Goal: Task Accomplishment & Management: Complete application form

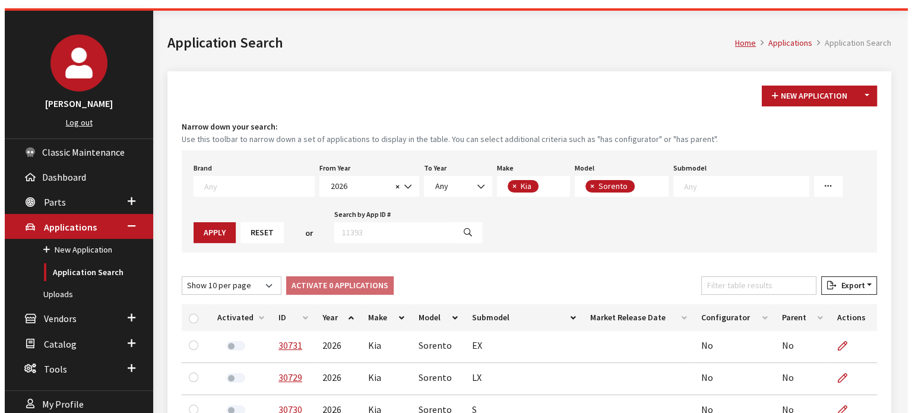
scroll to position [59, 0]
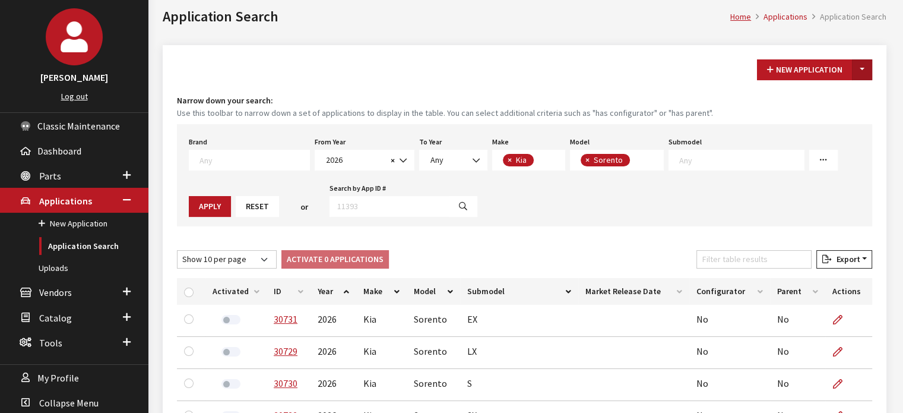
click at [868, 68] on button "Toggle Dropdown" at bounding box center [862, 69] width 20 height 21
click at [846, 91] on button "New From Existing..." at bounding box center [821, 94] width 102 height 21
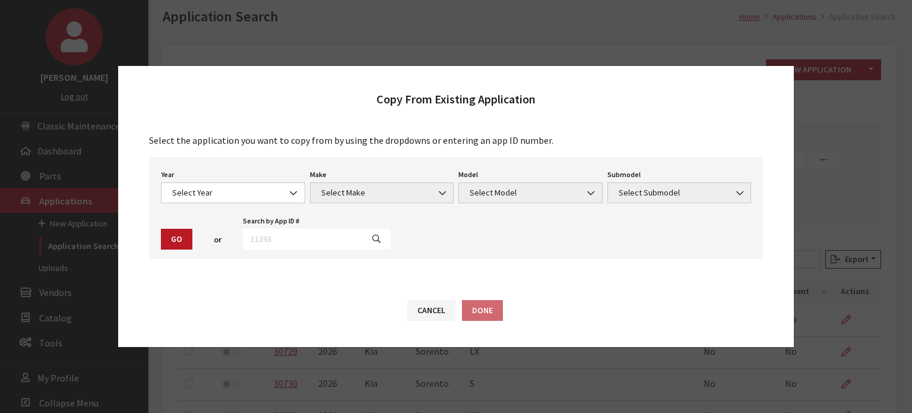
click at [251, 179] on div "Year Select Year 2026 2025 2024 2023 2022 2021 2020 2019 2018 2017 2016 2015 20…" at bounding box center [233, 184] width 149 height 37
click at [254, 193] on span "Select Year" at bounding box center [233, 192] width 129 height 12
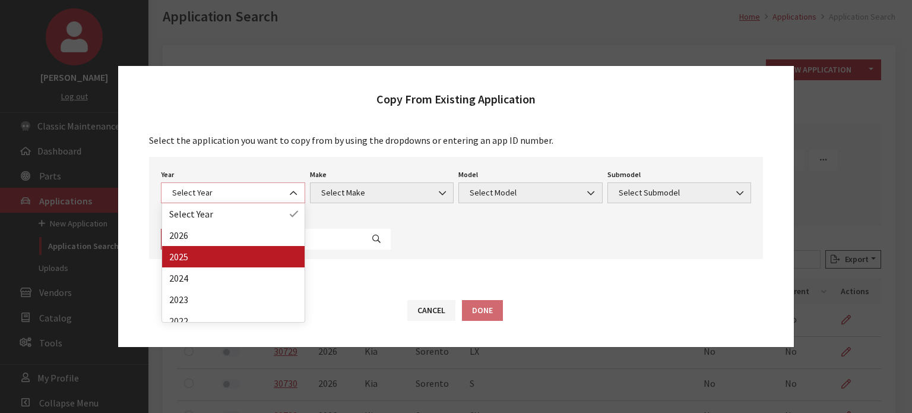
select select "43"
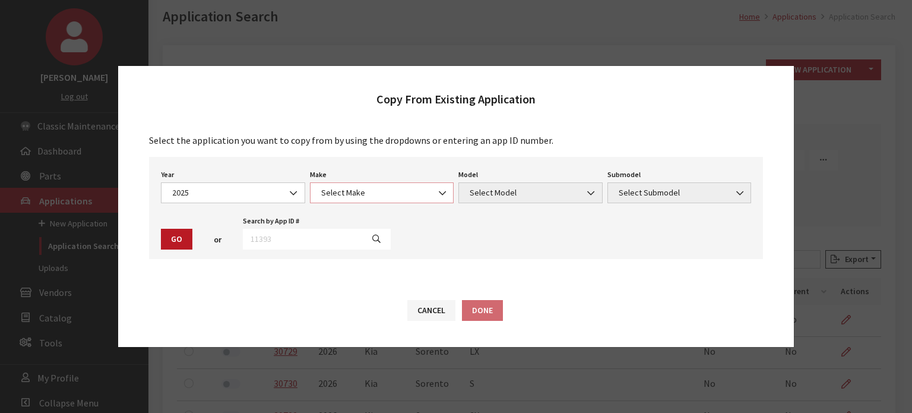
click at [360, 192] on span "Select Make" at bounding box center [382, 192] width 129 height 12
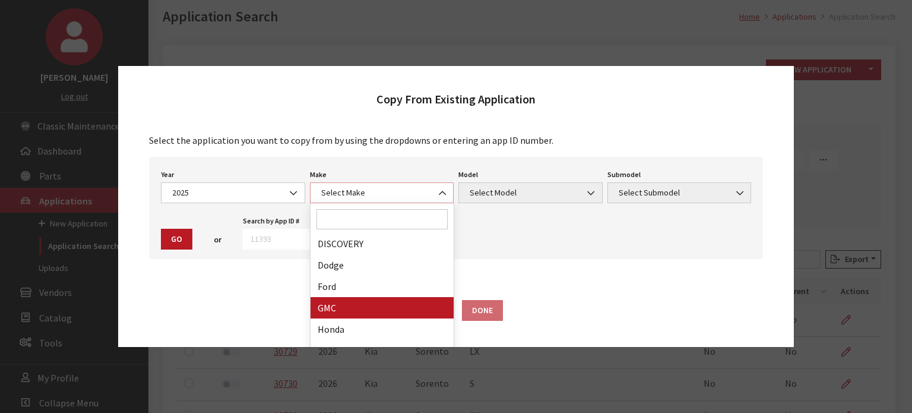
scroll to position [297, 0]
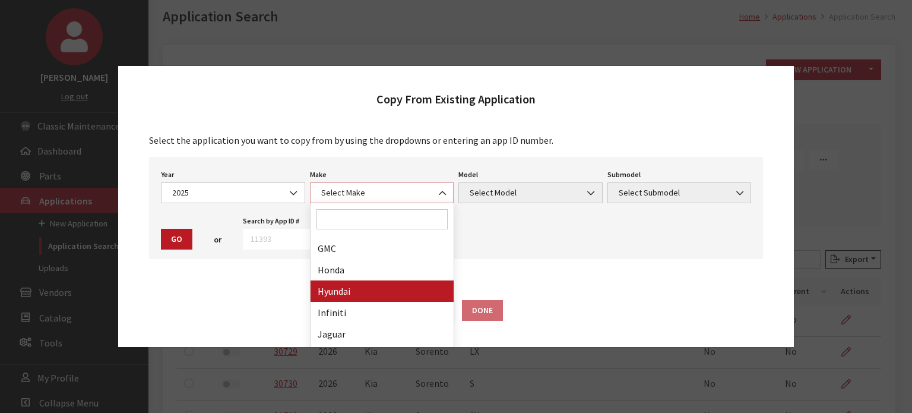
select select "30"
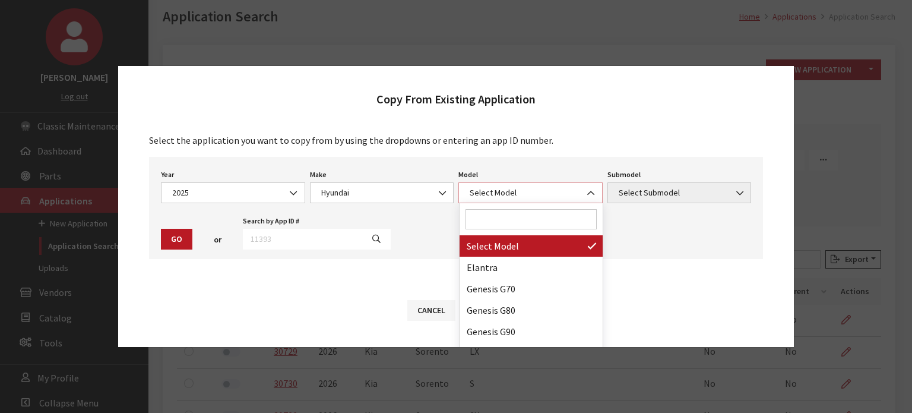
click at [552, 198] on span "Select Model" at bounding box center [530, 192] width 129 height 12
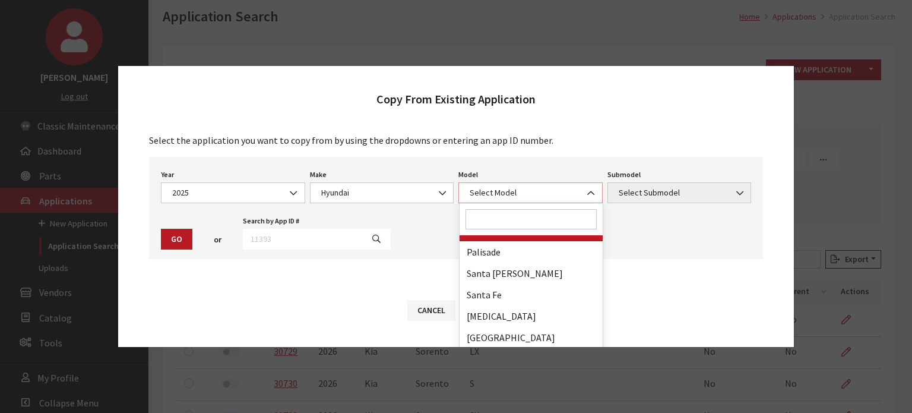
scroll to position [287, 0]
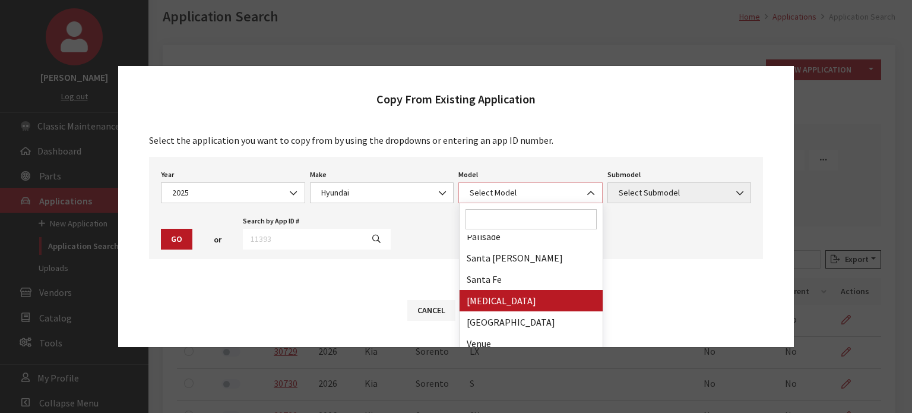
select select "343"
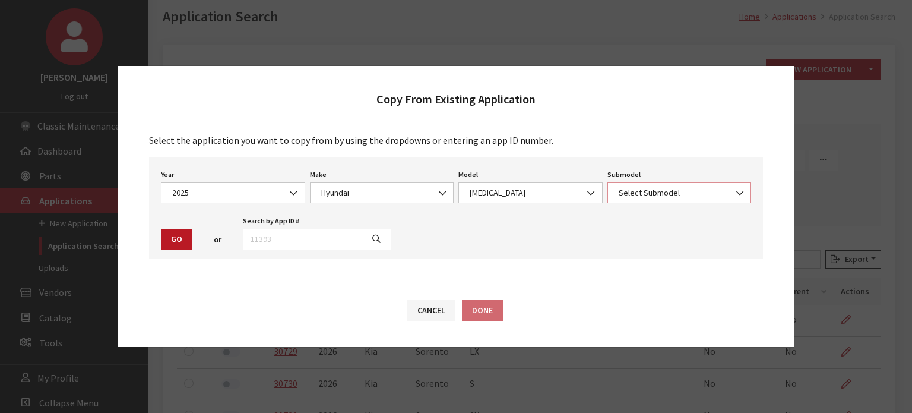
click at [638, 197] on span "Select Submodel" at bounding box center [679, 192] width 129 height 12
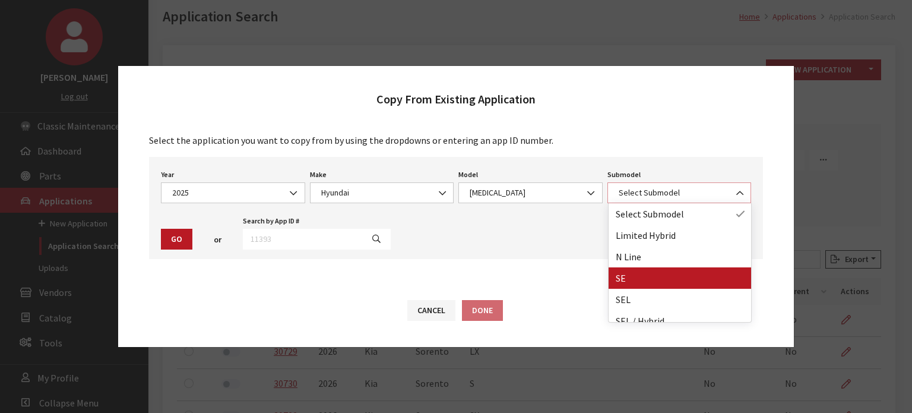
select select "132"
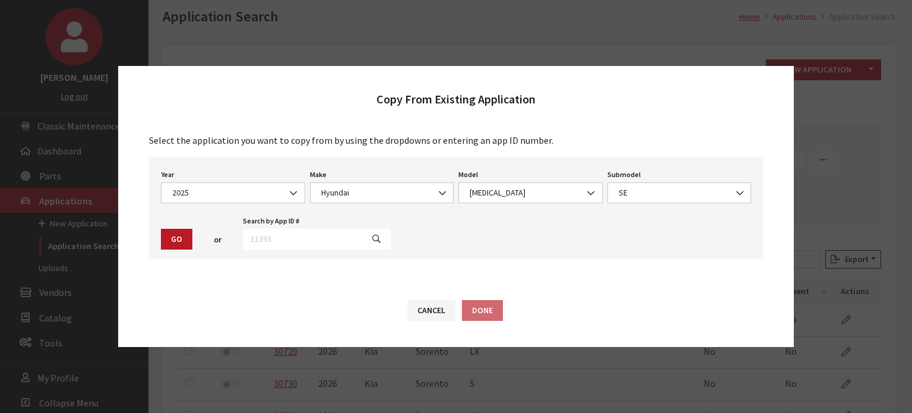
click at [188, 237] on button "Go" at bounding box center [176, 239] width 31 height 21
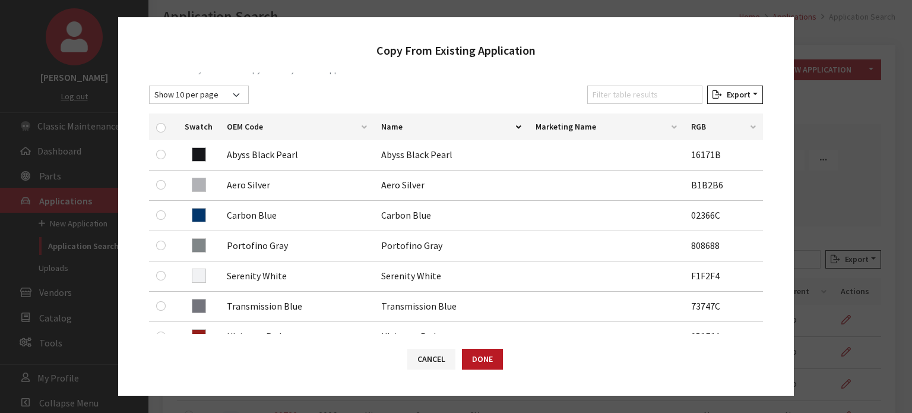
scroll to position [238, 0]
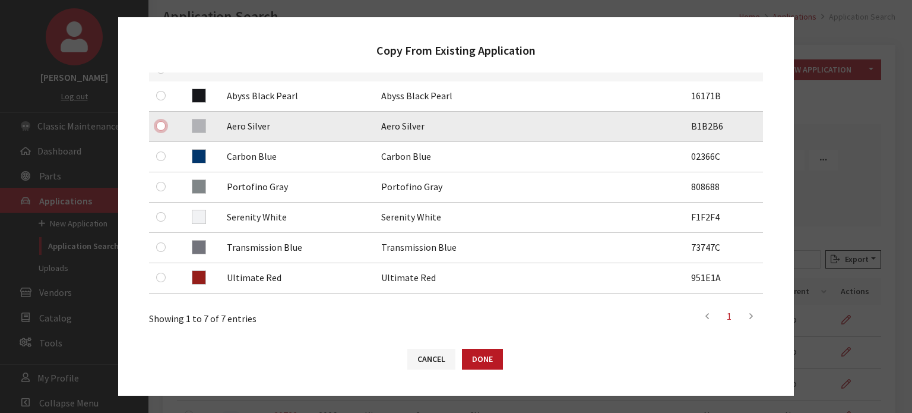
click at [165, 125] on input "checkbox" at bounding box center [161, 126] width 10 height 10
checkbox input "true"
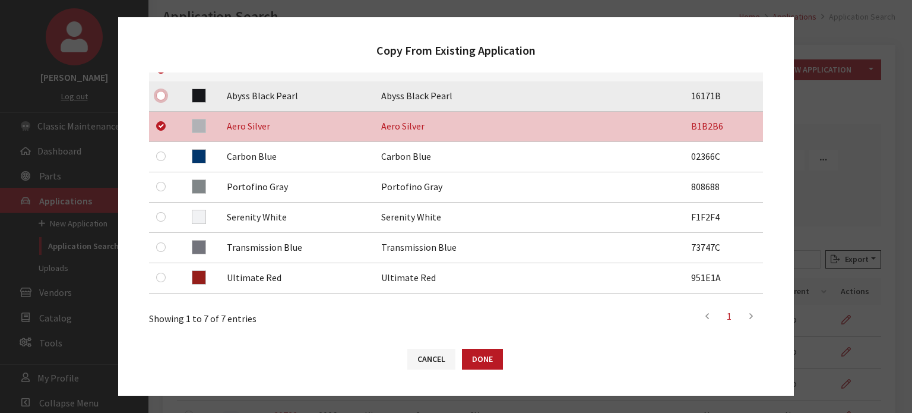
click at [160, 94] on input "checkbox" at bounding box center [161, 96] width 10 height 10
checkbox input "true"
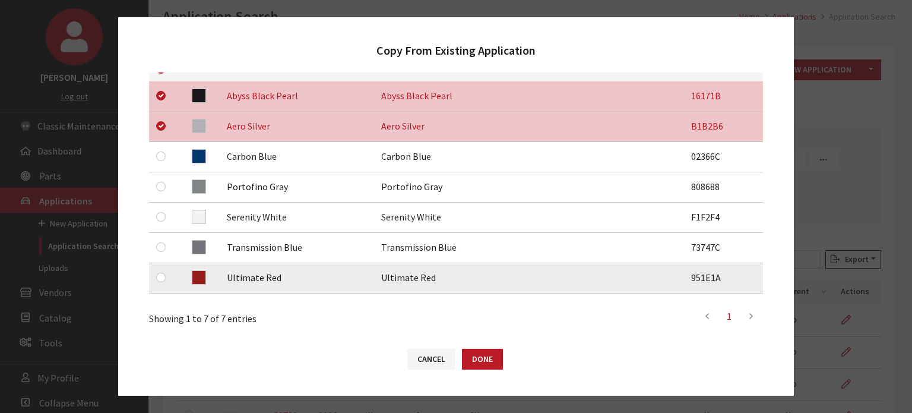
click at [154, 277] on td at bounding box center [163, 278] width 29 height 30
click at [158, 277] on input "checkbox" at bounding box center [161, 278] width 10 height 10
checkbox input "true"
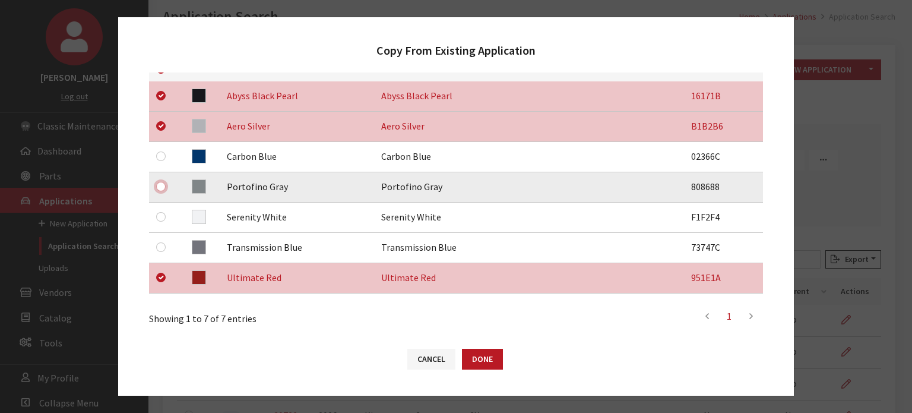
click at [159, 189] on input "checkbox" at bounding box center [161, 187] width 10 height 10
checkbox input "true"
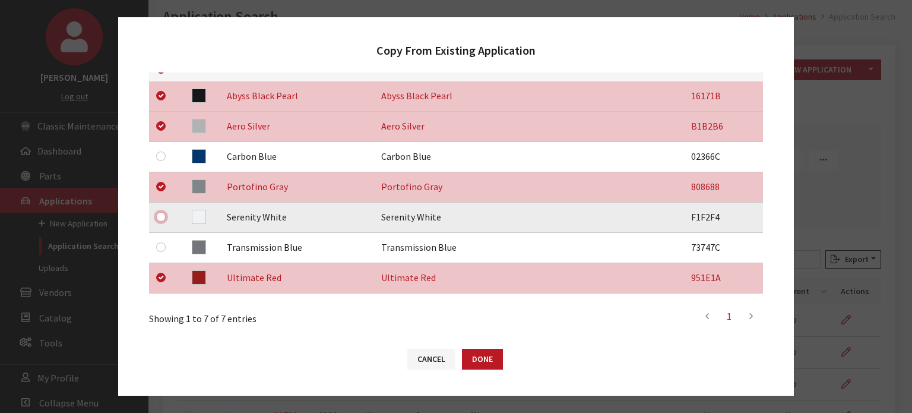
click at [161, 214] on input "checkbox" at bounding box center [161, 217] width 10 height 10
checkbox input "true"
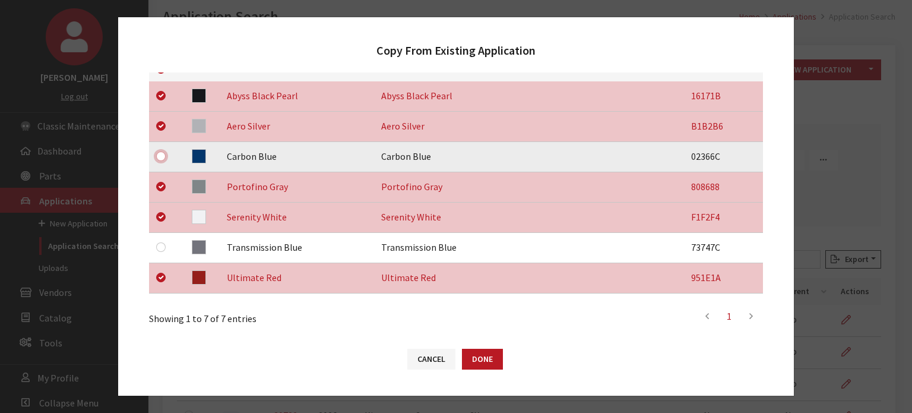
click at [159, 155] on input "checkbox" at bounding box center [161, 156] width 10 height 10
checkbox input "true"
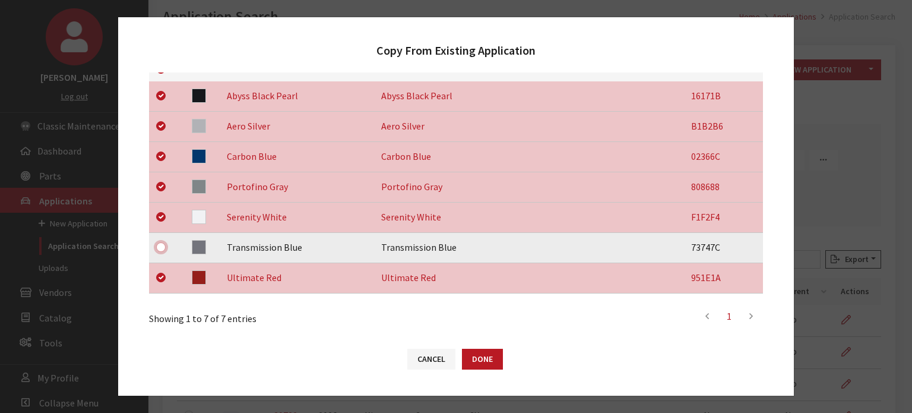
click at [162, 246] on input "checkbox" at bounding box center [161, 247] width 10 height 10
checkbox input "true"
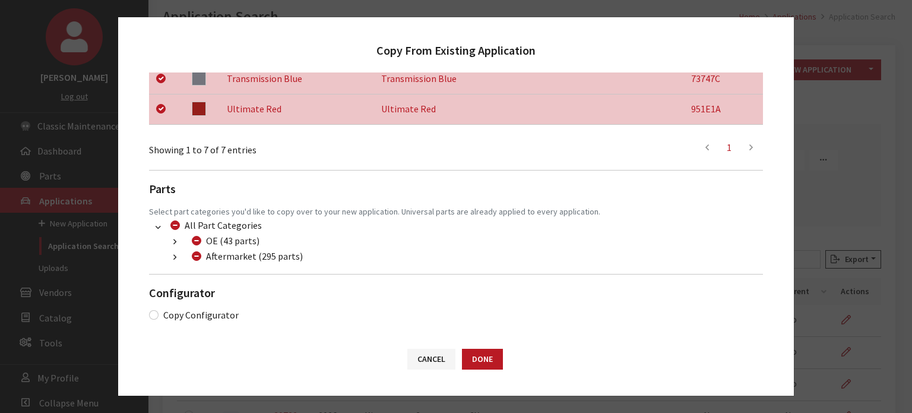
click at [173, 251] on button "button" at bounding box center [174, 258] width 23 height 14
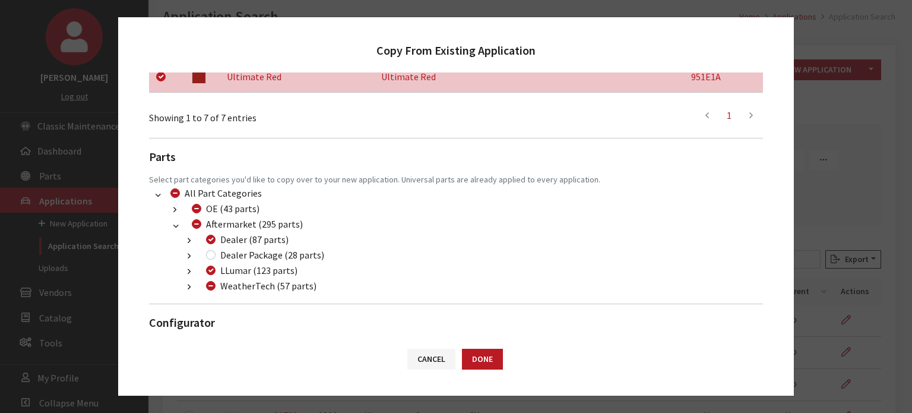
scroll to position [468, 0]
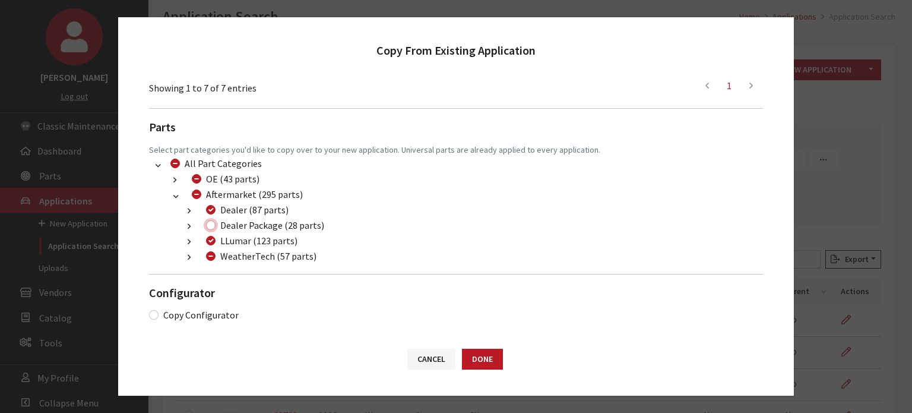
drag, startPoint x: 211, startPoint y: 227, endPoint x: 214, endPoint y: 245, distance: 17.4
click at [211, 227] on input "Dealer Package (28 parts)" at bounding box center [211, 225] width 10 height 10
checkbox input "true"
click at [212, 258] on input "WeatherTech (57 parts)" at bounding box center [211, 256] width 10 height 10
checkbox input "true"
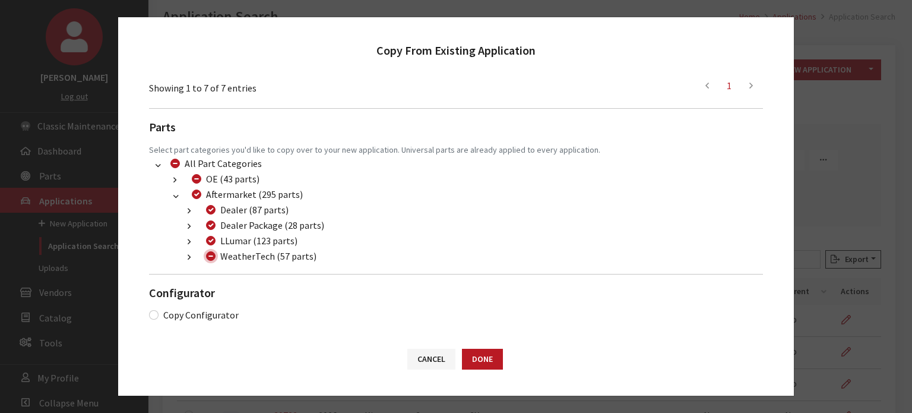
checkbox input "true"
click at [212, 258] on input "WeatherTech (57 parts)" at bounding box center [211, 256] width 10 height 10
checkbox input "false"
click at [485, 355] on button "Done" at bounding box center [482, 359] width 41 height 21
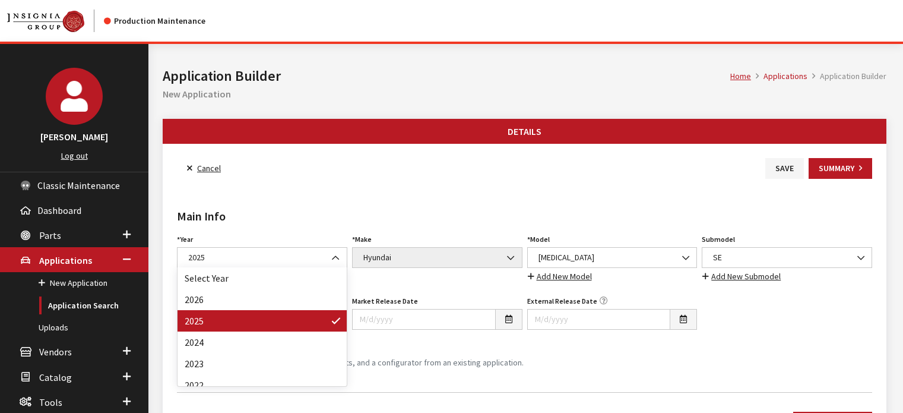
click at [281, 262] on span "2025" at bounding box center [262, 257] width 155 height 12
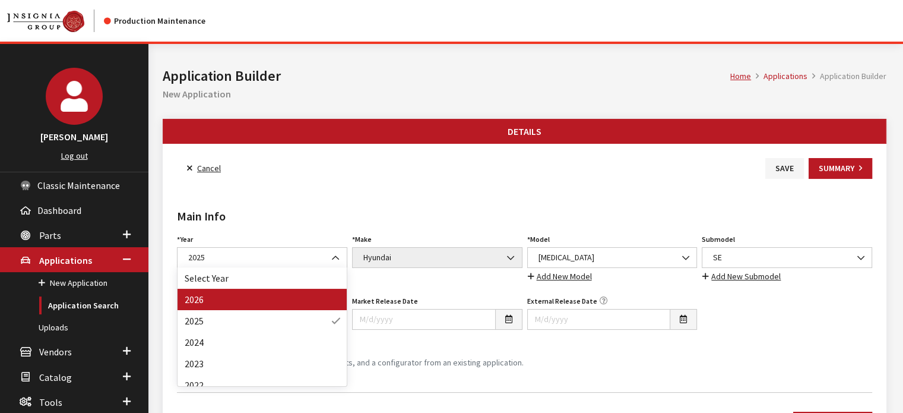
drag, startPoint x: 261, startPoint y: 298, endPoint x: 278, endPoint y: 294, distance: 17.1
select select "44"
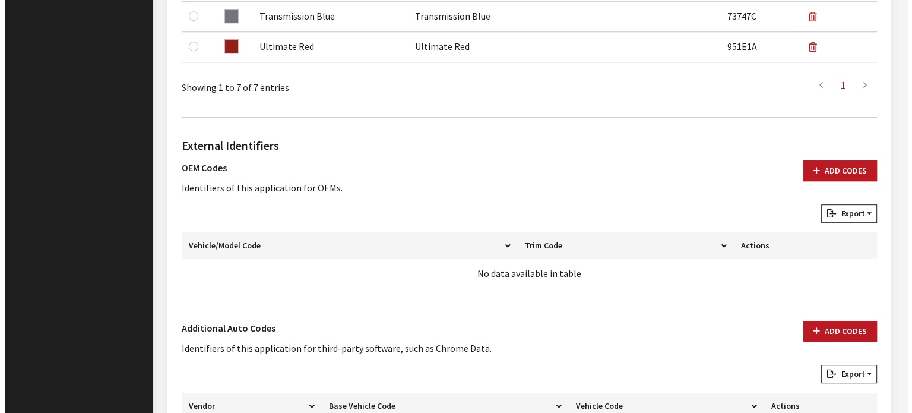
scroll to position [753, 0]
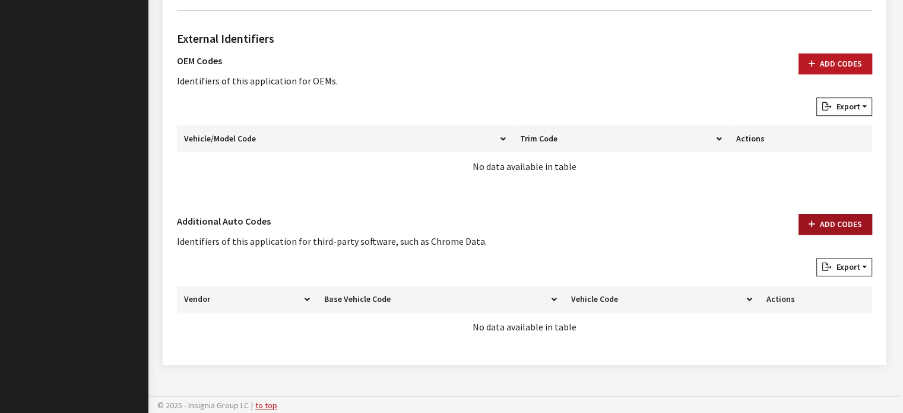
click at [843, 219] on button "Add Codes" at bounding box center [836, 224] width 74 height 21
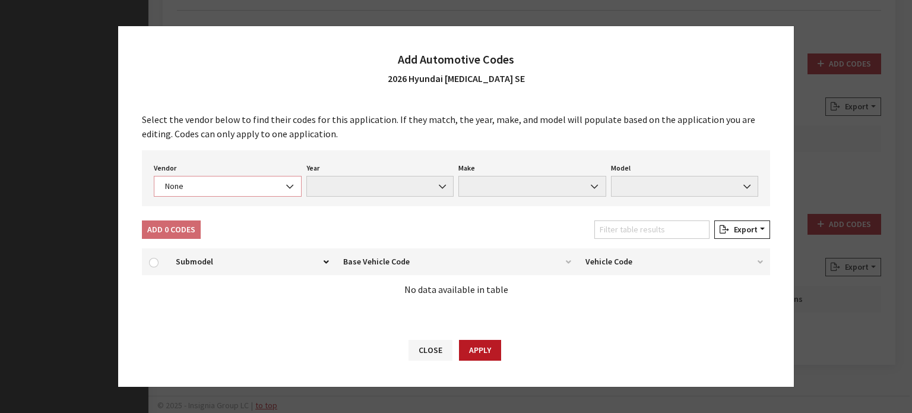
click at [185, 185] on span "None" at bounding box center [228, 186] width 132 height 12
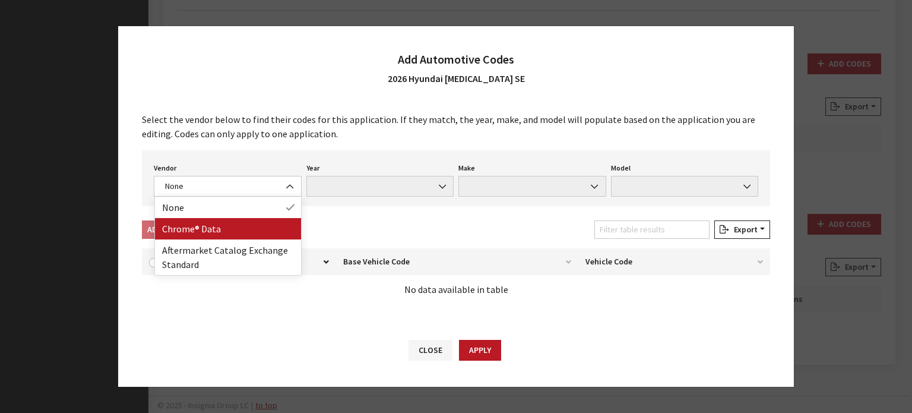
drag, startPoint x: 210, startPoint y: 235, endPoint x: 356, endPoint y: 268, distance: 150.0
select select "4"
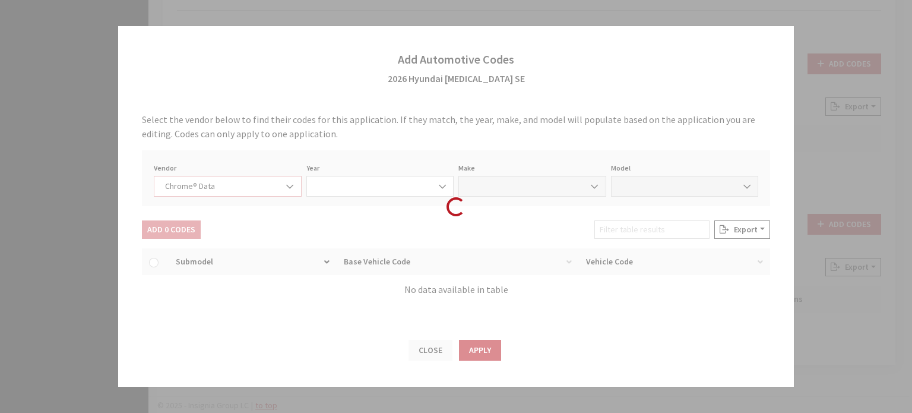
select select "2026"
select select "17"
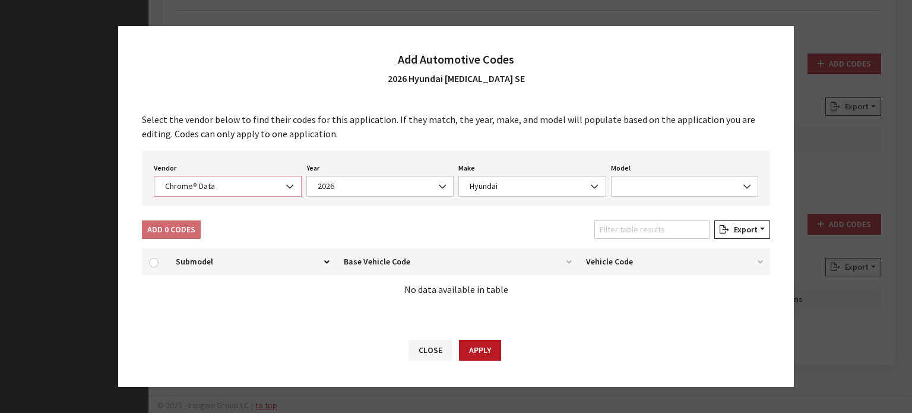
select select "71398"
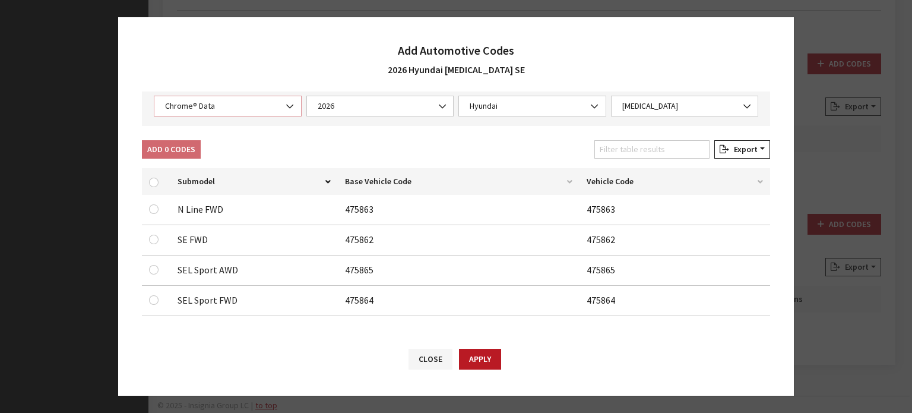
scroll to position [73, 0]
drag, startPoint x: 147, startPoint y: 239, endPoint x: 156, endPoint y: 235, distance: 9.8
click at [150, 237] on td at bounding box center [156, 238] width 29 height 30
click at [156, 235] on input "checkbox" at bounding box center [154, 238] width 10 height 10
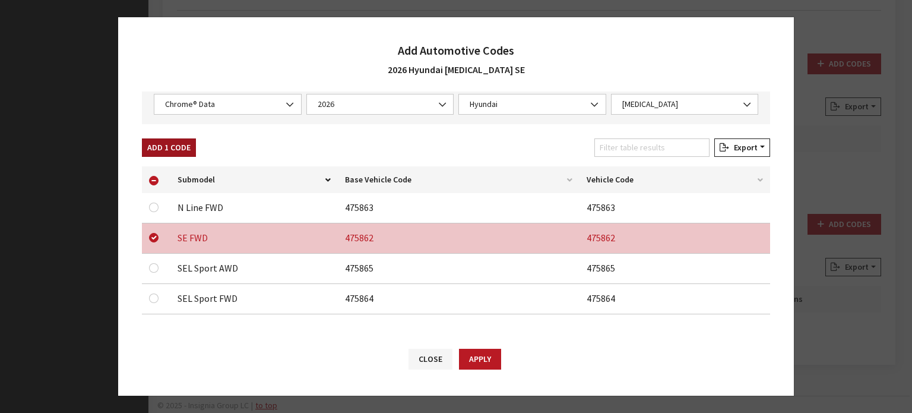
click at [178, 144] on button "Add 1 Code" at bounding box center [169, 147] width 54 height 18
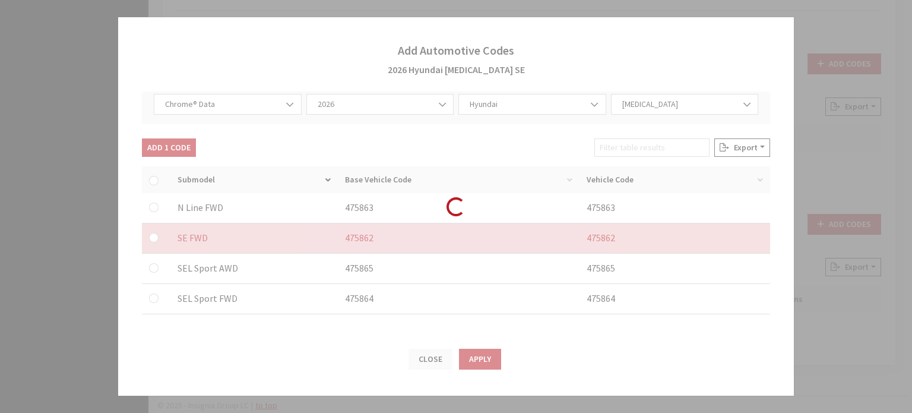
checkbox input "false"
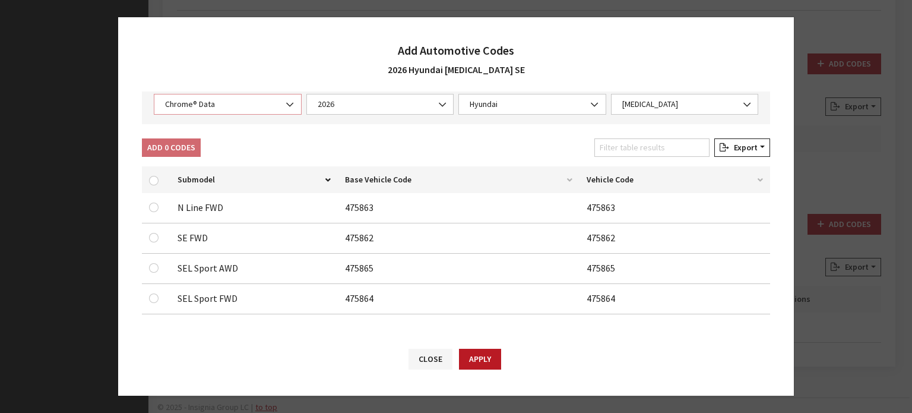
click at [243, 112] on span "Chrome® Data" at bounding box center [228, 104] width 148 height 21
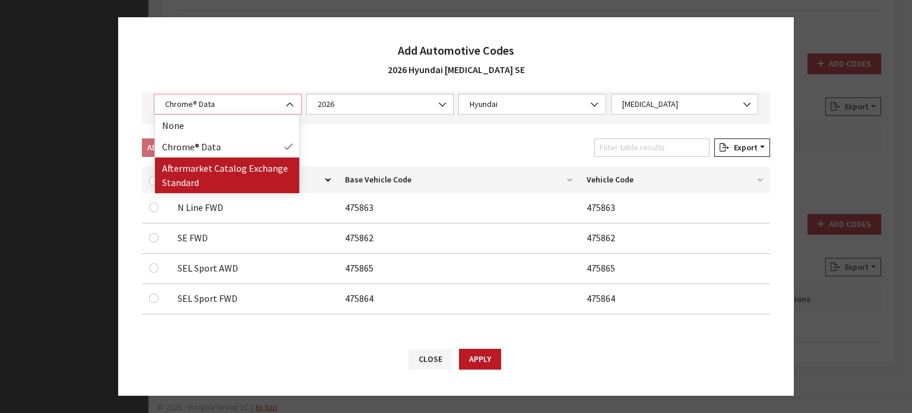
select select "2"
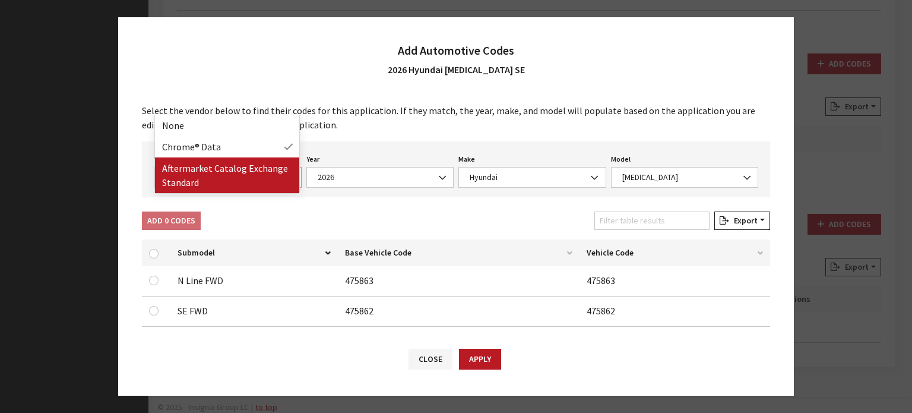
select select "2026"
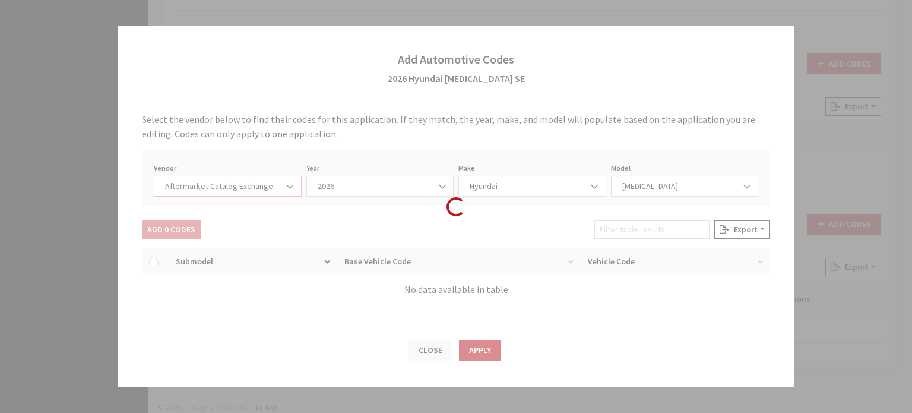
select select "3"
select select "21"
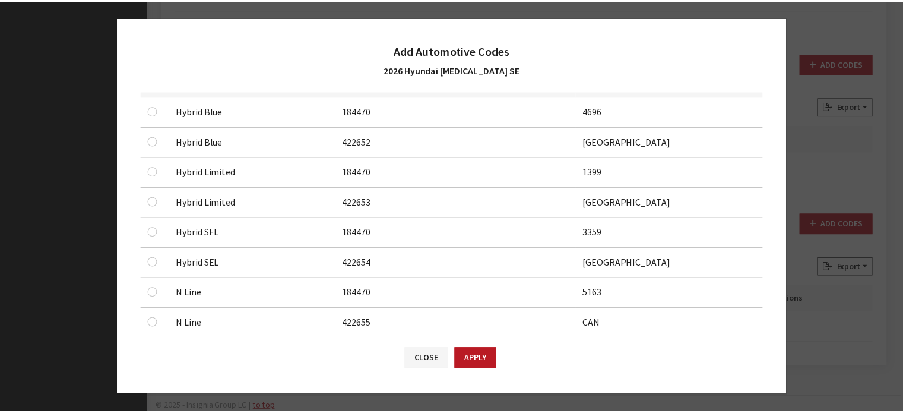
scroll to position [314, 0]
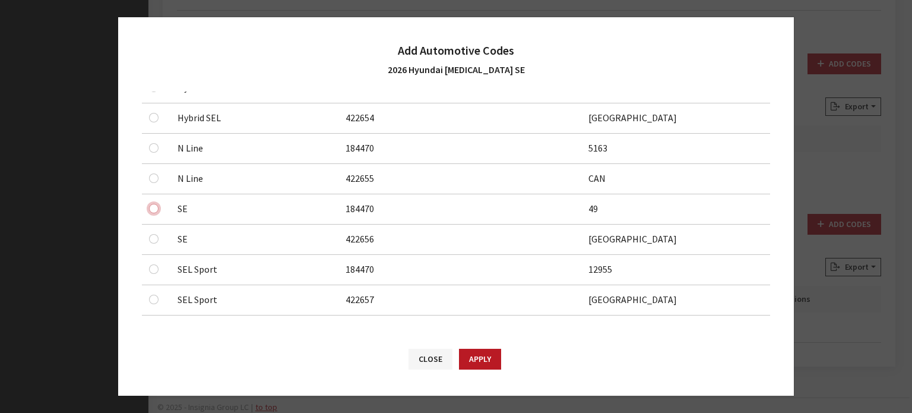
click at [151, 207] on input "checkbox" at bounding box center [154, 209] width 10 height 10
checkbox input "true"
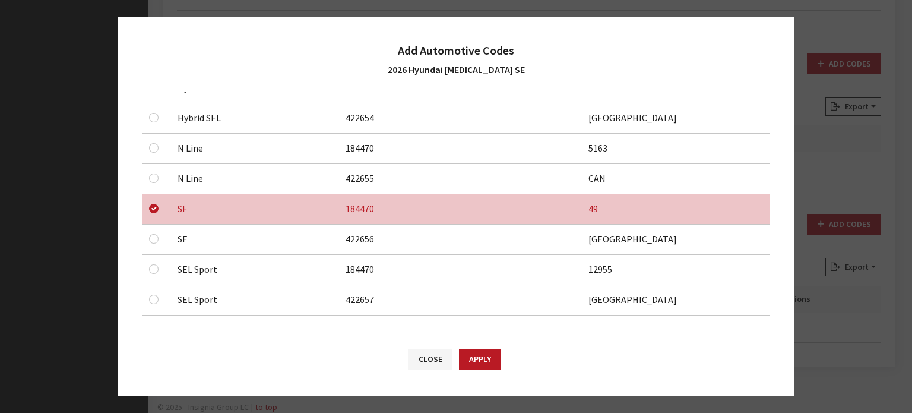
click at [160, 238] on div at bounding box center [156, 239] width 14 height 14
click at [158, 238] on input "checkbox" at bounding box center [154, 239] width 10 height 10
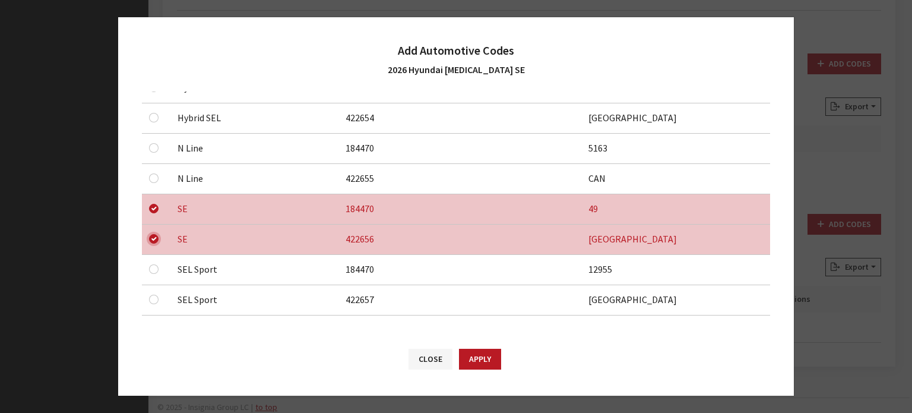
click at [157, 239] on input "checkbox" at bounding box center [154, 239] width 10 height 10
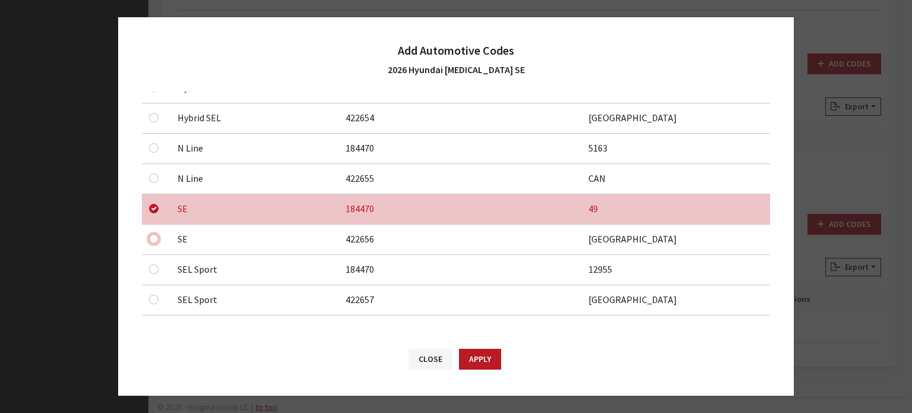
click at [157, 239] on input "checkbox" at bounding box center [154, 239] width 10 height 10
checkbox input "true"
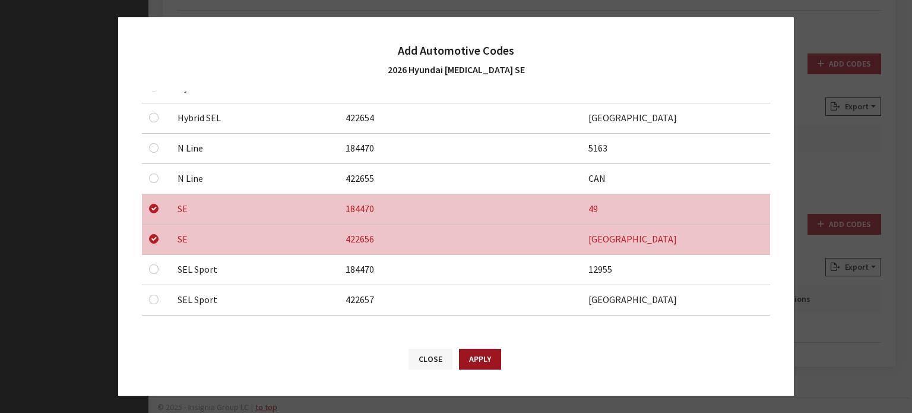
click at [469, 355] on button "Apply" at bounding box center [480, 359] width 42 height 21
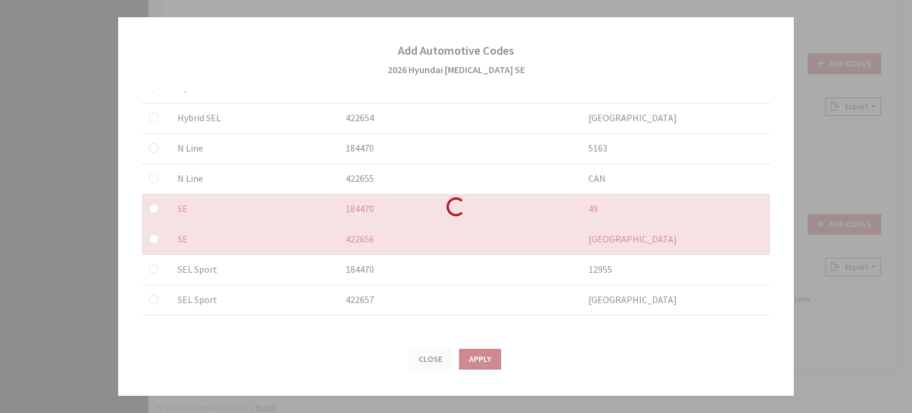
checkbox input "false"
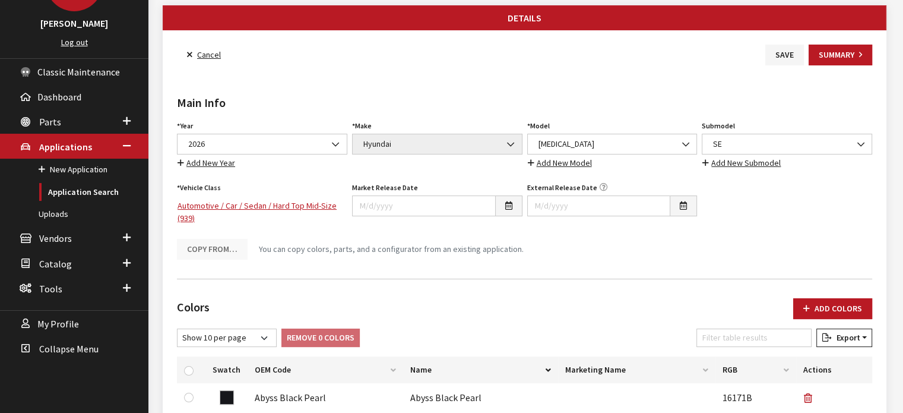
scroll to position [0, 0]
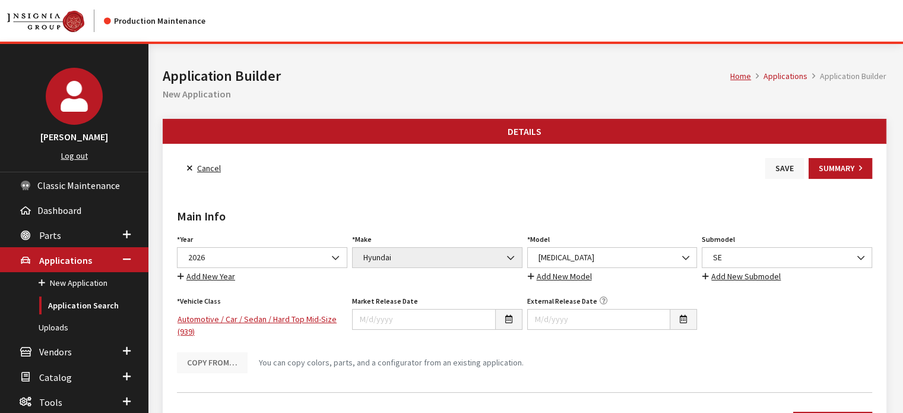
click at [782, 175] on button "Save" at bounding box center [785, 168] width 39 height 21
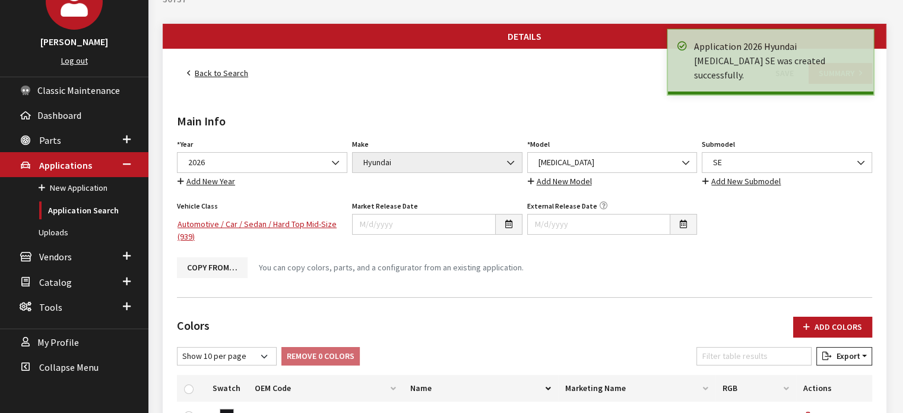
scroll to position [59, 0]
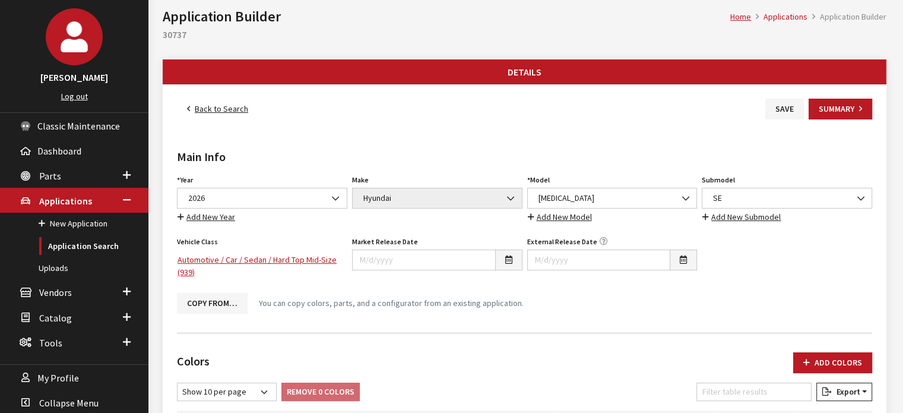
click at [228, 102] on link "Back to Search" at bounding box center [217, 109] width 81 height 21
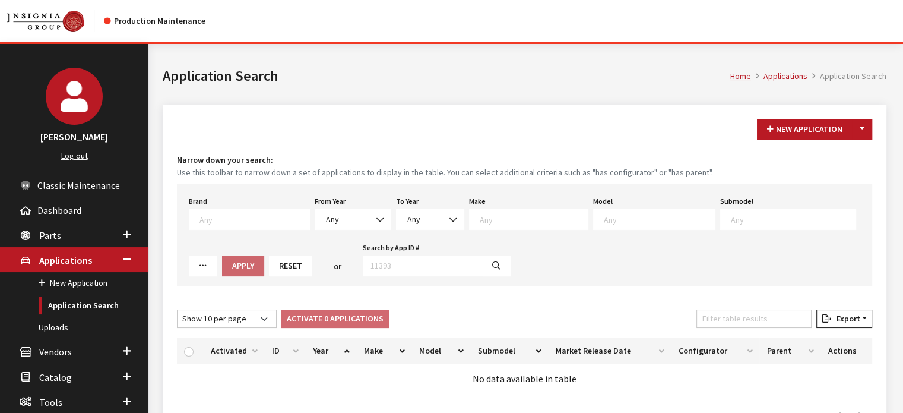
drag, startPoint x: 865, startPoint y: 128, endPoint x: 865, endPoint y: 140, distance: 12.5
click at [865, 128] on button "Toggle Dropdown" at bounding box center [862, 129] width 20 height 21
click at [860, 155] on button "New From Existing..." at bounding box center [821, 154] width 102 height 21
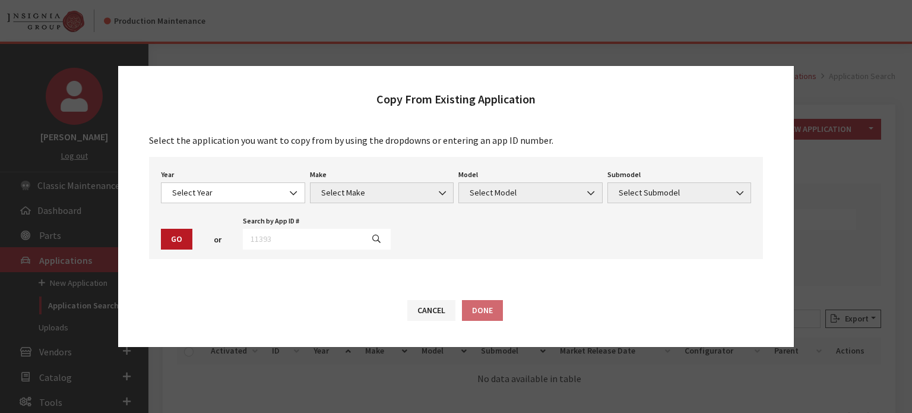
drag, startPoint x: 238, startPoint y: 177, endPoint x: 233, endPoint y: 186, distance: 9.8
click at [235, 184] on div "Year Select Year 2026 2025 2024 2023 2022 2021 2020 2019 2018 2017 2016 2015 20…" at bounding box center [233, 184] width 149 height 37
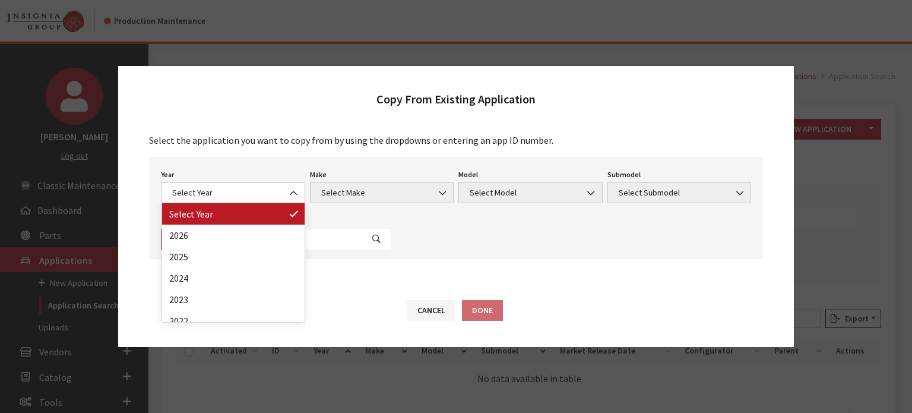
click at [233, 186] on span "Select Year" at bounding box center [233, 192] width 144 height 21
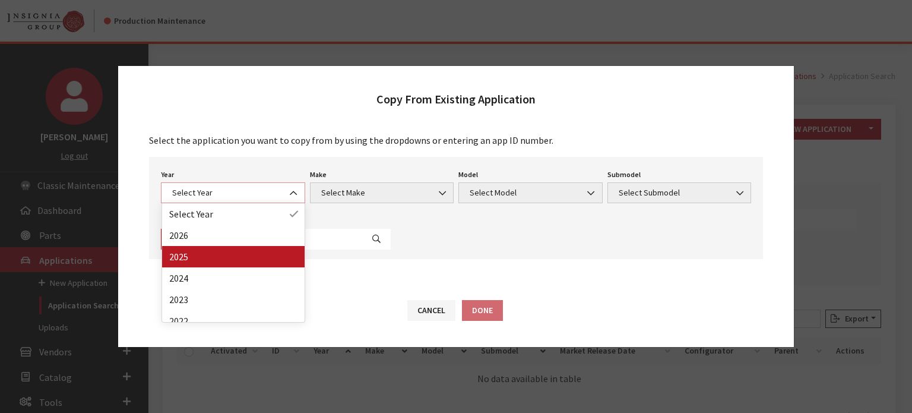
select select "43"
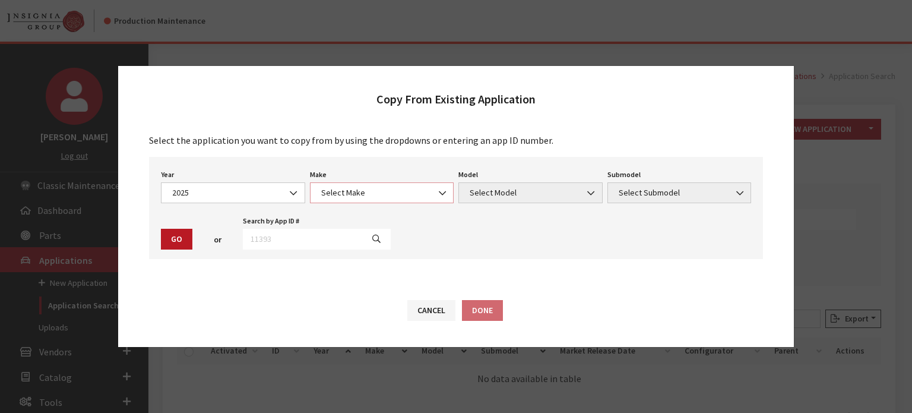
click at [377, 194] on span "Select Make" at bounding box center [382, 192] width 129 height 12
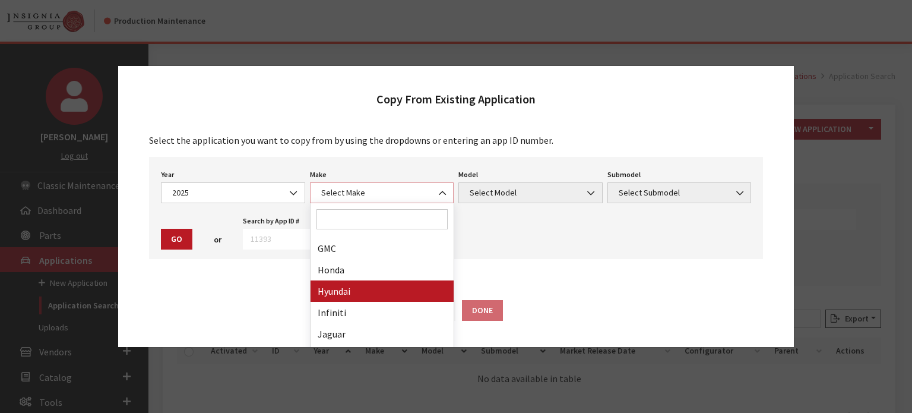
select select "30"
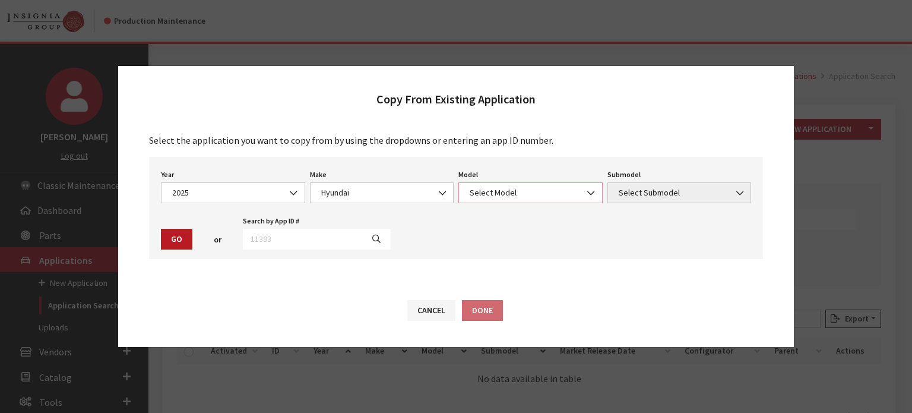
click at [485, 194] on span "Select Model" at bounding box center [530, 192] width 129 height 12
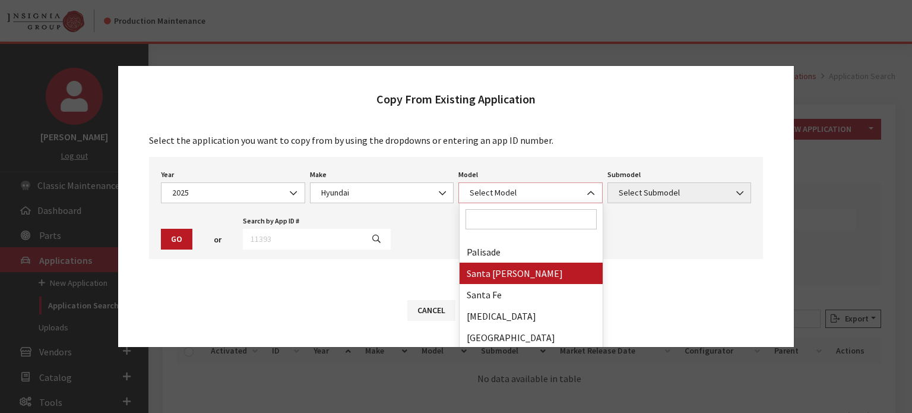
scroll to position [287, 0]
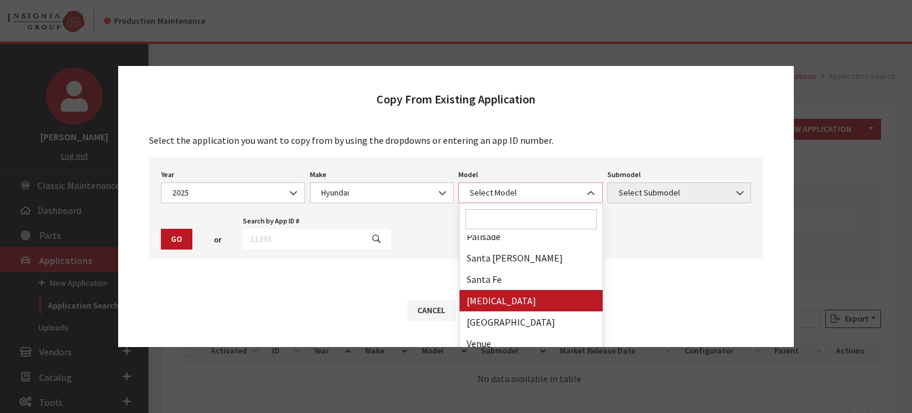
select select "343"
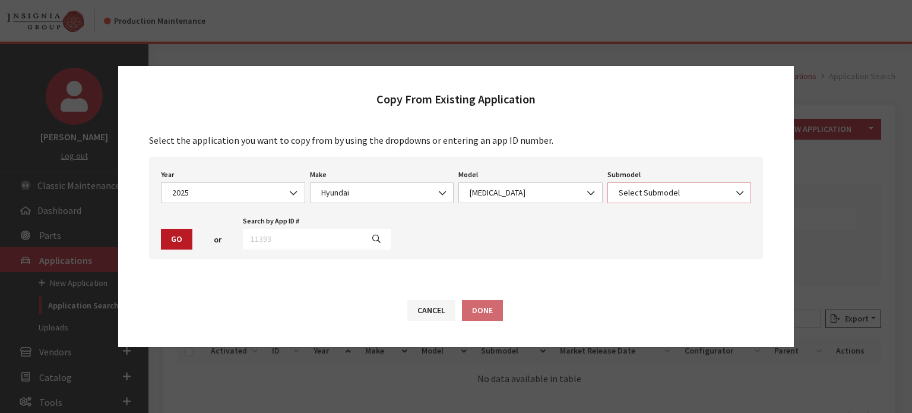
click at [660, 186] on span "Select Submodel" at bounding box center [680, 192] width 144 height 21
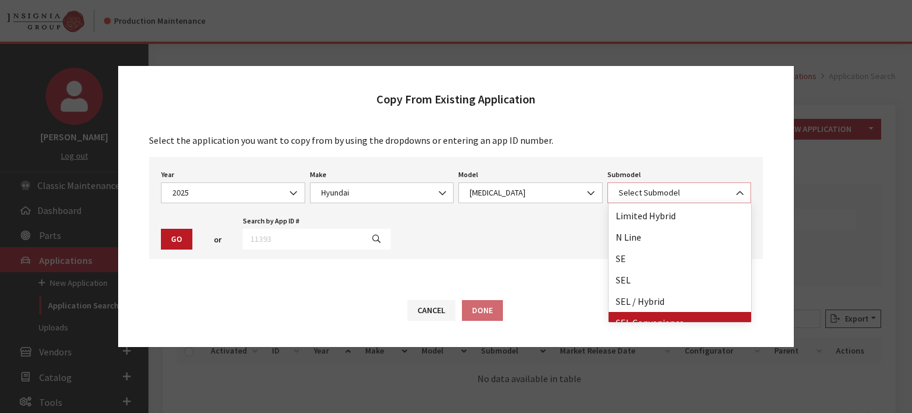
scroll to position [31, 0]
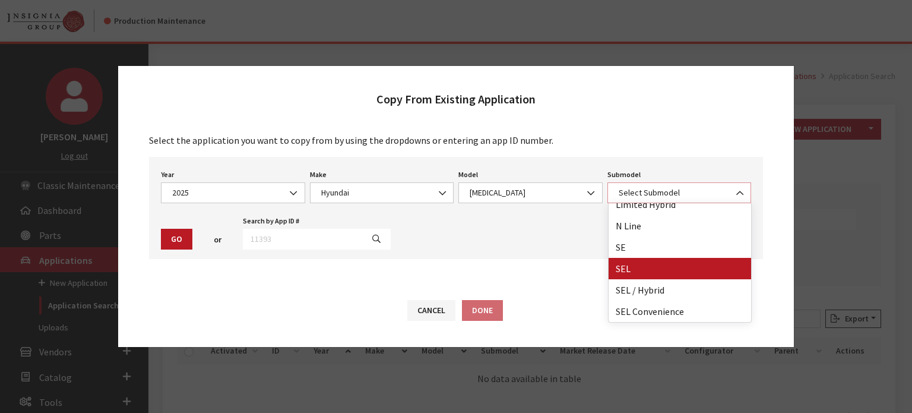
select select "140"
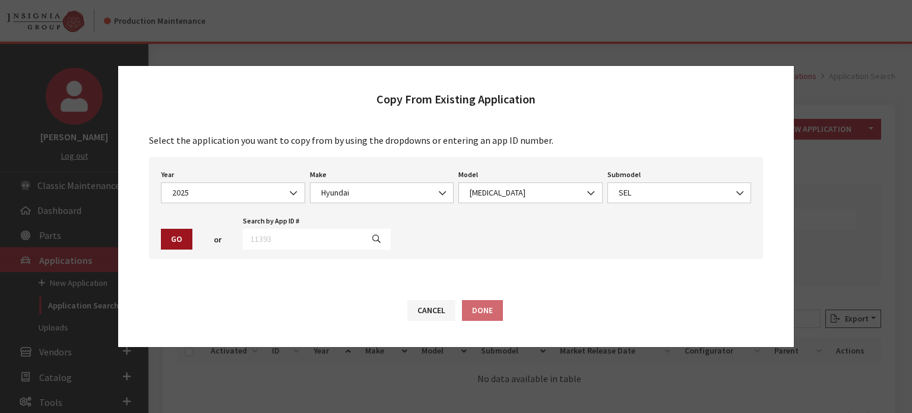
click at [188, 242] on button "Go" at bounding box center [176, 239] width 31 height 21
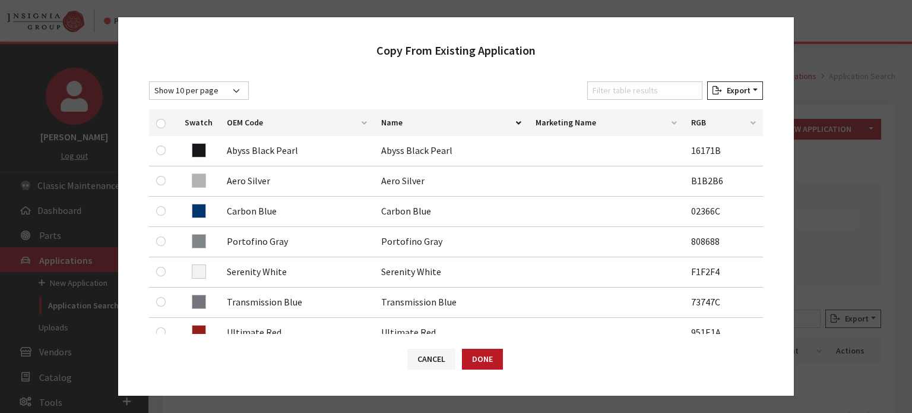
scroll to position [119, 0]
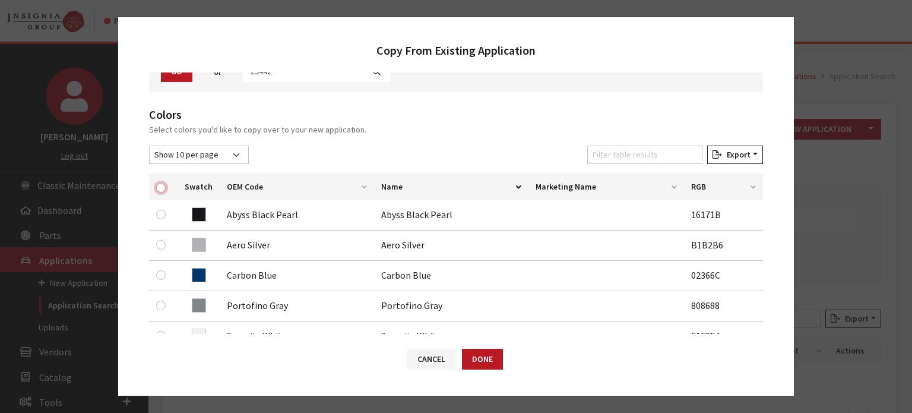
click at [161, 189] on input "checkbox" at bounding box center [161, 188] width 10 height 10
checkbox input "true"
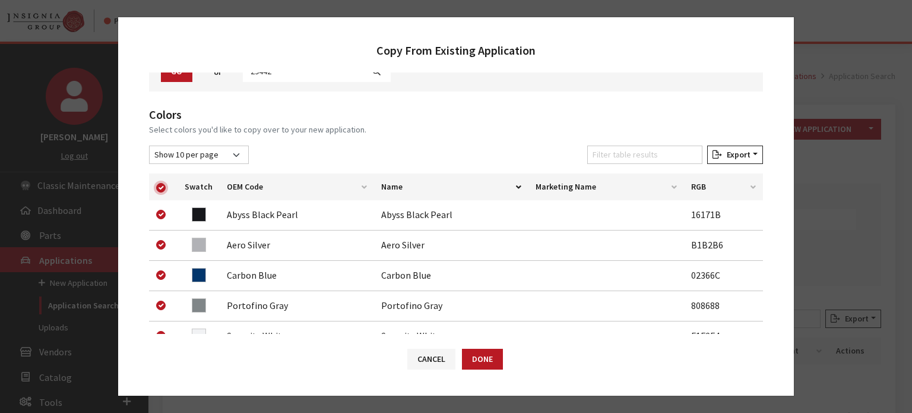
checkbox input "true"
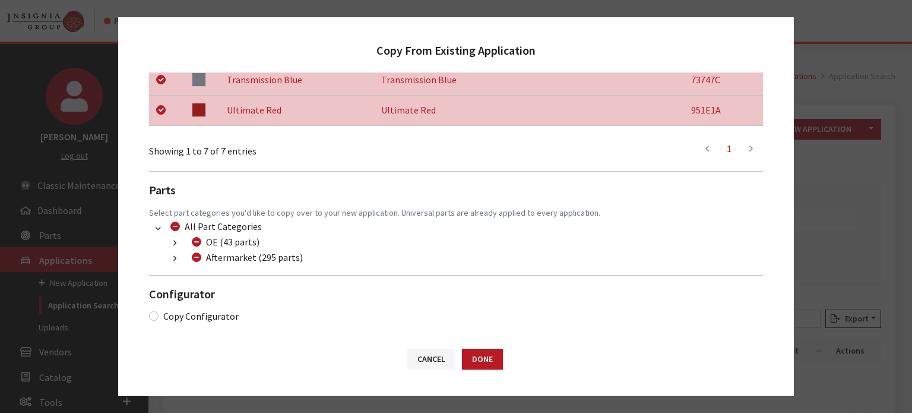
scroll to position [406, 0]
click at [172, 263] on li "Aftermarket (295 parts) Dealer (87 parts) (300) Additional Products (87 parts) …" at bounding box center [463, 256] width 600 height 15
click at [175, 258] on icon "button" at bounding box center [174, 258] width 3 height 8
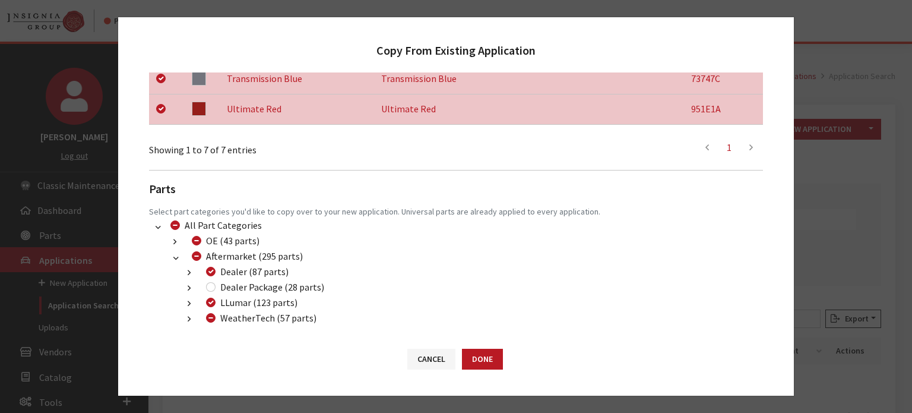
click at [217, 286] on div "Dealer Package (28 parts)" at bounding box center [264, 287] width 122 height 14
click at [211, 280] on div "Dealer Package (28 parts)" at bounding box center [264, 287] width 122 height 14
click at [211, 286] on input "Dealer Package (28 parts)" at bounding box center [211, 287] width 10 height 10
checkbox input "true"
click at [208, 317] on input "WeatherTech (57 parts)" at bounding box center [211, 318] width 10 height 10
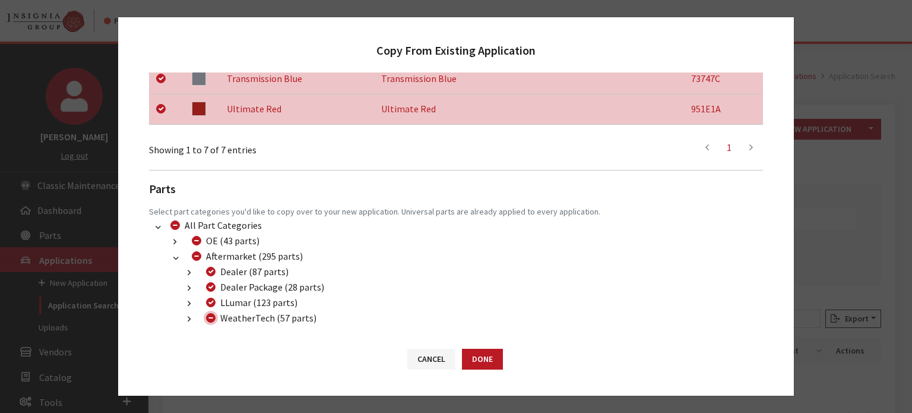
checkbox input "true"
click at [208, 317] on input "WeatherTech (57 parts)" at bounding box center [211, 318] width 10 height 10
checkbox input "false"
click at [485, 359] on button "Done" at bounding box center [482, 359] width 41 height 21
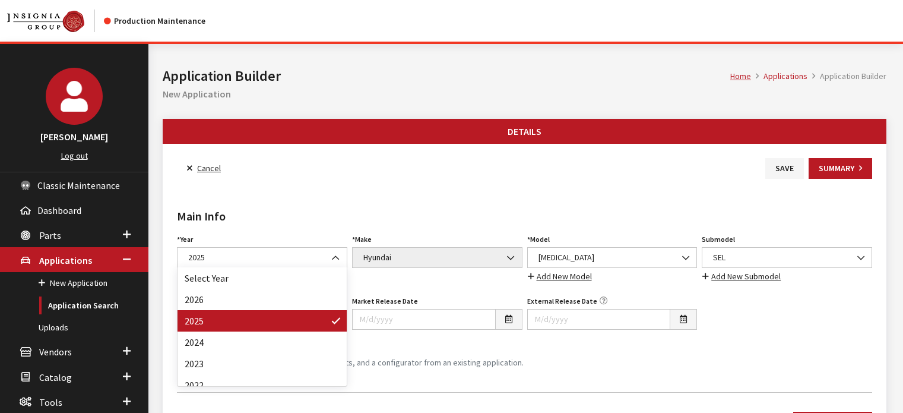
click at [286, 255] on span "2025" at bounding box center [262, 257] width 155 height 12
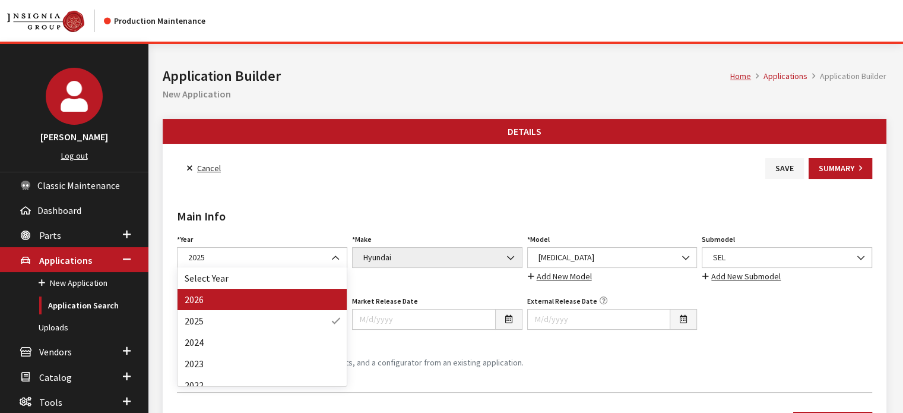
drag, startPoint x: 281, startPoint y: 290, endPoint x: 679, endPoint y: 293, distance: 398.5
select select "44"
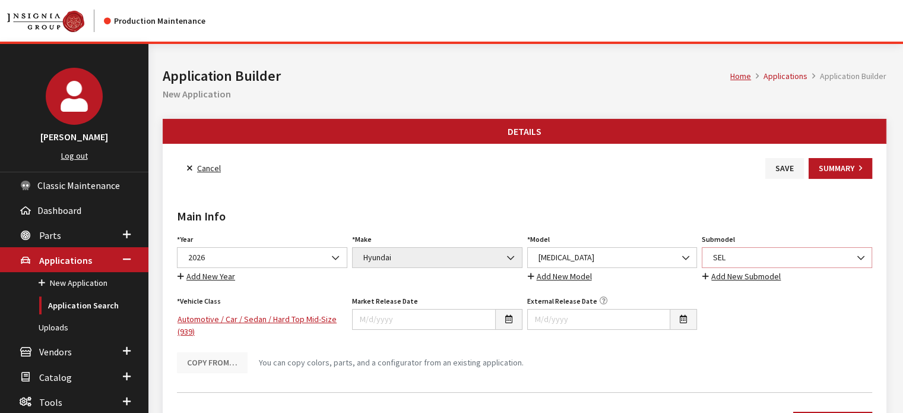
click at [722, 255] on span "SEL" at bounding box center [787, 257] width 155 height 12
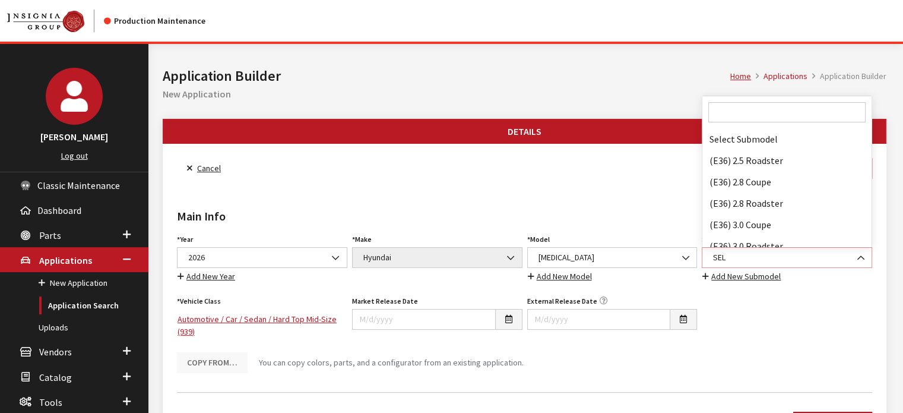
scroll to position [80055, 0]
click at [735, 113] on input "Search" at bounding box center [787, 112] width 157 height 20
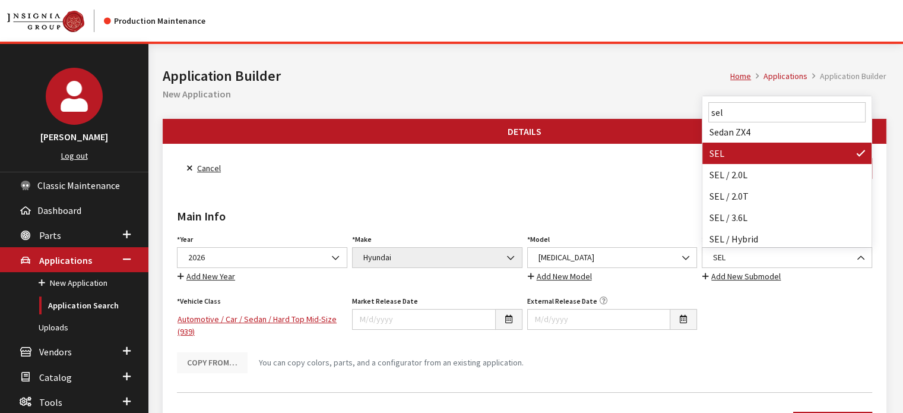
scroll to position [0, 0]
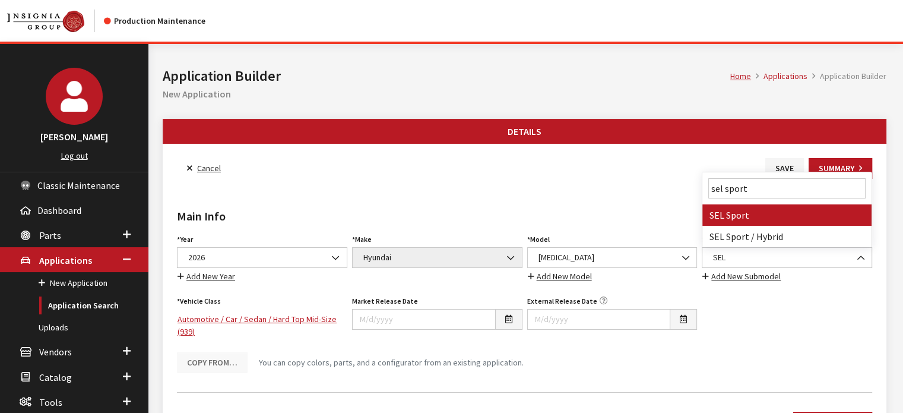
type input "sel sport"
select select "4620"
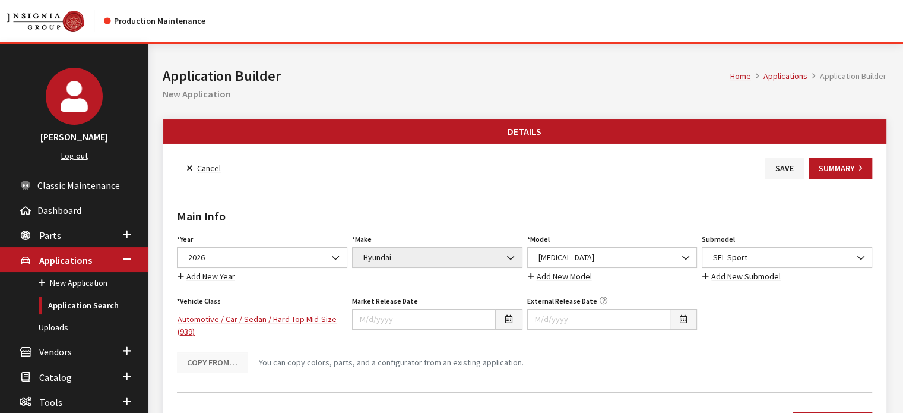
click at [669, 202] on div "Main Info Year Select Year 2026 2025 2024 2023 2022 2021 2020 2019 2018 2017 20…" at bounding box center [525, 281] width 700 height 204
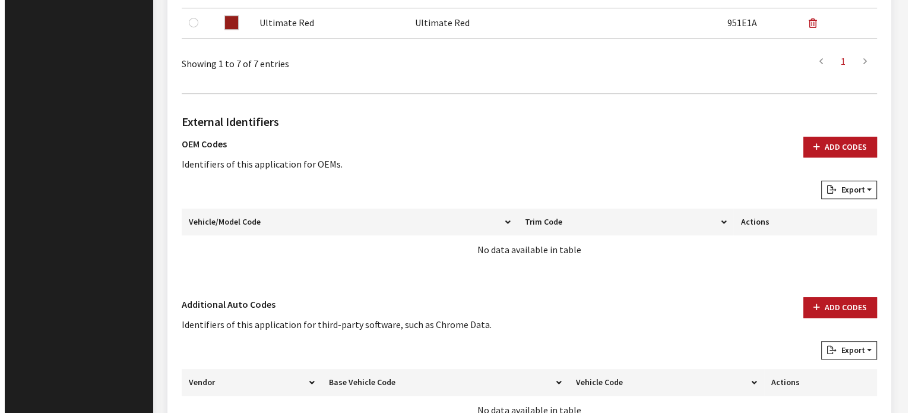
scroll to position [753, 0]
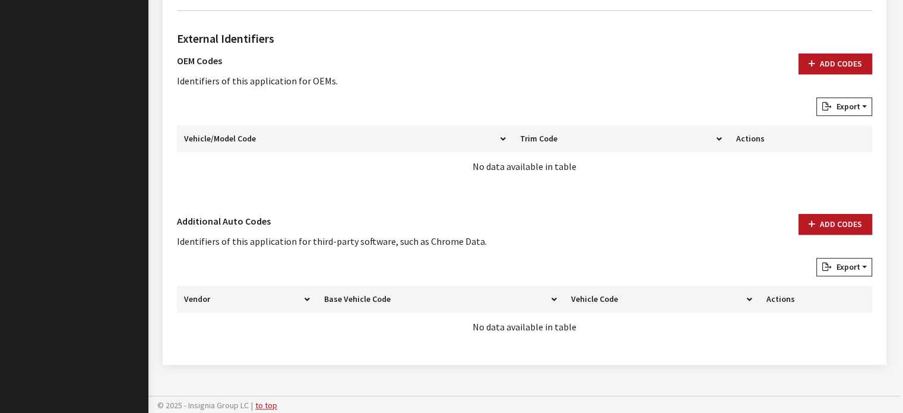
click at [858, 211] on div "External Identifiers OEM Codes Identifiers of this application for OEMs. Add Co…" at bounding box center [525, 185] width 700 height 330
click at [840, 224] on button "Add Codes" at bounding box center [836, 224] width 74 height 21
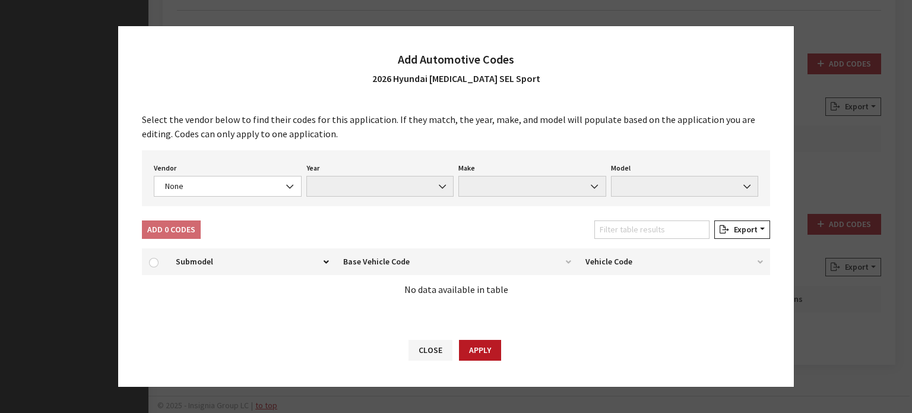
drag, startPoint x: 252, startPoint y: 204, endPoint x: 254, endPoint y: 187, distance: 16.7
click at [252, 200] on div "Vendor None Chrome® Data Aftermarket Catalog Exchange Standard None Year None M…" at bounding box center [456, 178] width 628 height 56
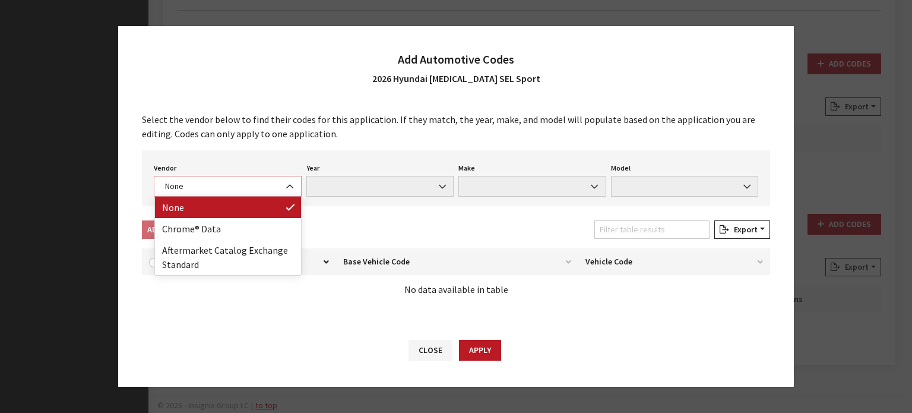
click at [254, 187] on span "None" at bounding box center [228, 186] width 132 height 12
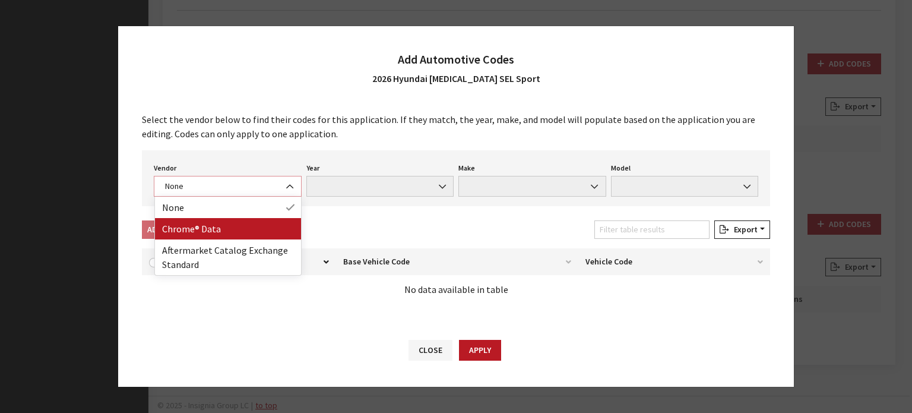
select select "4"
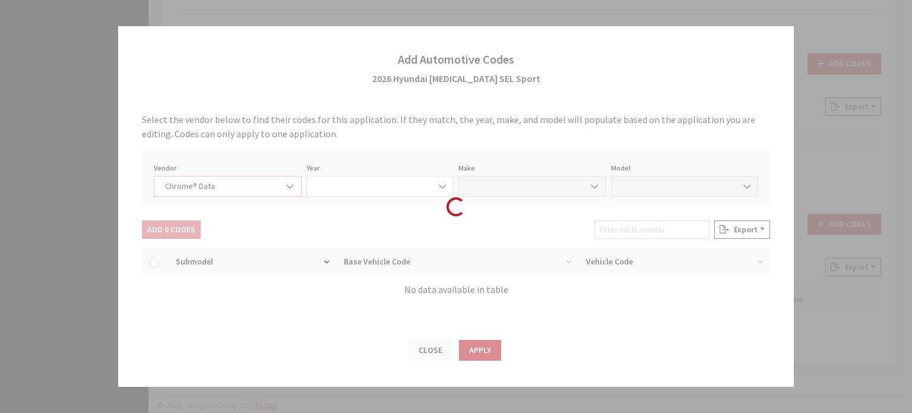
select select "2026"
select select "17"
select select "71398"
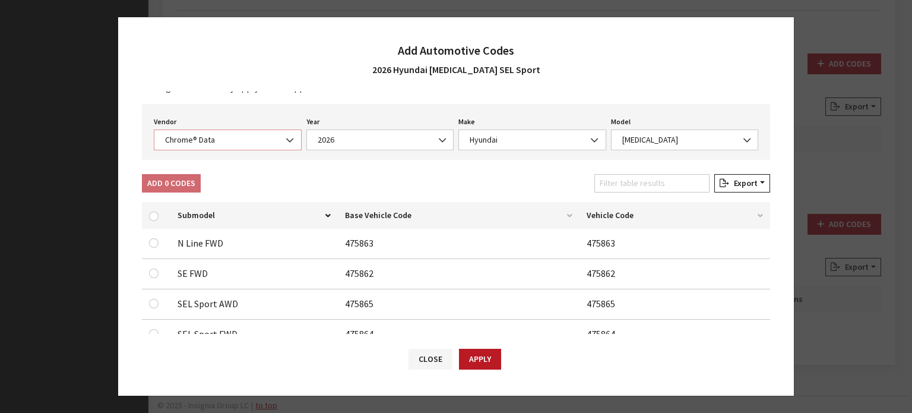
scroll to position [73, 0]
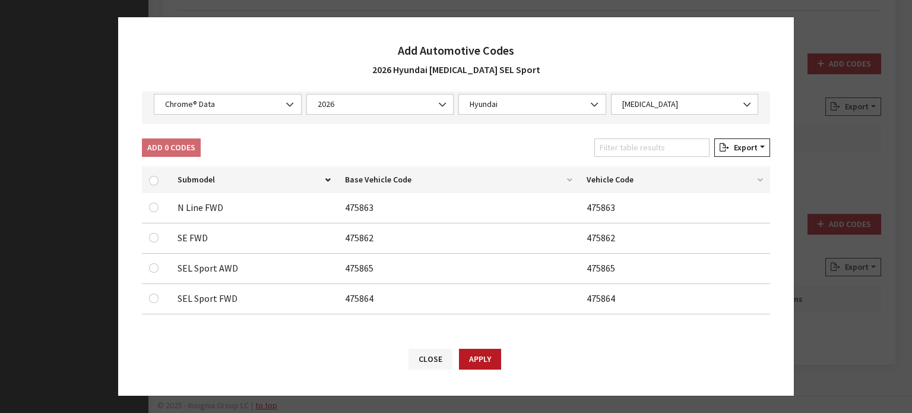
click at [149, 271] on div at bounding box center [156, 268] width 14 height 14
click at [150, 264] on input "checkbox" at bounding box center [154, 268] width 10 height 10
checkbox input "true"
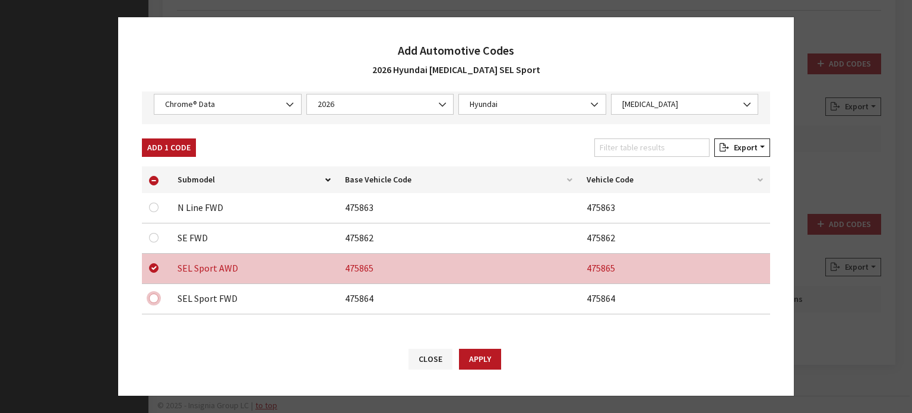
click at [151, 294] on input "checkbox" at bounding box center [154, 298] width 10 height 10
checkbox input "true"
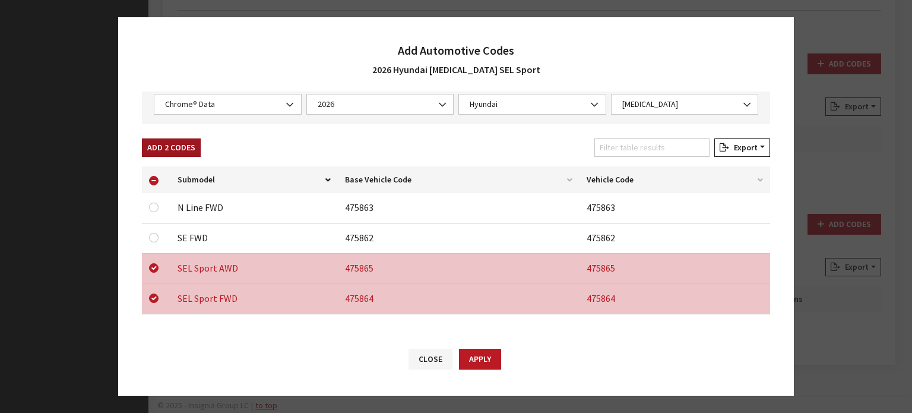
click at [182, 143] on button "Add 2 Codes" at bounding box center [171, 147] width 59 height 18
checkbox input "false"
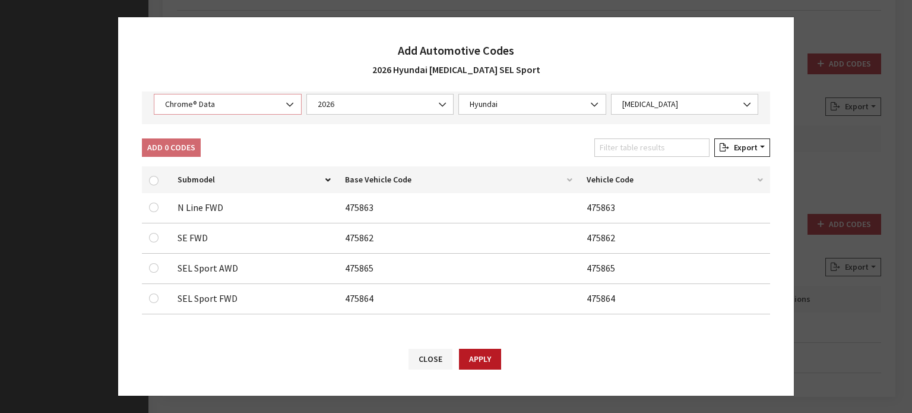
click at [242, 105] on span "Chrome® Data" at bounding box center [228, 104] width 132 height 12
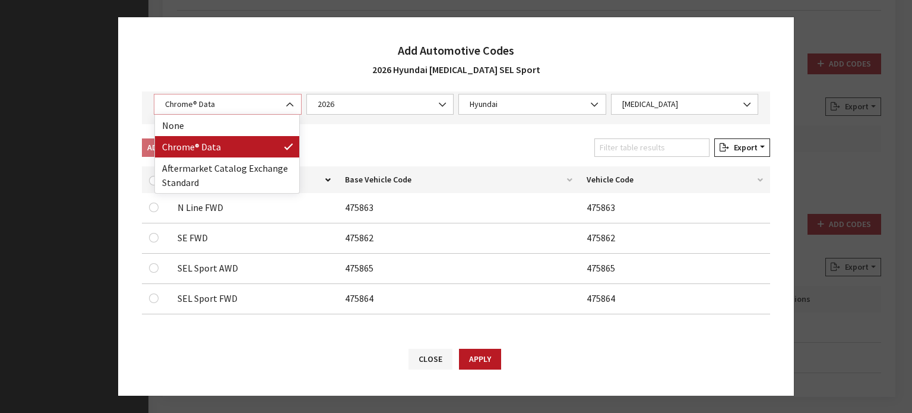
select select "2"
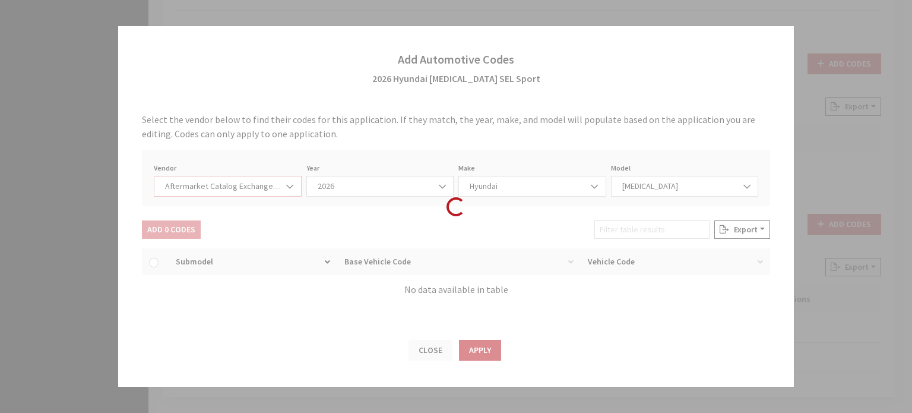
scroll to position [0, 0]
select select "2026"
select select "3"
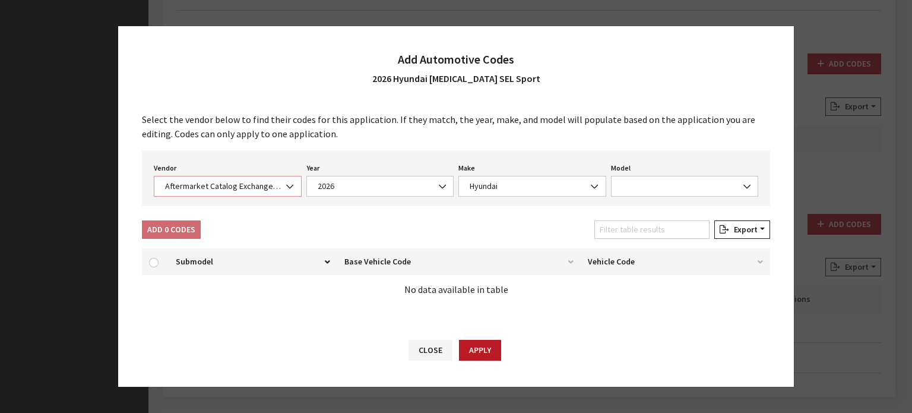
select select "21"
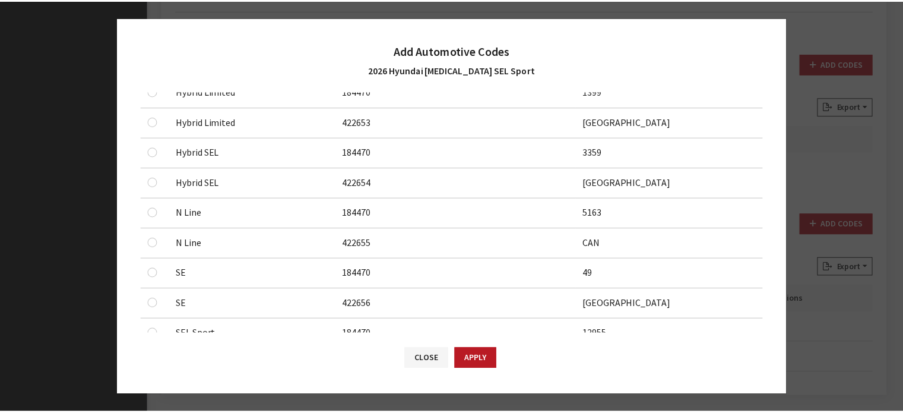
scroll to position [314, 0]
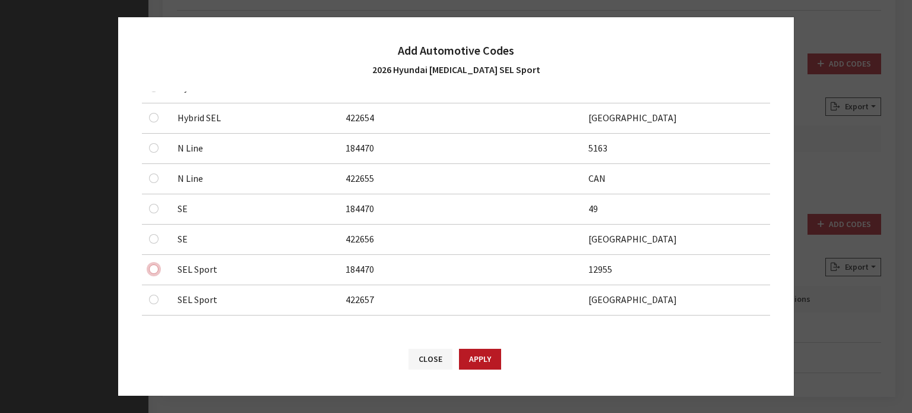
click at [154, 268] on input "checkbox" at bounding box center [154, 269] width 10 height 10
checkbox input "true"
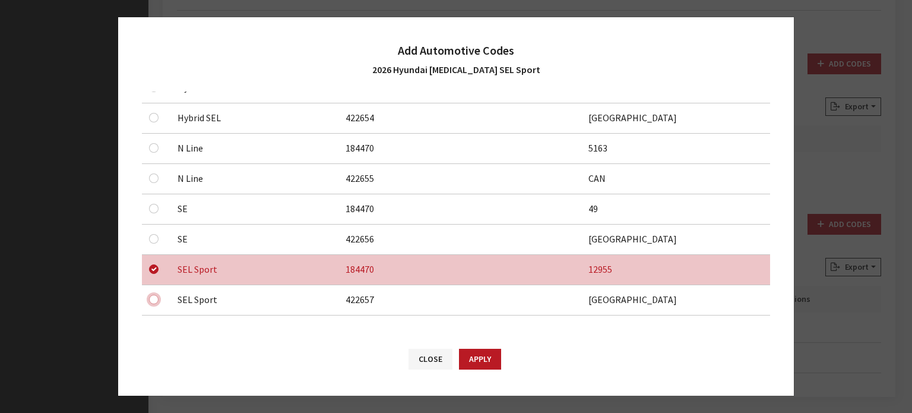
click at [150, 295] on input "checkbox" at bounding box center [154, 300] width 10 height 10
checkbox input "true"
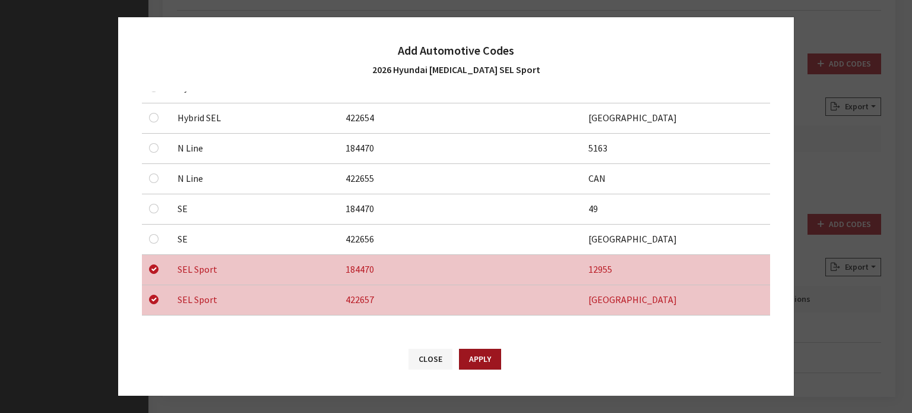
click at [473, 368] on button "Apply" at bounding box center [480, 359] width 42 height 21
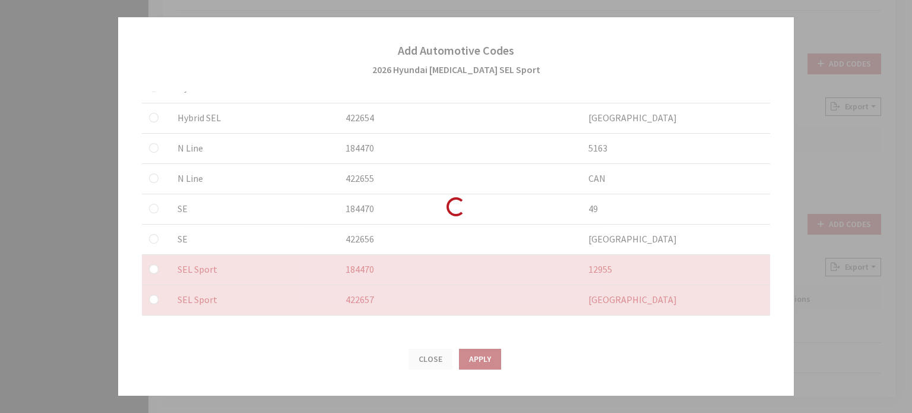
checkbox input "false"
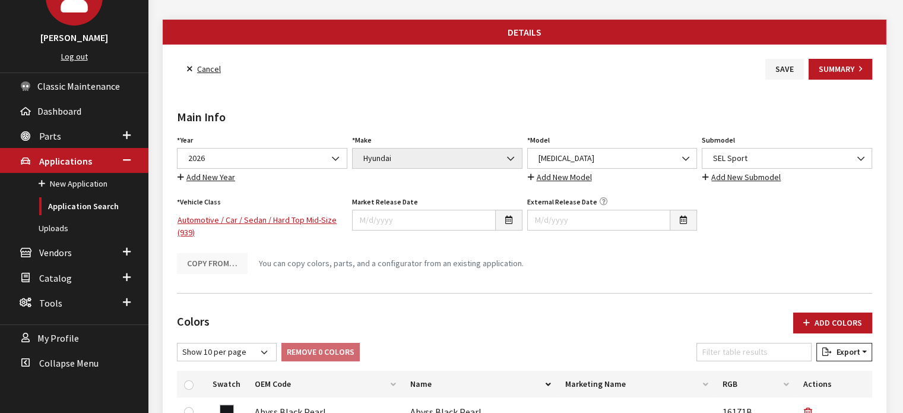
scroll to position [0, 0]
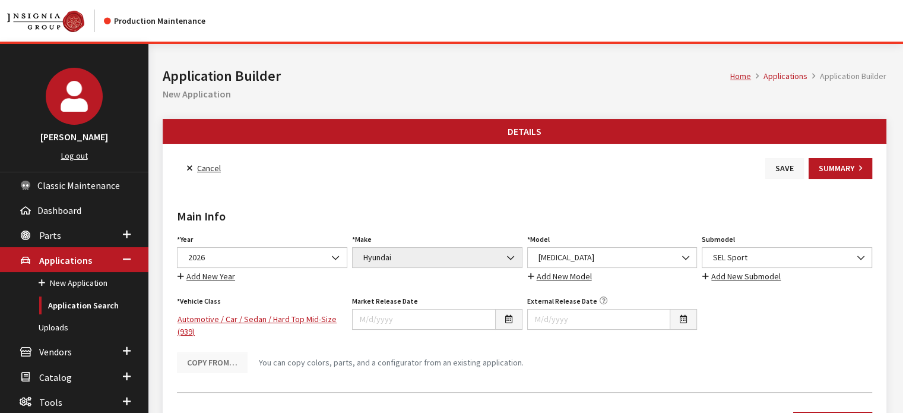
click at [774, 163] on button "Save" at bounding box center [785, 168] width 39 height 21
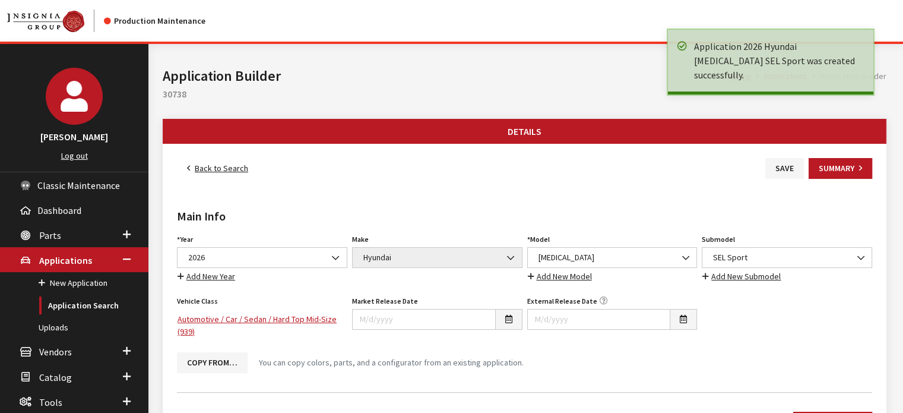
click at [244, 164] on link "Back to Search" at bounding box center [217, 168] width 81 height 21
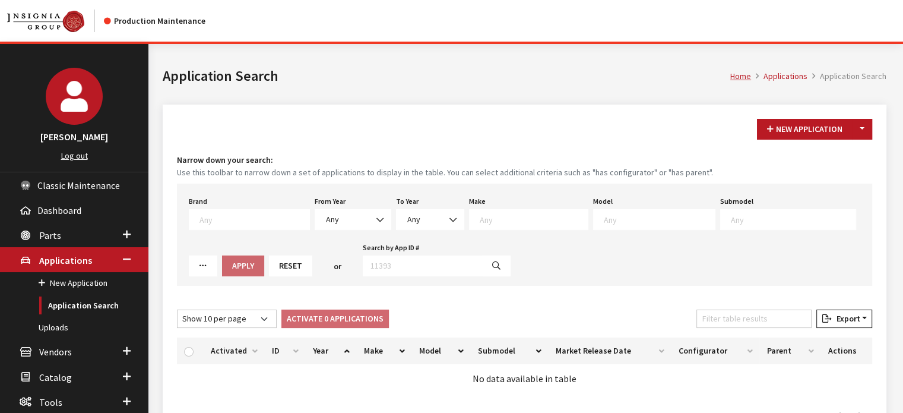
click at [865, 128] on button "Toggle Dropdown" at bounding box center [862, 129] width 20 height 21
click at [841, 150] on button "New From Existing..." at bounding box center [821, 154] width 102 height 21
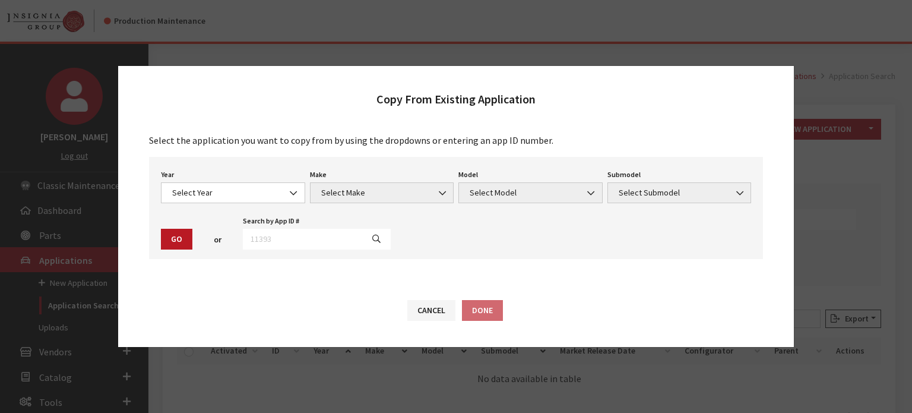
drag, startPoint x: 232, startPoint y: 178, endPoint x: 232, endPoint y: 187, distance: 9.5
click at [232, 179] on div "Year Select Year [DATE] 2025 2024 2023 2022 2021 2020 2019 2018 2017 2016 2015 …" at bounding box center [233, 184] width 149 height 37
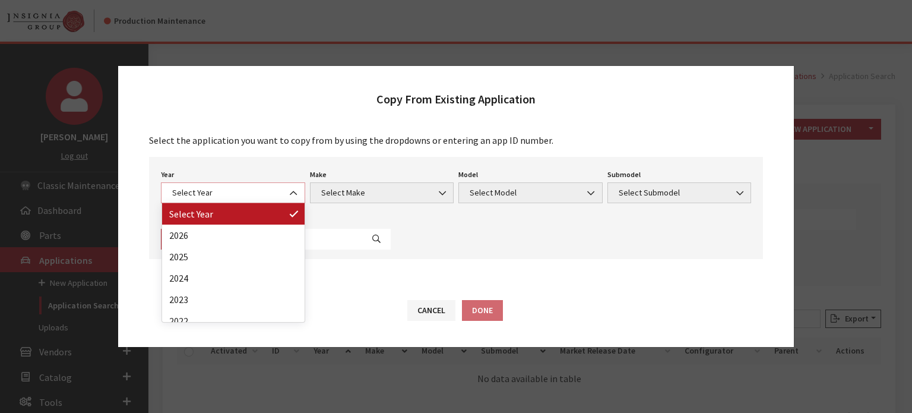
click at [233, 188] on span "Select Year" at bounding box center [233, 192] width 129 height 12
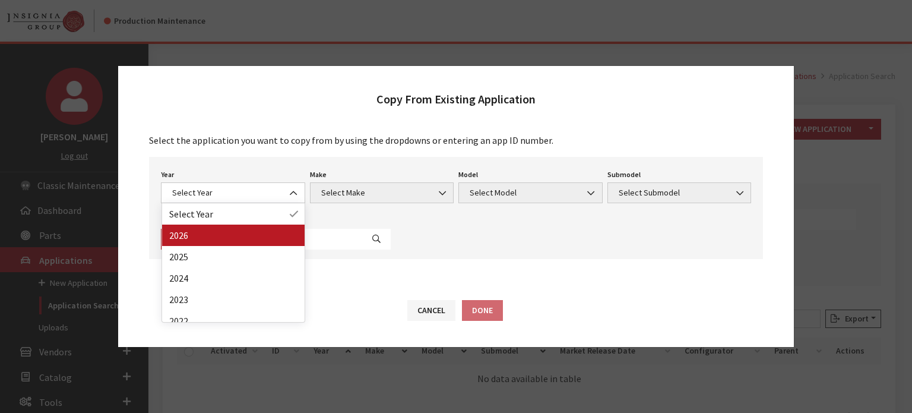
drag, startPoint x: 232, startPoint y: 255, endPoint x: 238, endPoint y: 235, distance: 21.5
select select "44"
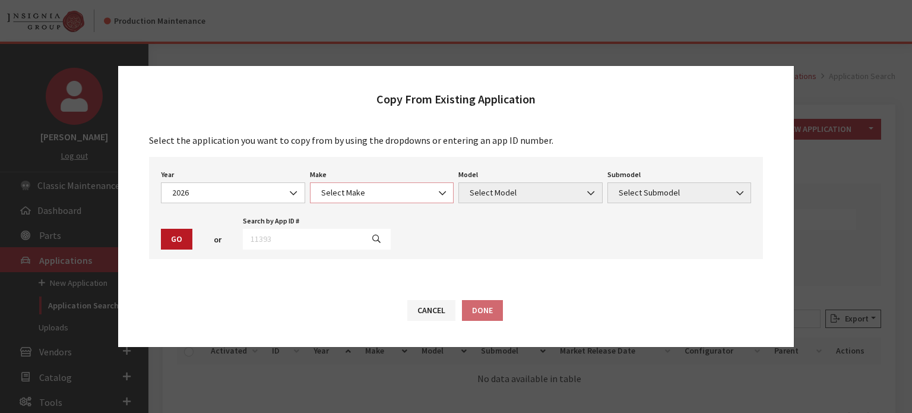
click at [356, 185] on span "Select Make" at bounding box center [382, 192] width 144 height 21
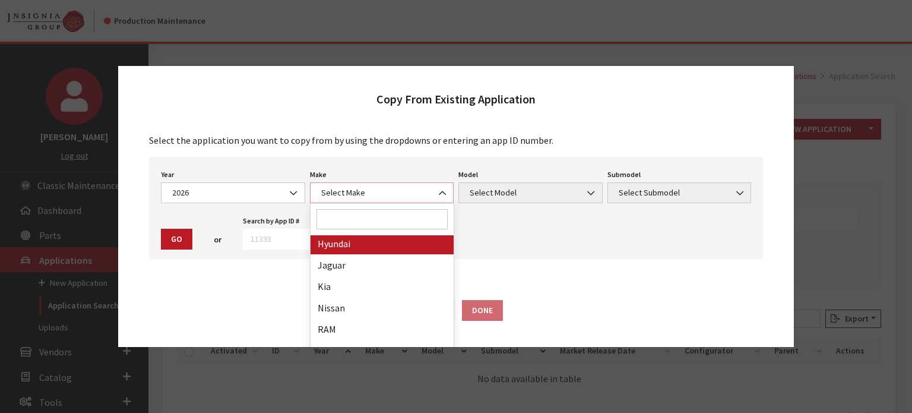
select select "30"
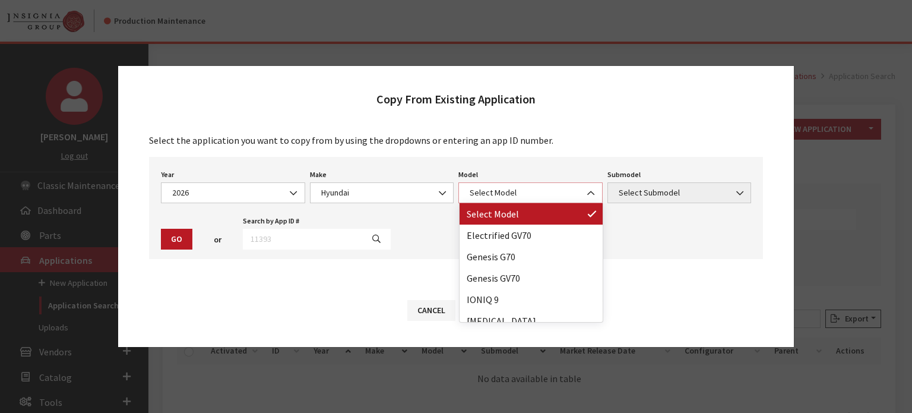
click at [470, 196] on span "Select Model" at bounding box center [530, 192] width 129 height 12
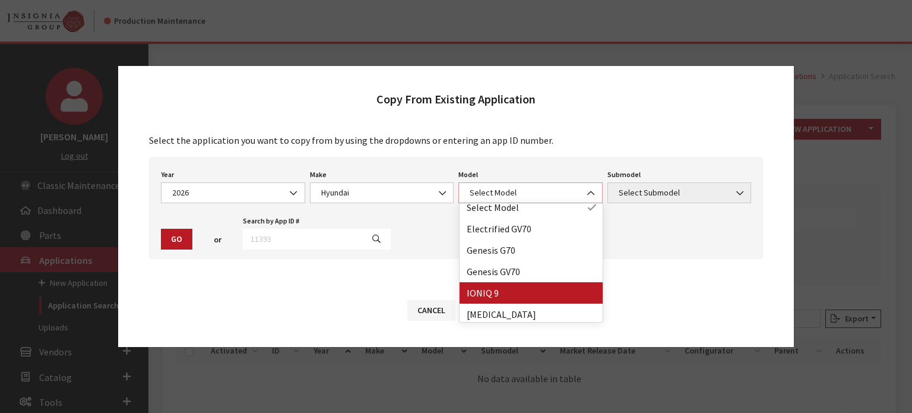
scroll to position [10, 0]
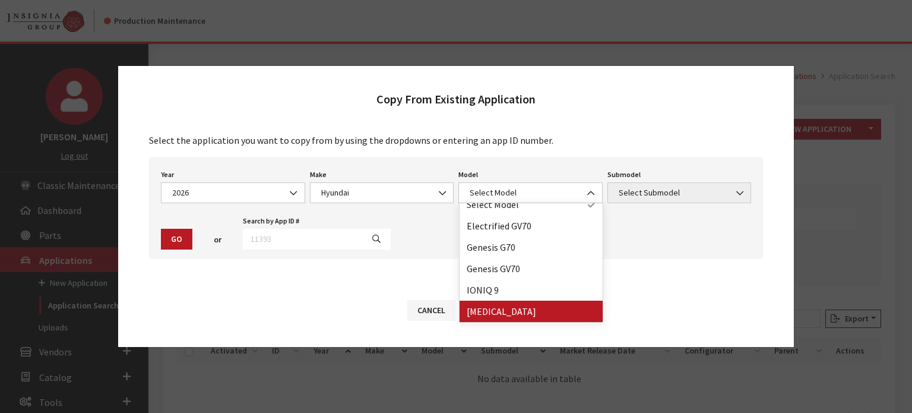
drag, startPoint x: 498, startPoint y: 314, endPoint x: 641, endPoint y: 204, distance: 180.5
select select "343"
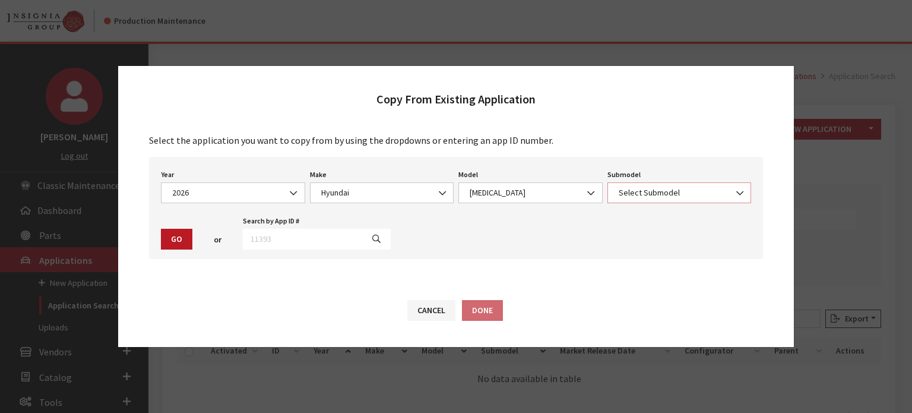
click at [640, 183] on span "Select Submodel" at bounding box center [680, 192] width 144 height 21
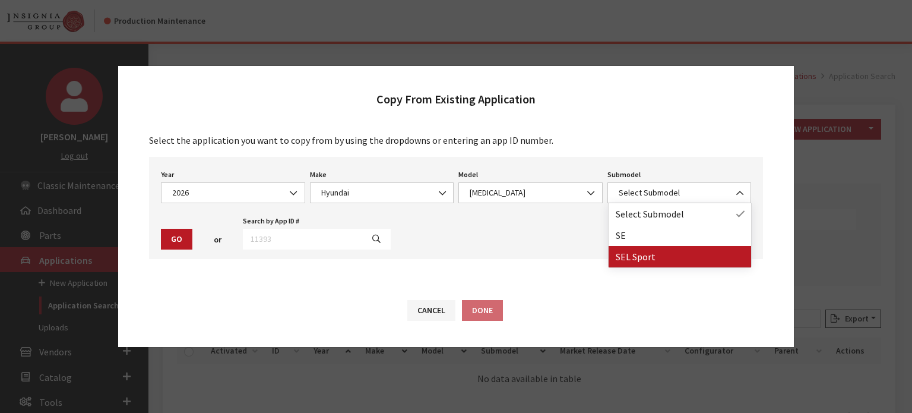
drag, startPoint x: 665, startPoint y: 261, endPoint x: 327, endPoint y: 308, distance: 341.8
select select "4620"
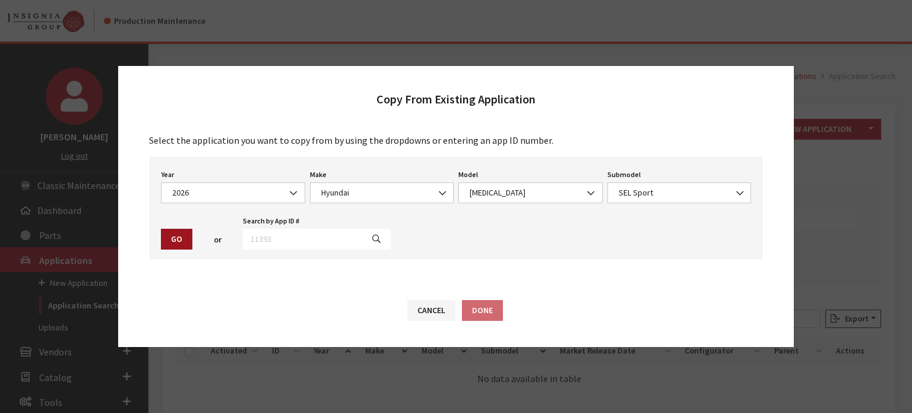
click at [173, 238] on button "Go" at bounding box center [176, 239] width 31 height 21
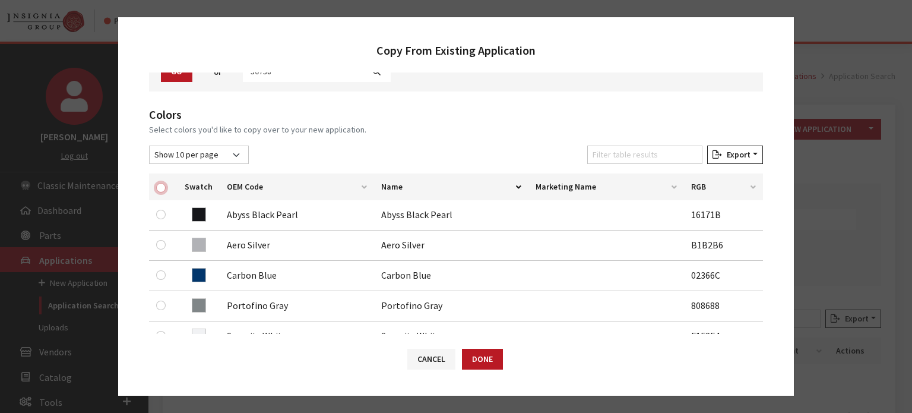
click at [160, 187] on input "checkbox" at bounding box center [161, 188] width 10 height 10
checkbox input "true"
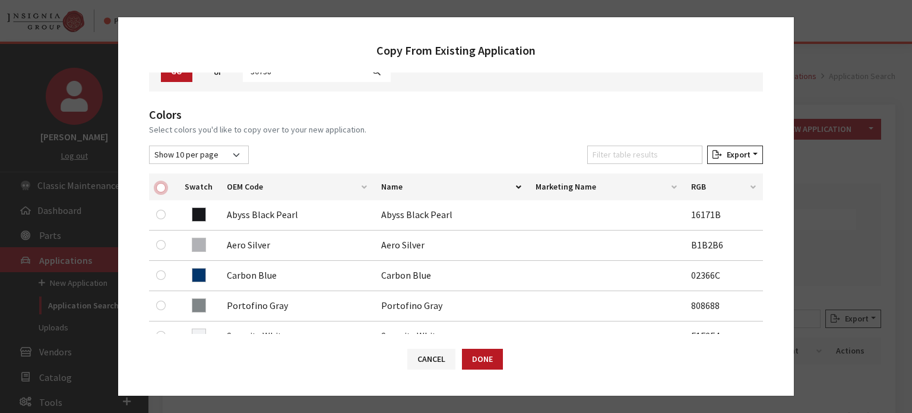
checkbox input "true"
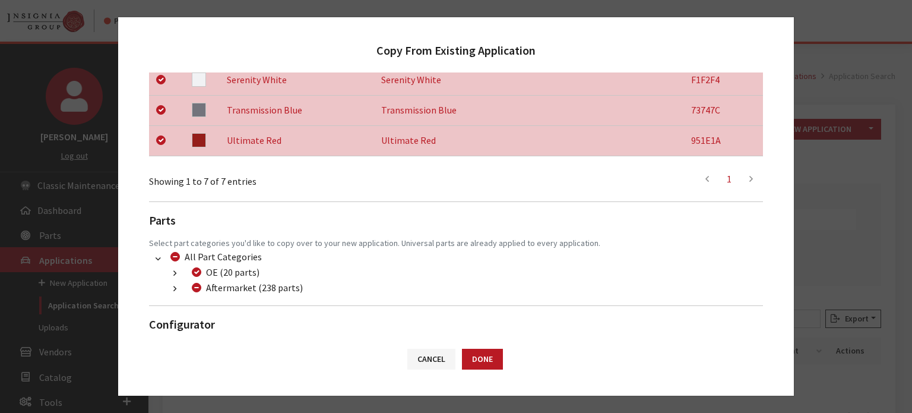
scroll to position [405, 0]
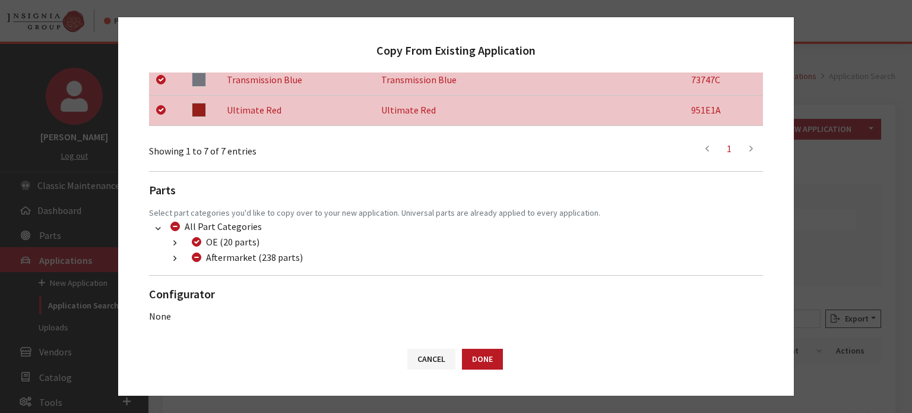
click at [170, 260] on button "button" at bounding box center [174, 259] width 23 height 14
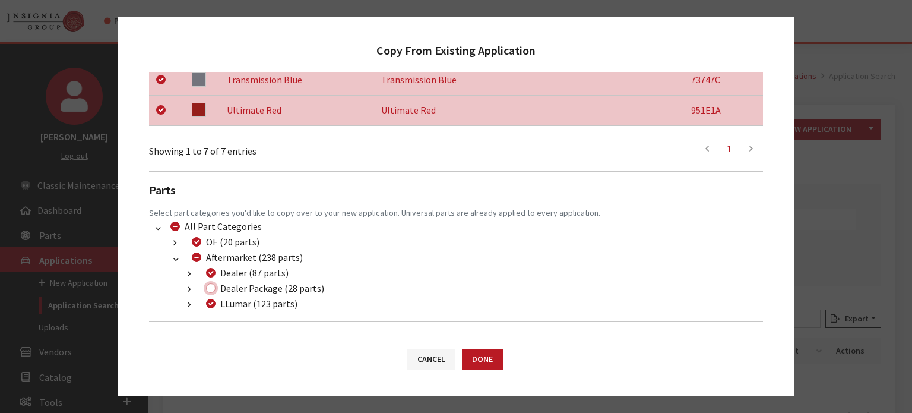
click at [211, 284] on input "Dealer Package (28 parts)" at bounding box center [211, 288] width 10 height 10
checkbox input "true"
drag, startPoint x: 487, startPoint y: 366, endPoint x: 506, endPoint y: 375, distance: 21.0
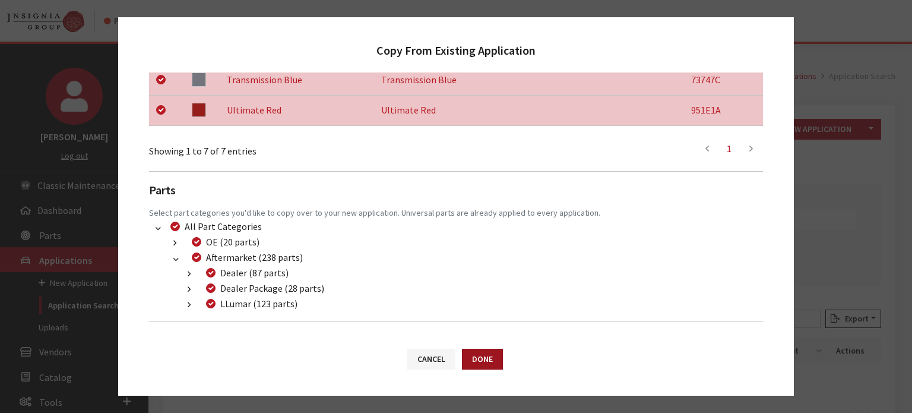
click at [487, 366] on button "Done" at bounding box center [482, 359] width 41 height 21
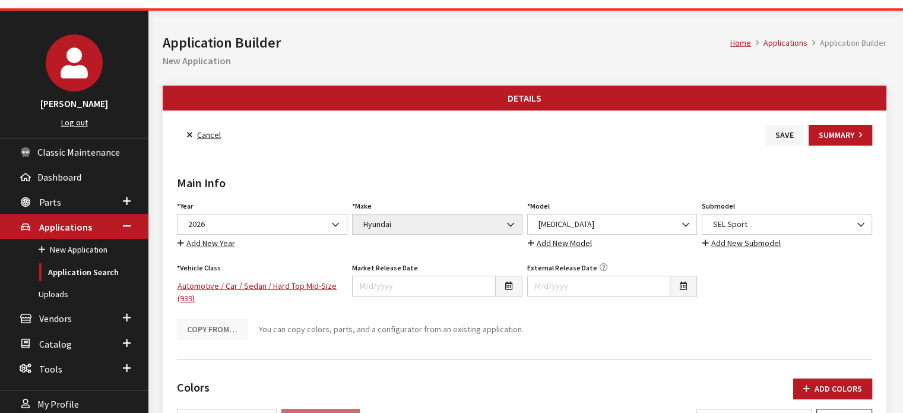
scroll to position [59, 0]
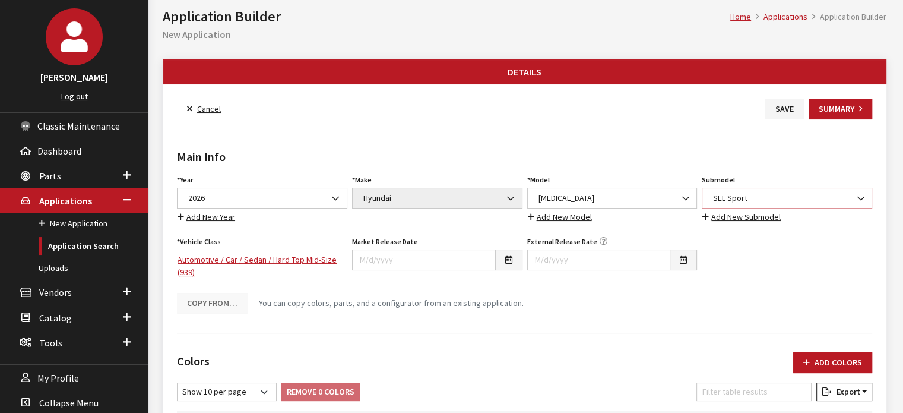
click at [763, 205] on span "SEL Sport" at bounding box center [787, 198] width 170 height 21
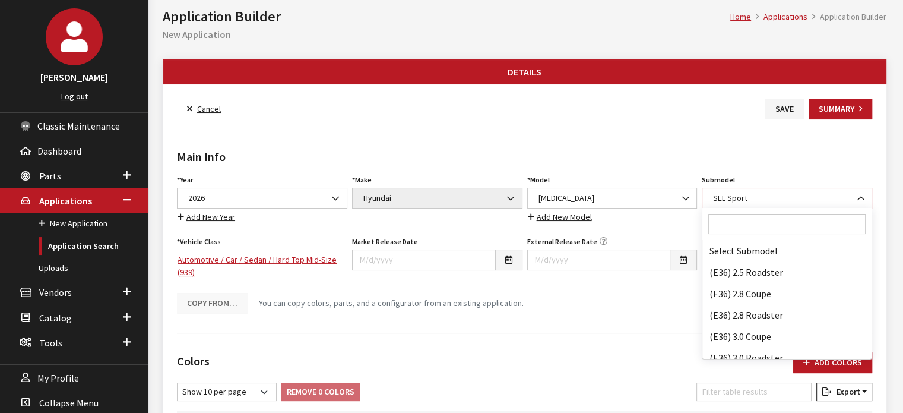
scroll to position [81181, 0]
click at [761, 222] on input "Search" at bounding box center [787, 224] width 157 height 20
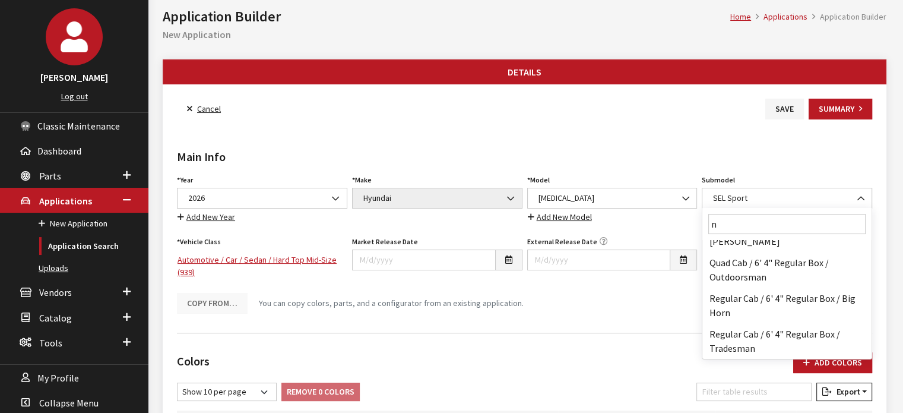
scroll to position [0, 0]
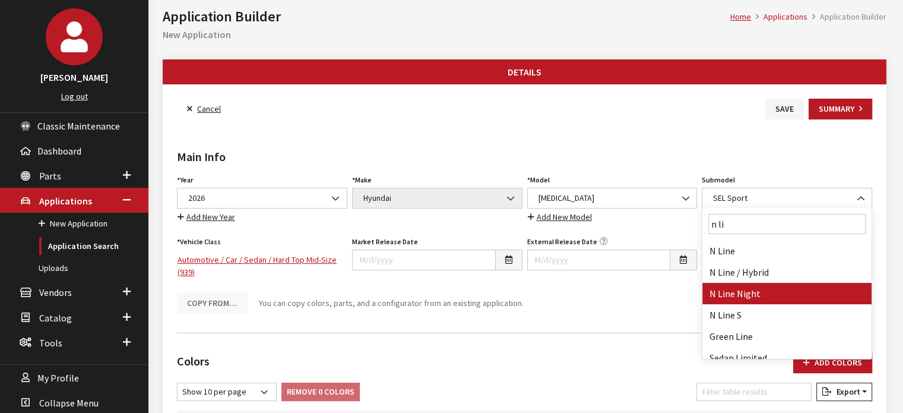
type input "n li"
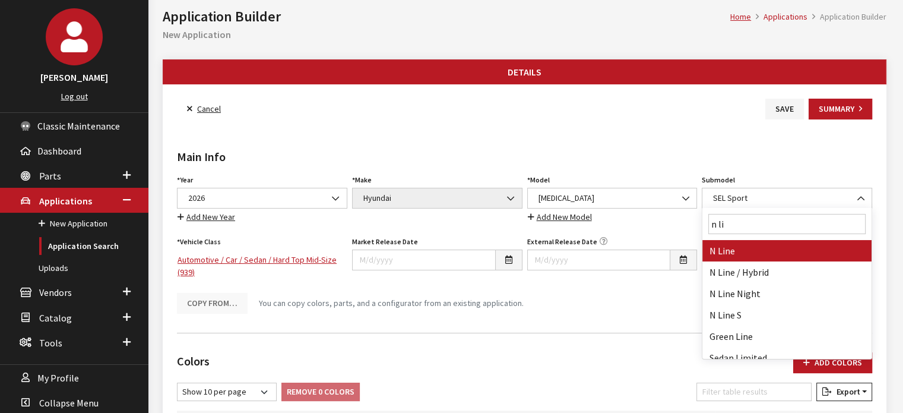
click at [824, 238] on span "n li" at bounding box center [787, 224] width 169 height 32
select select "2721"
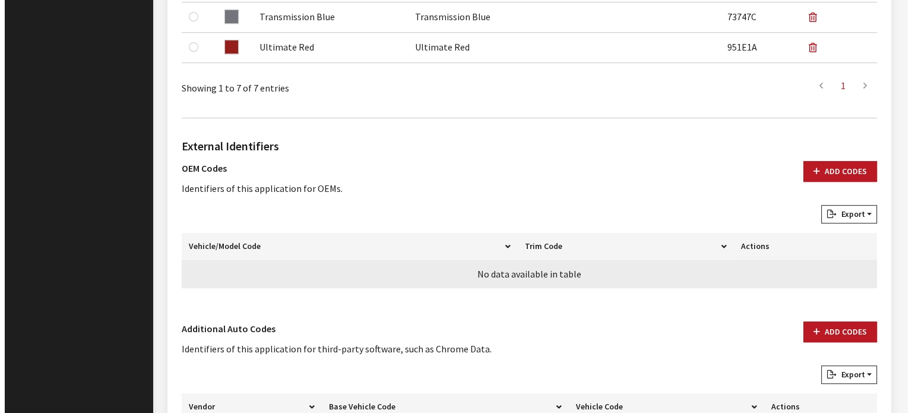
scroll to position [653, 0]
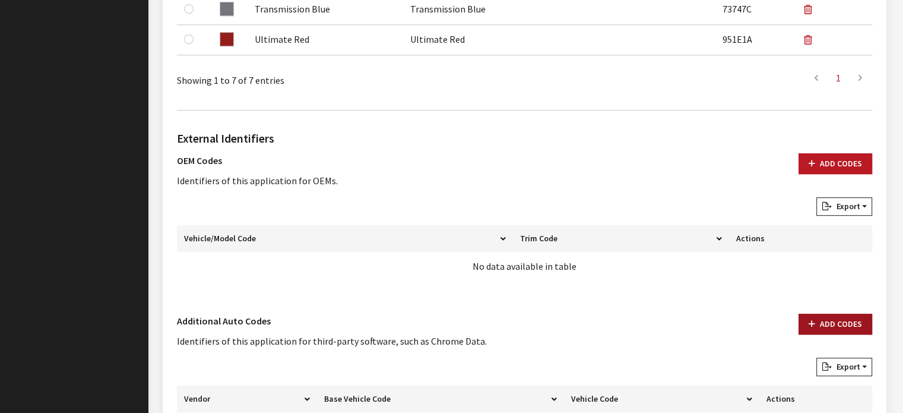
click at [806, 324] on button "Add Codes" at bounding box center [836, 324] width 74 height 21
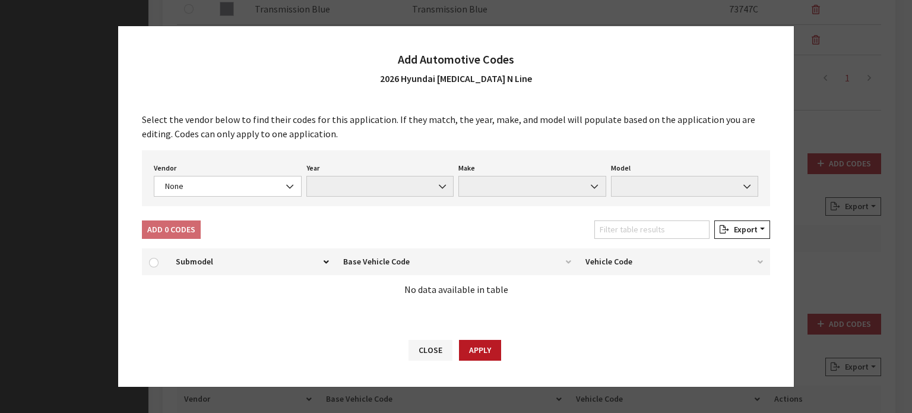
click at [219, 203] on div "Vendor None Chrome® Data Aftermarket Catalog Exchange Standard None Year None M…" at bounding box center [456, 178] width 628 height 56
click at [224, 242] on div "Add 0 Codes Filter table results Export Excel CSV Print" at bounding box center [456, 231] width 633 height 23
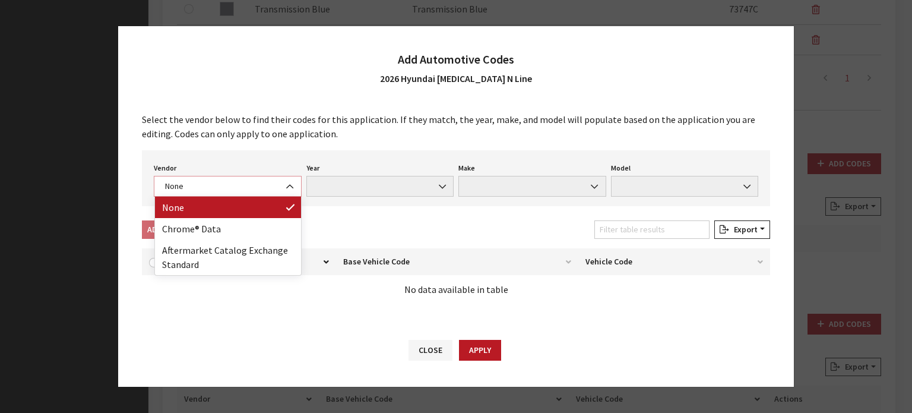
click at [251, 182] on span "None" at bounding box center [228, 186] width 132 height 12
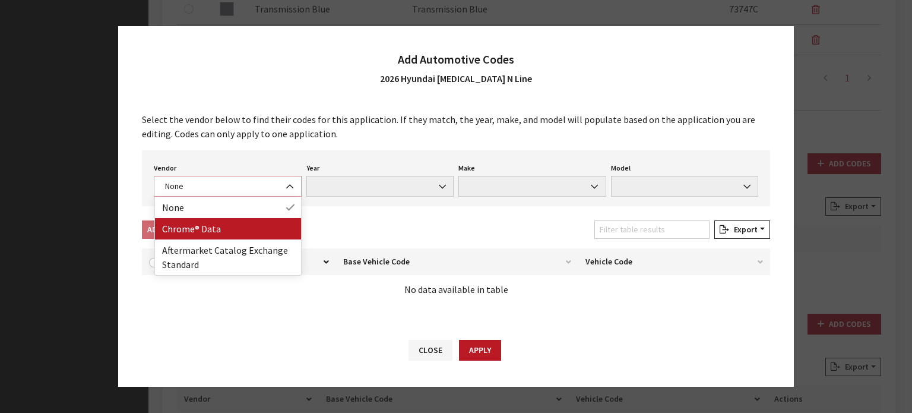
select select "4"
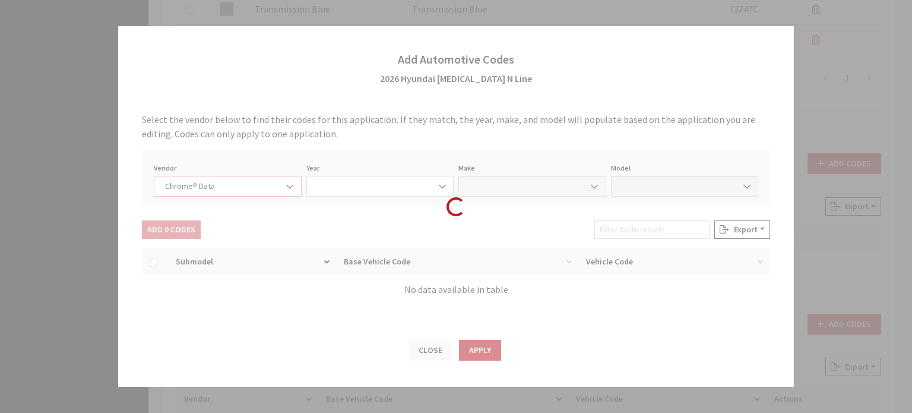
select select "2026"
select select "17"
select select "71398"
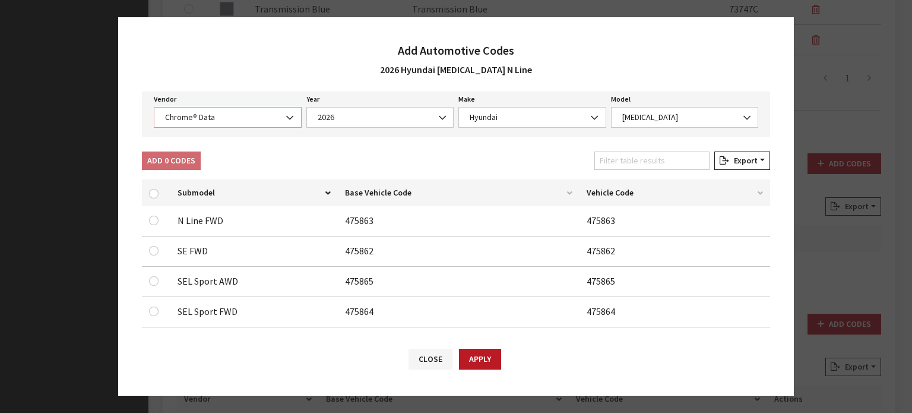
scroll to position [73, 0]
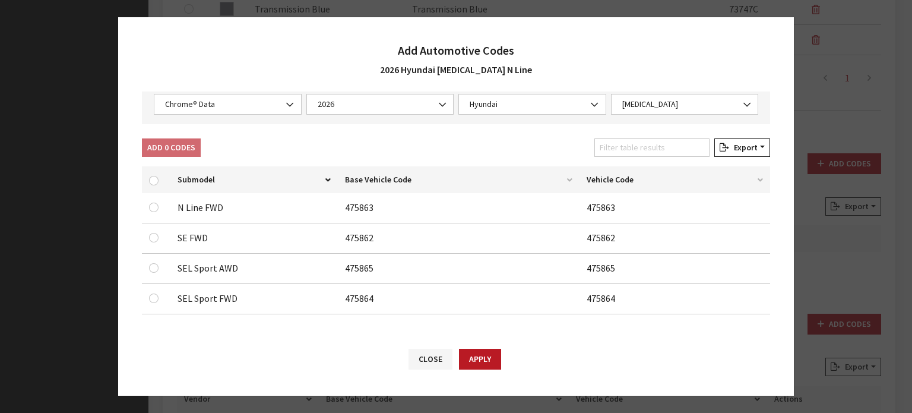
click at [154, 201] on div at bounding box center [156, 207] width 14 height 14
click at [154, 206] on input "checkbox" at bounding box center [154, 208] width 10 height 10
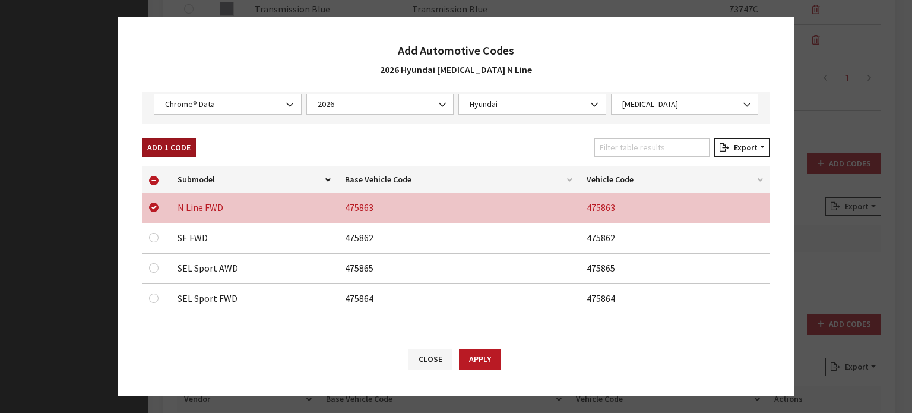
click at [167, 147] on button "Add 1 Code" at bounding box center [169, 147] width 54 height 18
checkbox input "false"
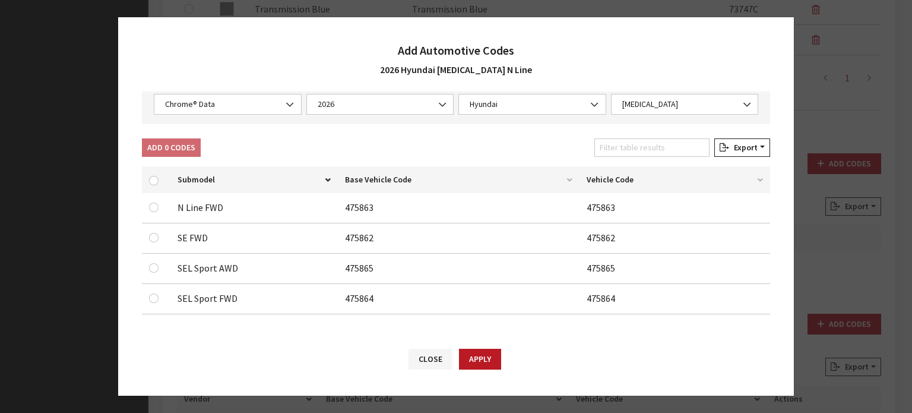
click at [229, 116] on div "Vendor None Chrome® Data Aftermarket Catalog Exchange Standard Chrome® Data Yea…" at bounding box center [456, 96] width 628 height 56
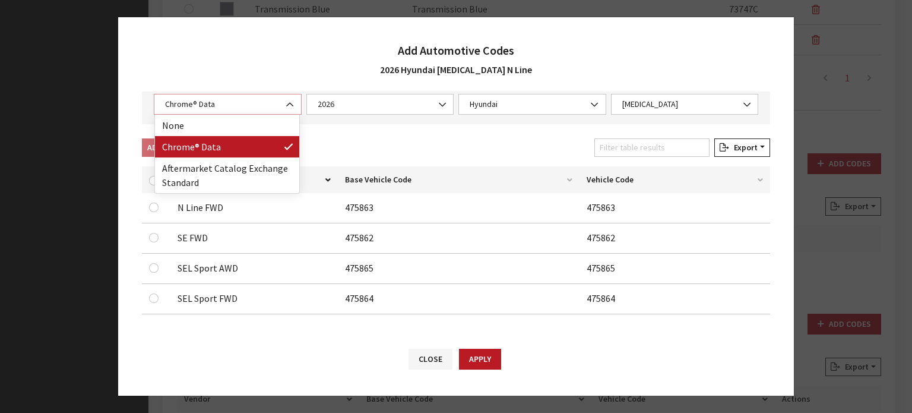
click at [233, 109] on span "Chrome® Data" at bounding box center [228, 104] width 132 height 12
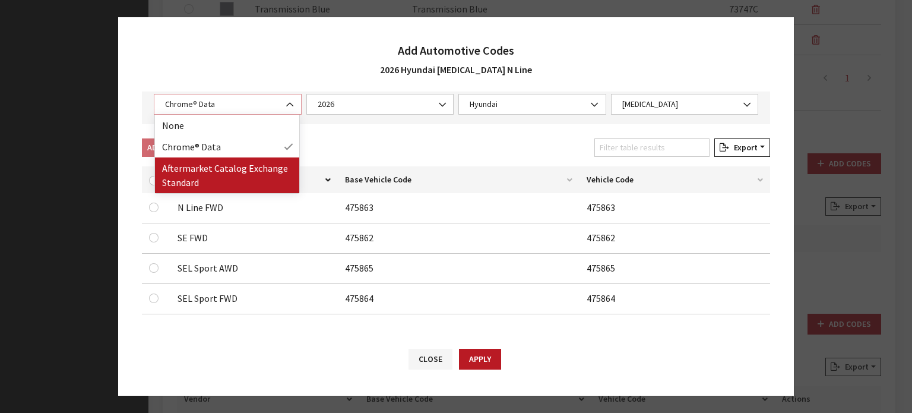
select select "2"
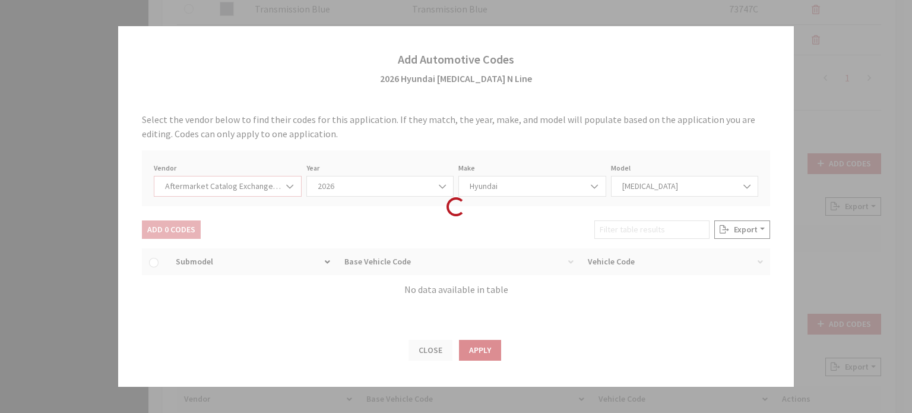
scroll to position [0, 0]
select select "2026"
select select "3"
select select "21"
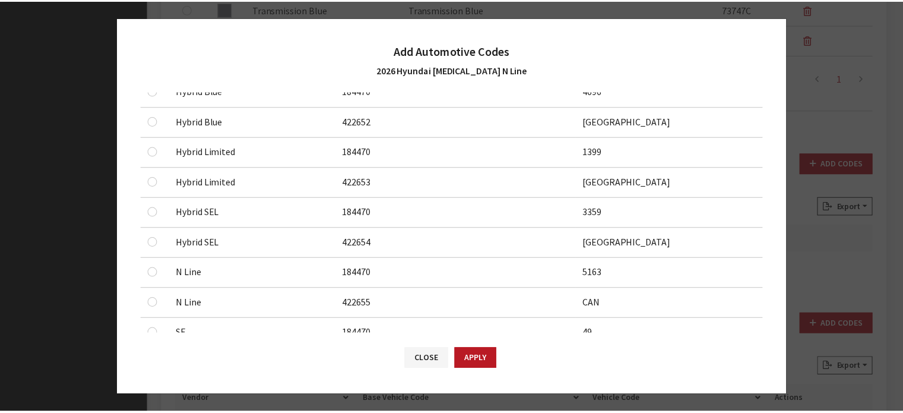
scroll to position [314, 0]
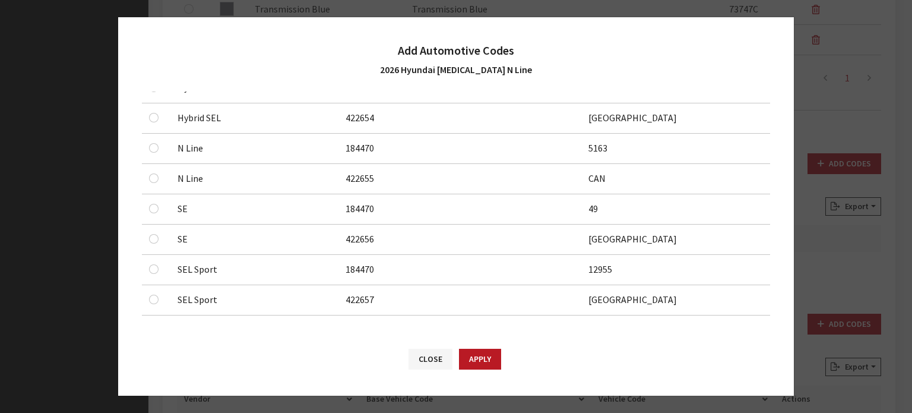
click at [157, 150] on div at bounding box center [156, 148] width 14 height 14
click at [154, 146] on input "checkbox" at bounding box center [154, 148] width 10 height 10
checkbox input "true"
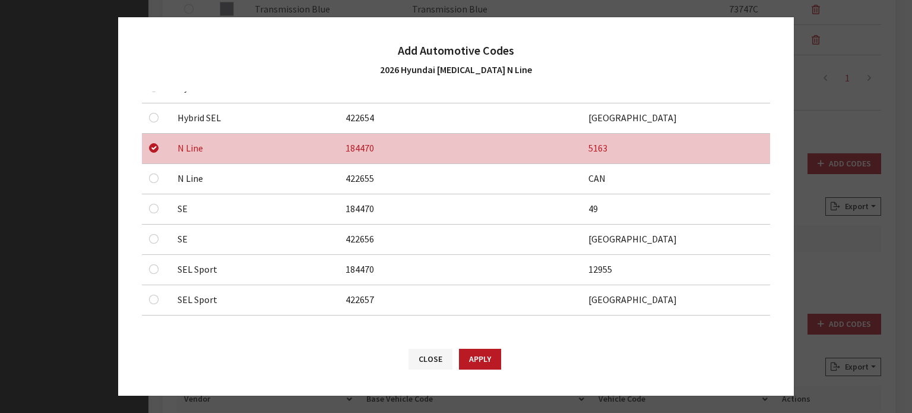
click at [159, 175] on div at bounding box center [156, 178] width 14 height 14
click at [157, 175] on input "checkbox" at bounding box center [154, 178] width 10 height 10
checkbox input "true"
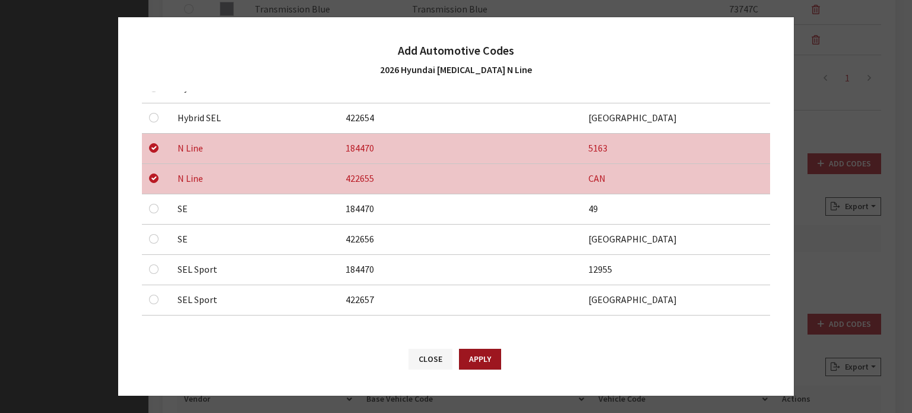
click at [483, 363] on button "Apply" at bounding box center [480, 359] width 42 height 21
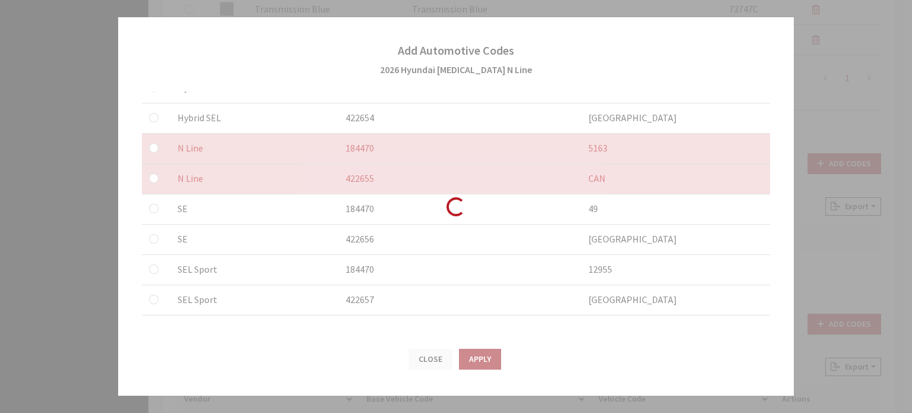
checkbox input "false"
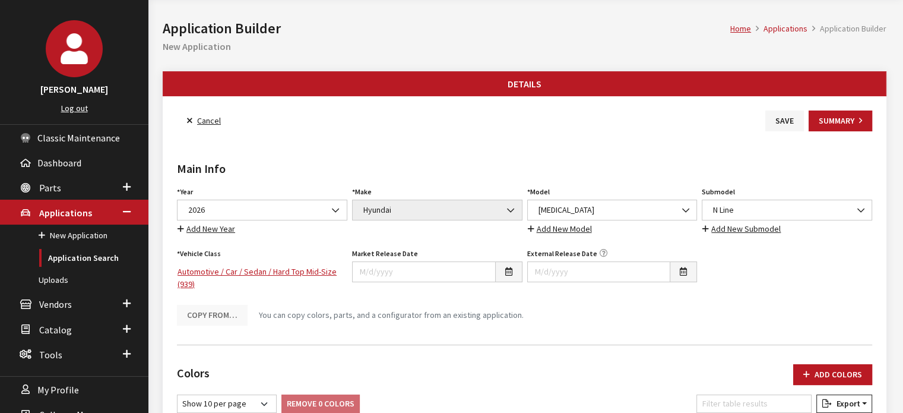
scroll to position [0, 0]
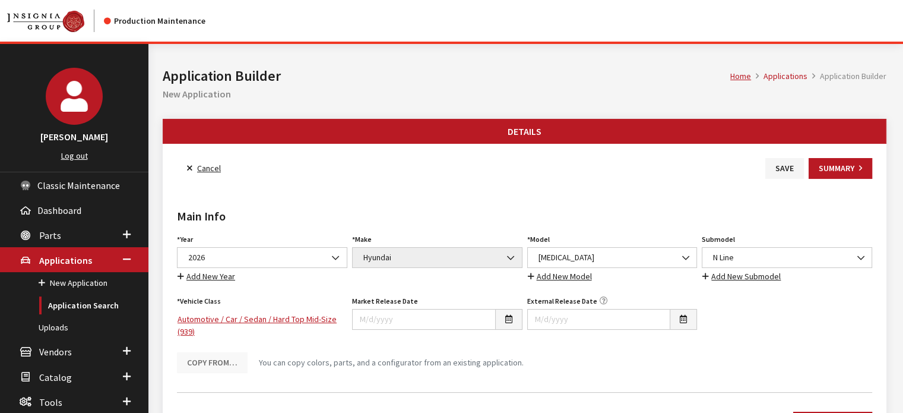
click at [764, 174] on div "Save" at bounding box center [784, 168] width 43 height 21
click at [781, 163] on button "Save" at bounding box center [785, 168] width 39 height 21
click at [224, 166] on link "Back to Search" at bounding box center [217, 168] width 81 height 21
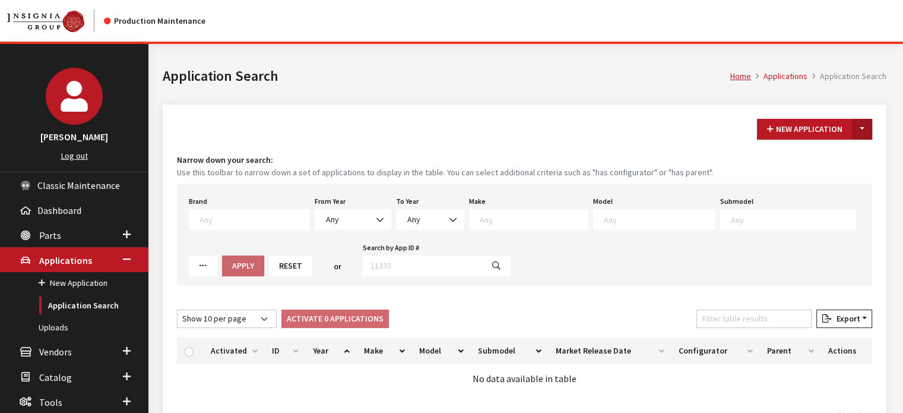
click at [867, 137] on button "Toggle Dropdown" at bounding box center [862, 129] width 20 height 21
click at [851, 166] on small "Use this toolbar to narrow down a set of applications to display in the table. …" at bounding box center [524, 172] width 695 height 12
click at [861, 130] on button "Toggle Dropdown" at bounding box center [862, 129] width 20 height 21
click at [839, 154] on button "New From Existing..." at bounding box center [821, 154] width 102 height 21
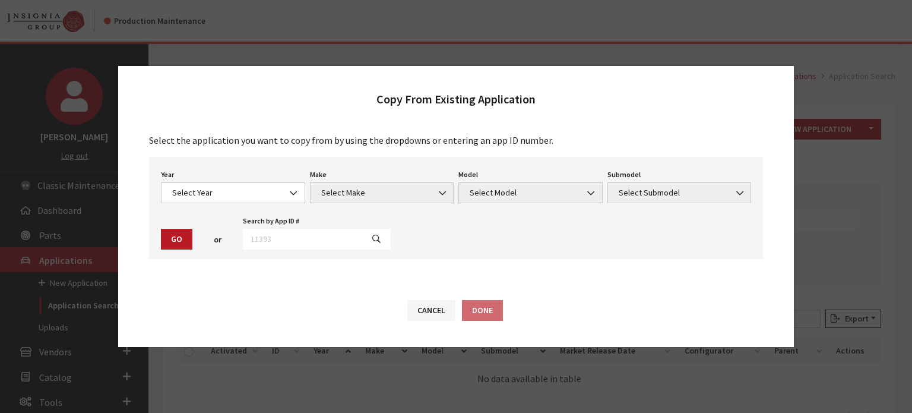
drag, startPoint x: 206, startPoint y: 208, endPoint x: 208, endPoint y: 195, distance: 13.3
click at [206, 208] on div "Year Select Year 2026 2025 2024 2023 2022 2021 2020 2019 2018 2017 2016 2015 20…" at bounding box center [456, 208] width 614 height 102
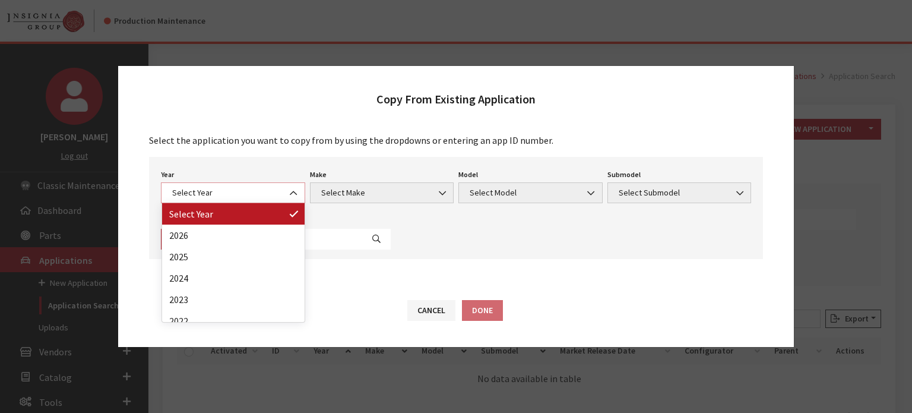
click at [208, 195] on span "Select Year" at bounding box center [233, 192] width 129 height 12
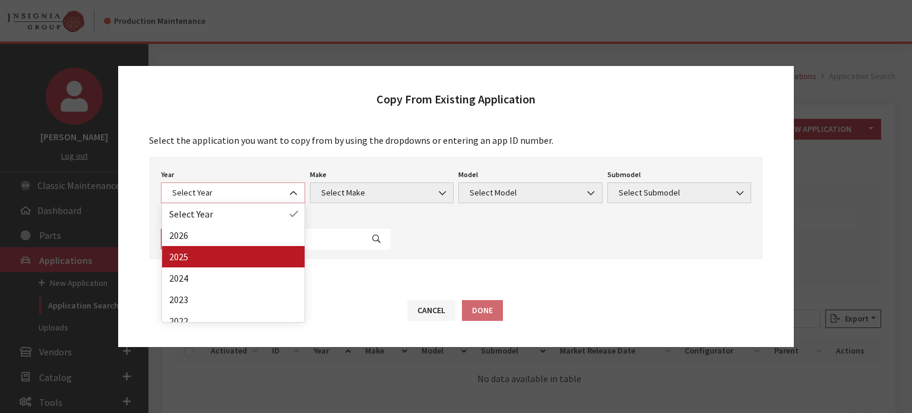
select select "43"
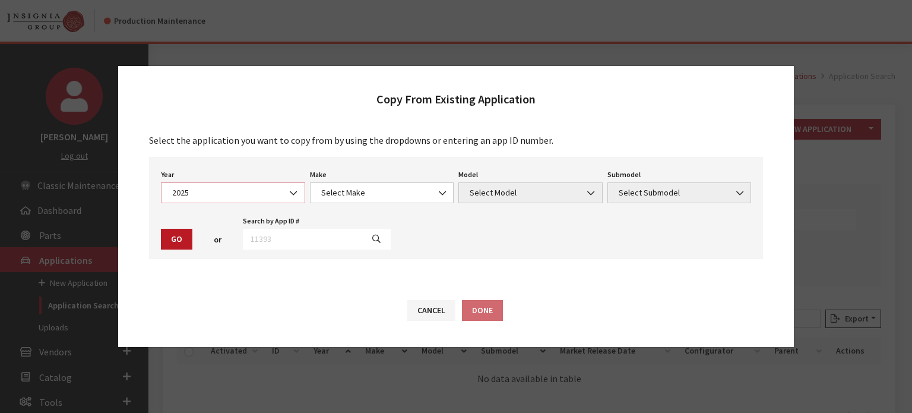
click at [252, 197] on span "2025" at bounding box center [233, 192] width 129 height 12
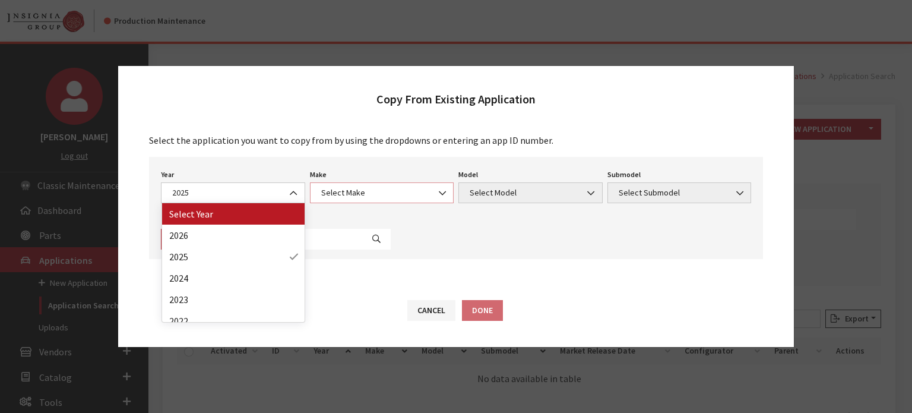
click at [368, 187] on span "Select Make" at bounding box center [382, 192] width 129 height 12
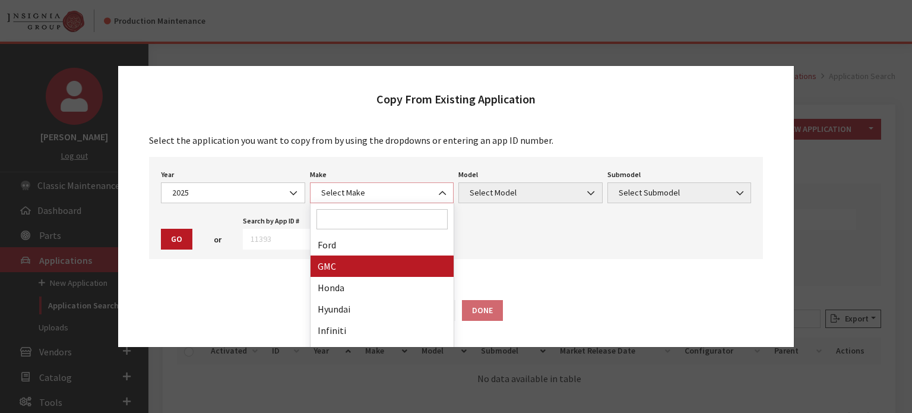
scroll to position [297, 0]
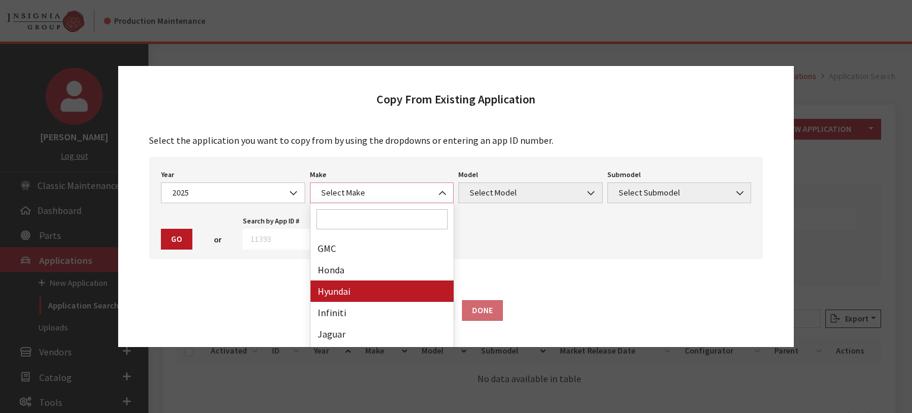
select select "30"
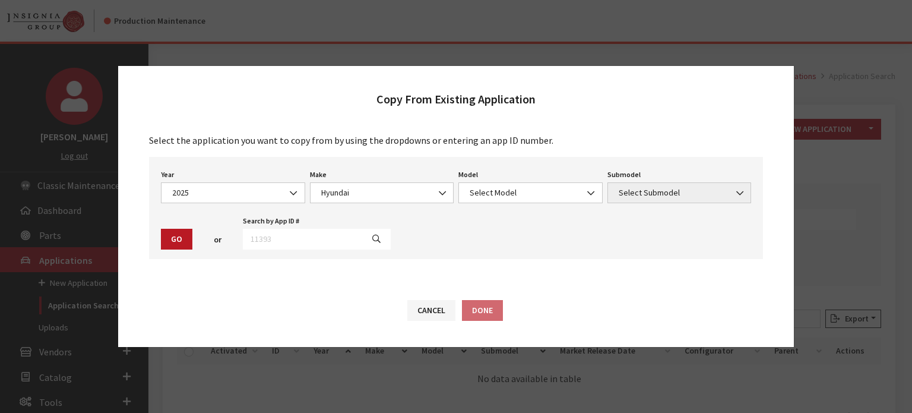
click at [524, 204] on div "Year Select Year 2026 2025 2024 2023 2022 2021 2020 2019 2018 2017 2016 2015 20…" at bounding box center [456, 208] width 614 height 102
drag, startPoint x: 520, startPoint y: 194, endPoint x: 517, endPoint y: 201, distance: 8.0
click at [520, 194] on span "Select Model" at bounding box center [530, 192] width 129 height 12
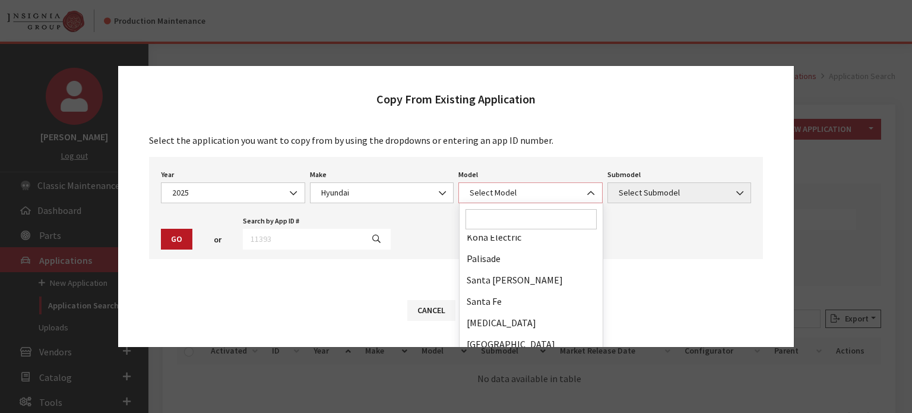
scroll to position [287, 0]
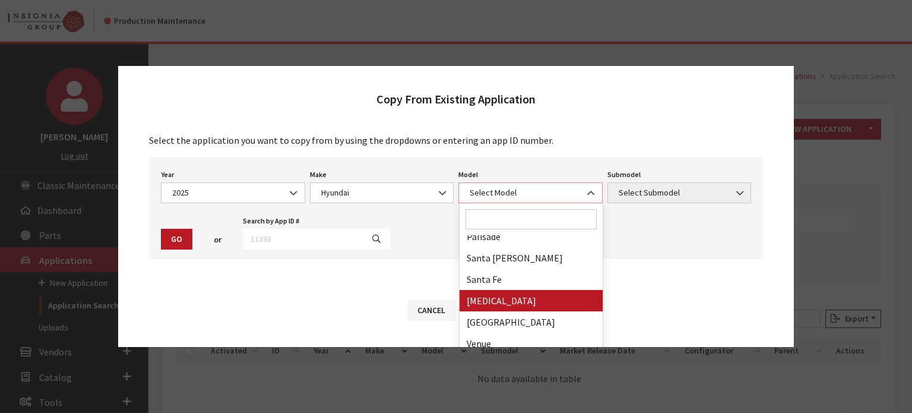
select select "343"
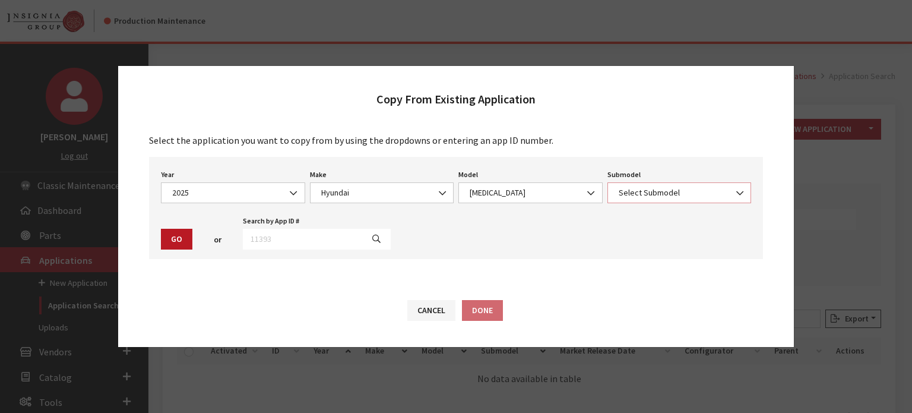
click at [634, 182] on span "Select Submodel" at bounding box center [680, 192] width 144 height 21
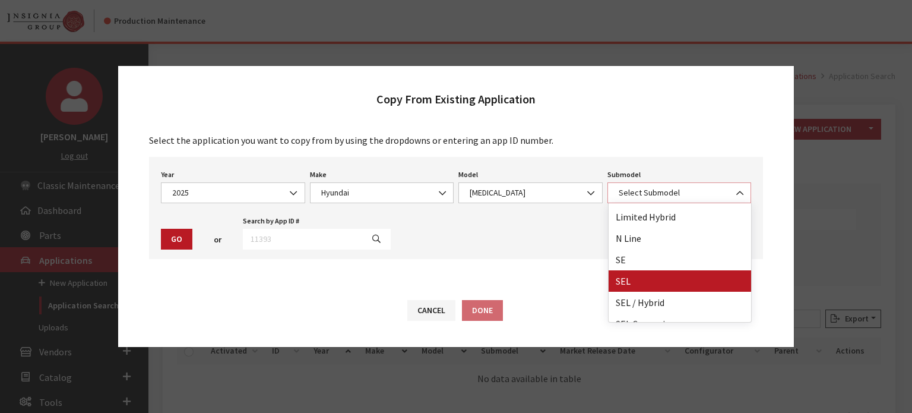
scroll to position [0, 0]
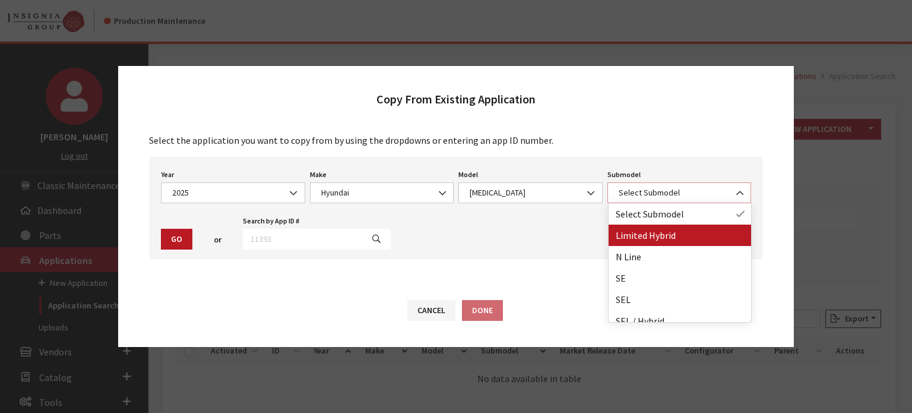
select select "2227"
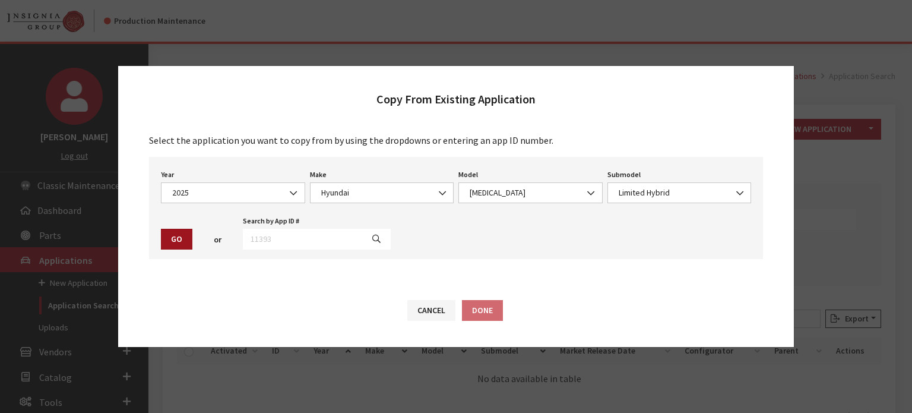
click at [187, 242] on button "Go" at bounding box center [176, 239] width 31 height 21
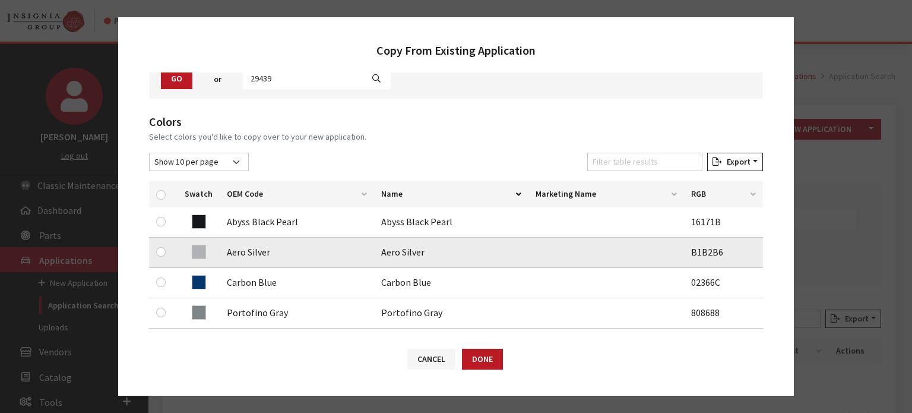
scroll to position [119, 0]
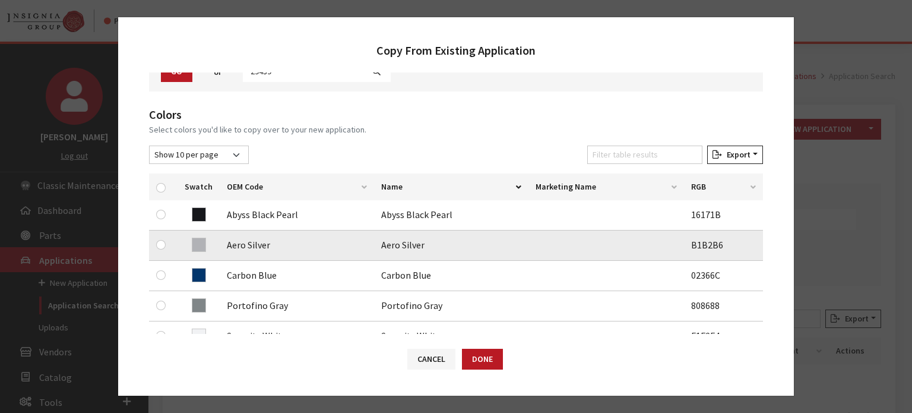
click at [169, 245] on div at bounding box center [163, 245] width 14 height 14
click at [156, 243] on input "checkbox" at bounding box center [161, 245] width 10 height 10
checkbox input "true"
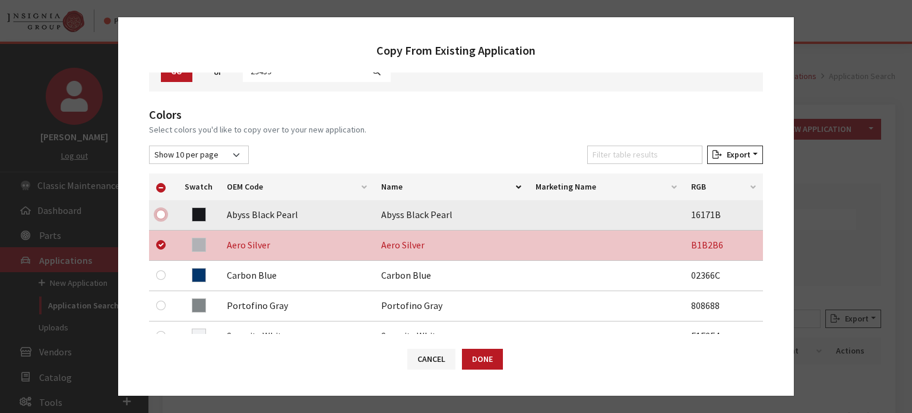
click at [159, 213] on input "checkbox" at bounding box center [161, 215] width 10 height 10
checkbox input "true"
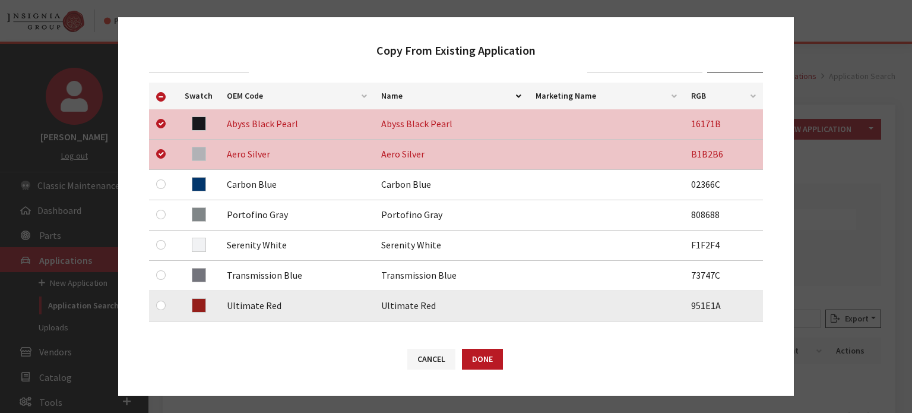
scroll to position [238, 0]
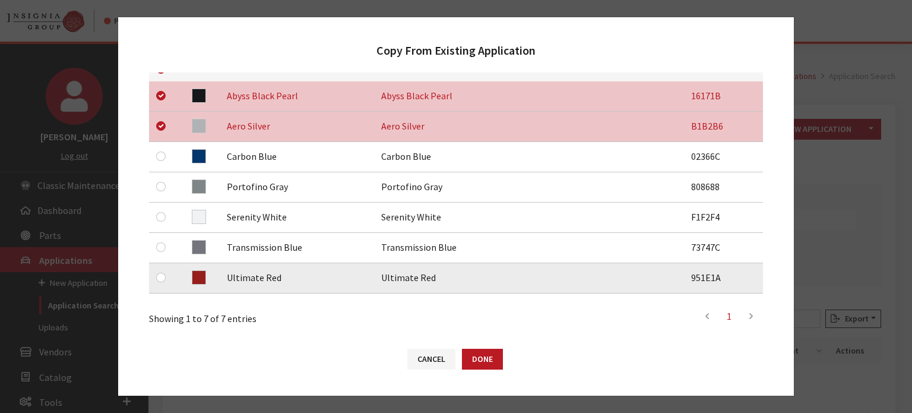
click at [153, 276] on td at bounding box center [163, 278] width 29 height 30
click at [162, 280] on input "checkbox" at bounding box center [161, 278] width 10 height 10
checkbox input "true"
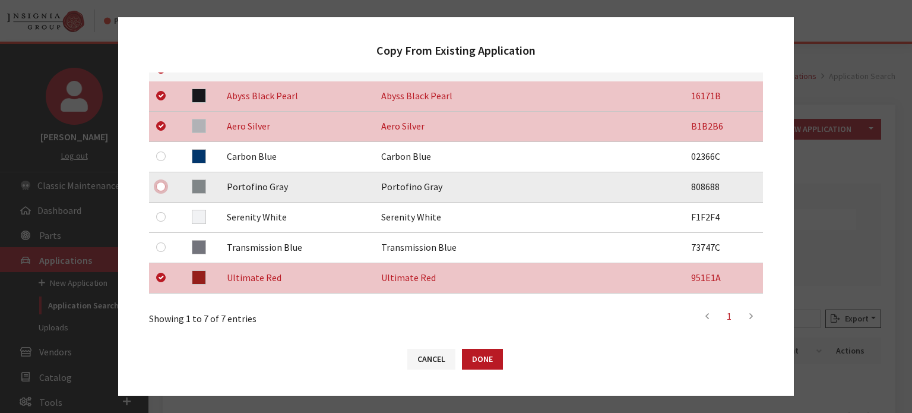
click at [162, 189] on input "checkbox" at bounding box center [161, 187] width 10 height 10
checkbox input "true"
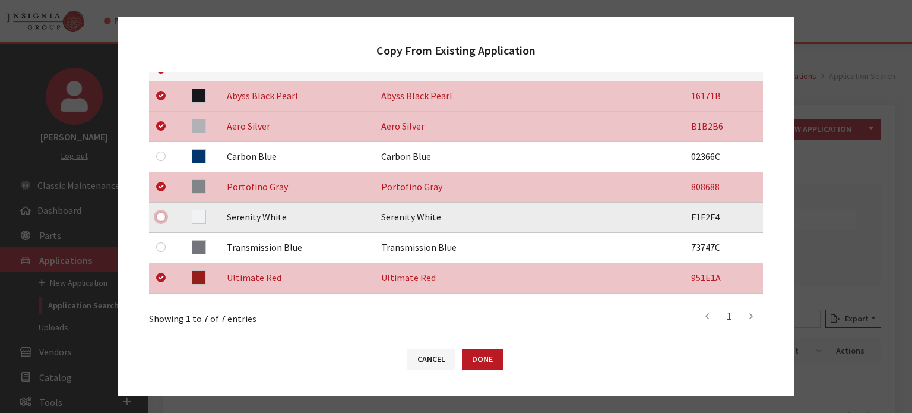
click at [162, 217] on input "checkbox" at bounding box center [161, 217] width 10 height 10
checkbox input "true"
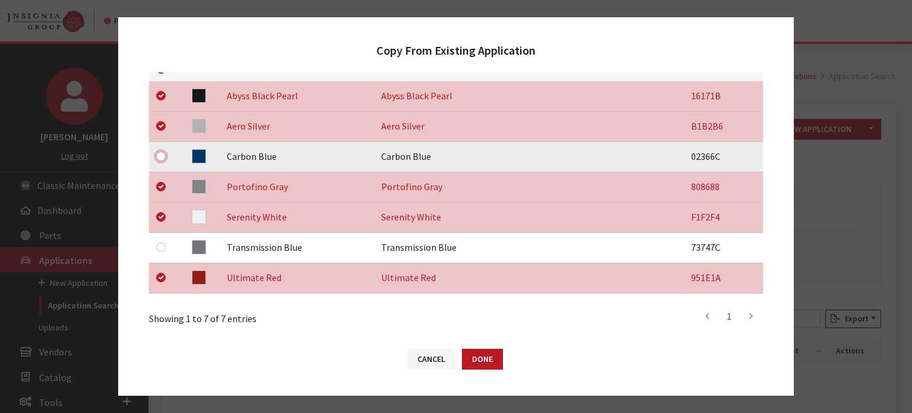
click at [157, 155] on input "checkbox" at bounding box center [161, 156] width 10 height 10
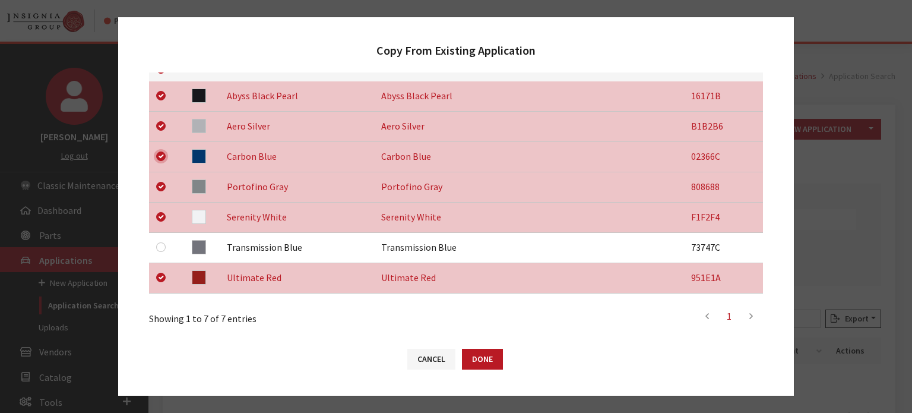
click at [158, 156] on input "checkbox" at bounding box center [161, 156] width 10 height 10
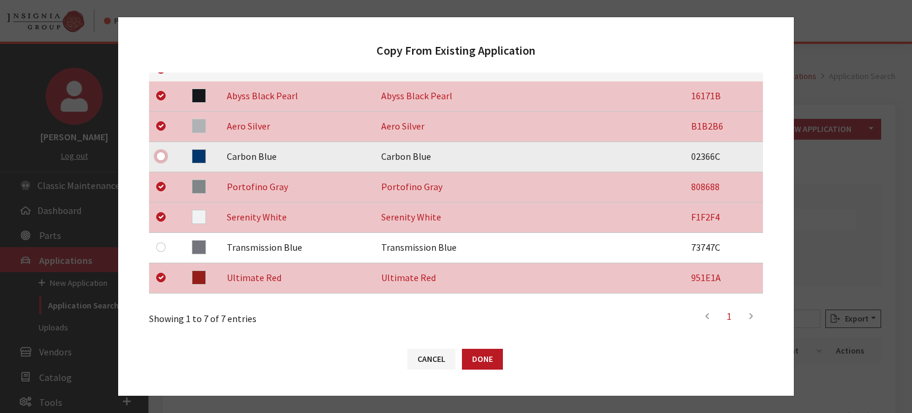
click at [159, 158] on input "checkbox" at bounding box center [161, 156] width 10 height 10
checkbox input "true"
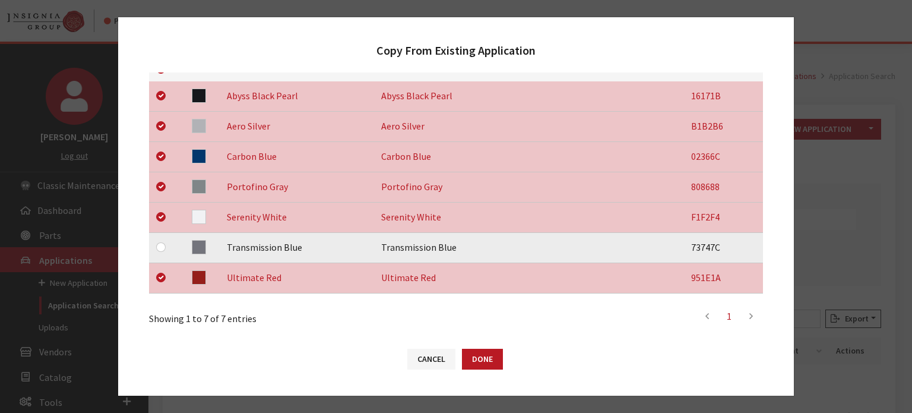
click at [155, 244] on td at bounding box center [163, 248] width 29 height 30
click at [162, 248] on input "checkbox" at bounding box center [161, 247] width 10 height 10
checkbox input "true"
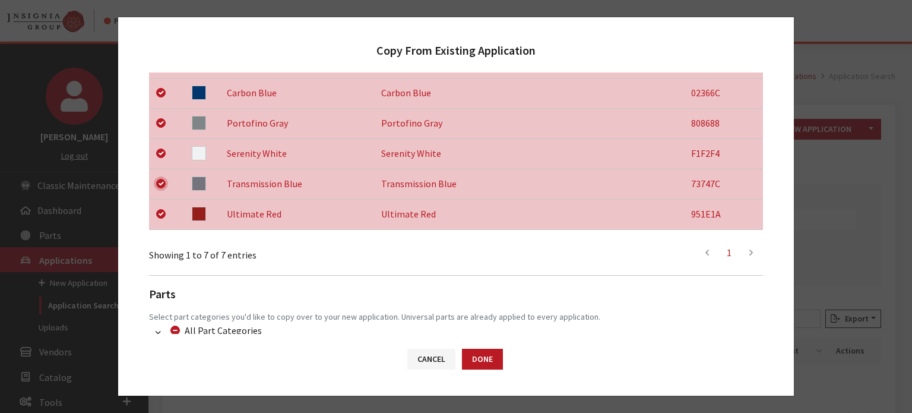
scroll to position [406, 0]
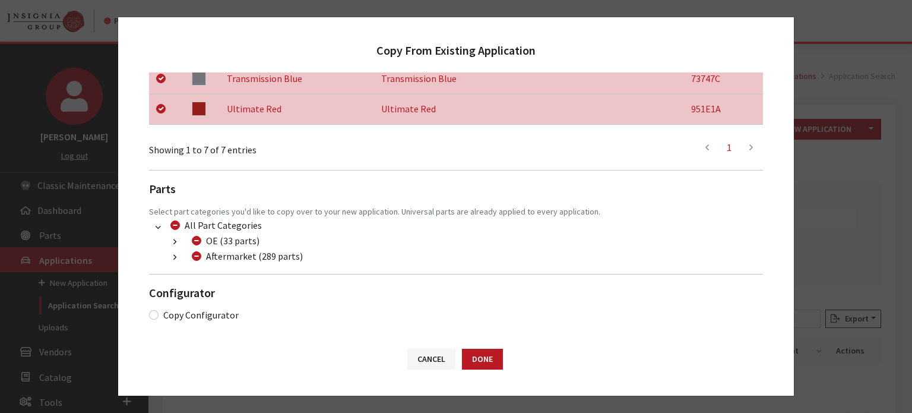
click at [172, 260] on button "button" at bounding box center [174, 258] width 23 height 14
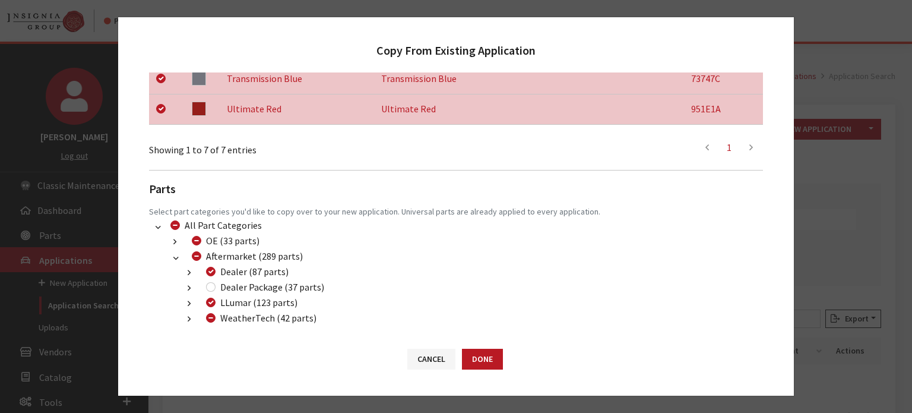
click at [207, 321] on div "WeatherTech (42 parts)" at bounding box center [260, 318] width 114 height 14
click at [211, 318] on input "WeatherTech (42 parts)" at bounding box center [211, 318] width 10 height 10
checkbox input "false"
click at [210, 284] on input "Dealer Package (37 parts)" at bounding box center [211, 287] width 10 height 10
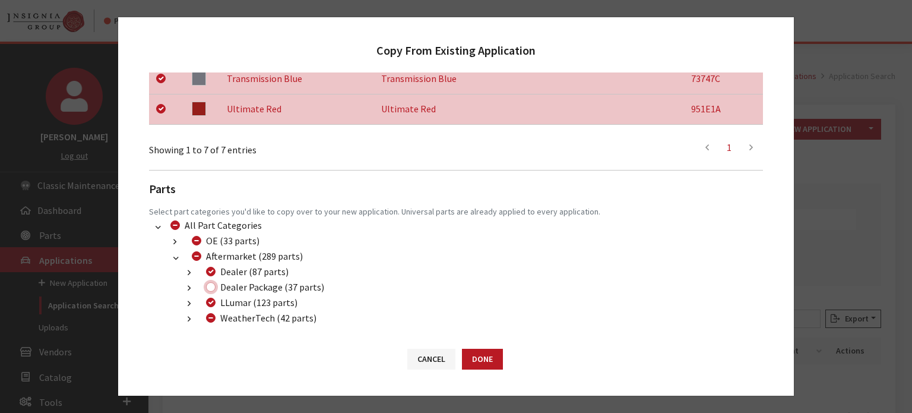
checkbox input "true"
click at [492, 360] on button "Done" at bounding box center [482, 359] width 41 height 21
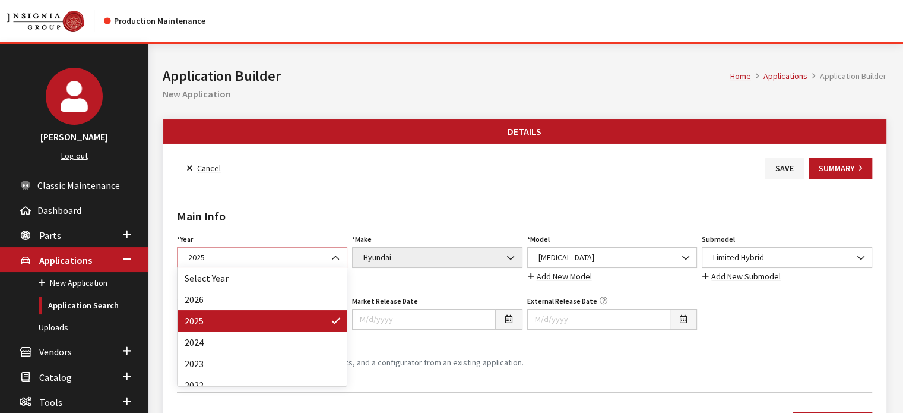
click at [279, 256] on span "2025" at bounding box center [262, 257] width 155 height 12
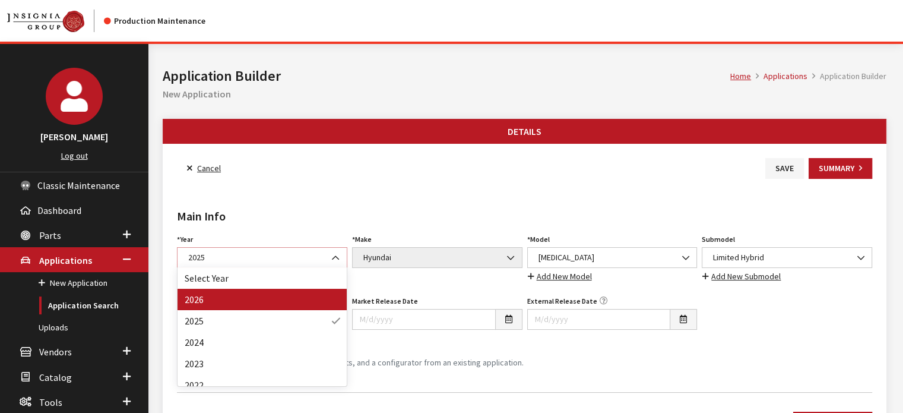
select select "44"
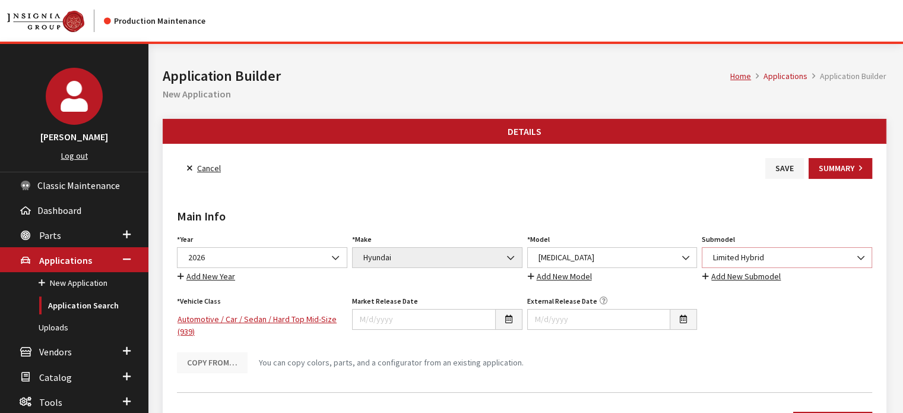
click at [760, 256] on span "Limited Hybrid" at bounding box center [787, 257] width 155 height 12
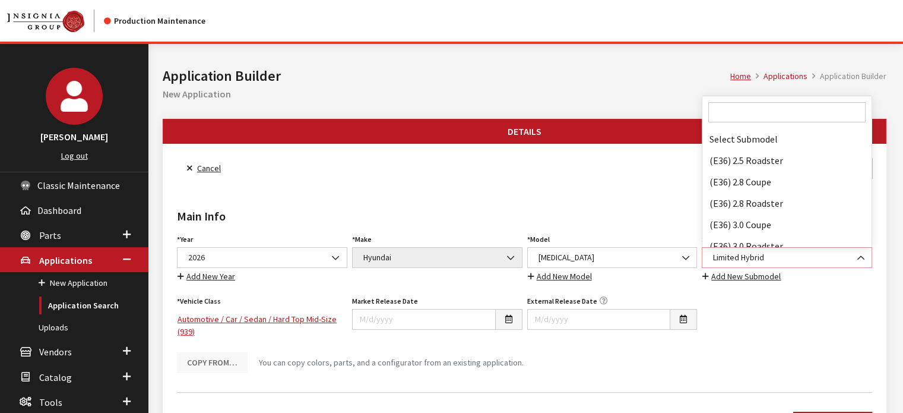
scroll to position [56986, 0]
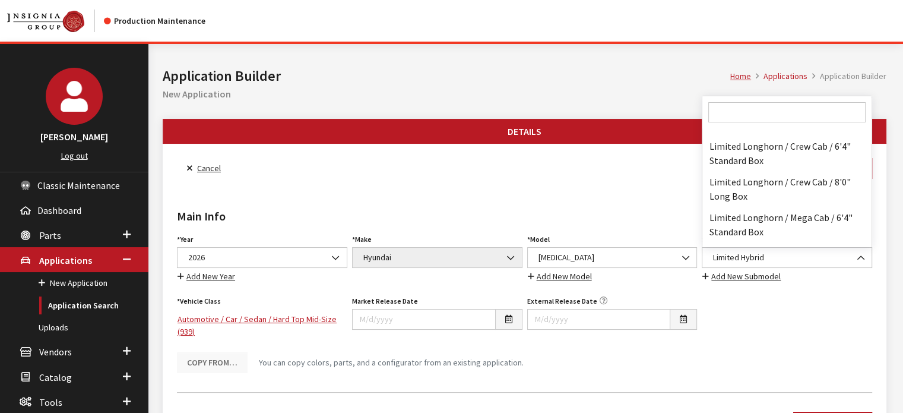
click at [753, 113] on input "Search" at bounding box center [787, 112] width 157 height 20
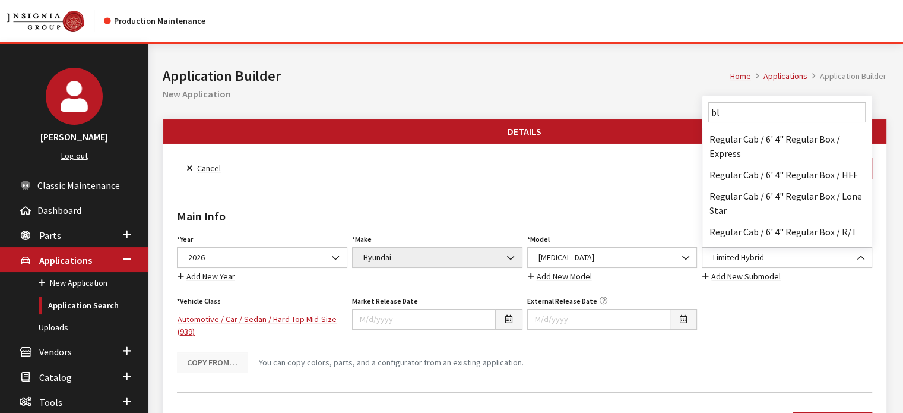
scroll to position [0, 0]
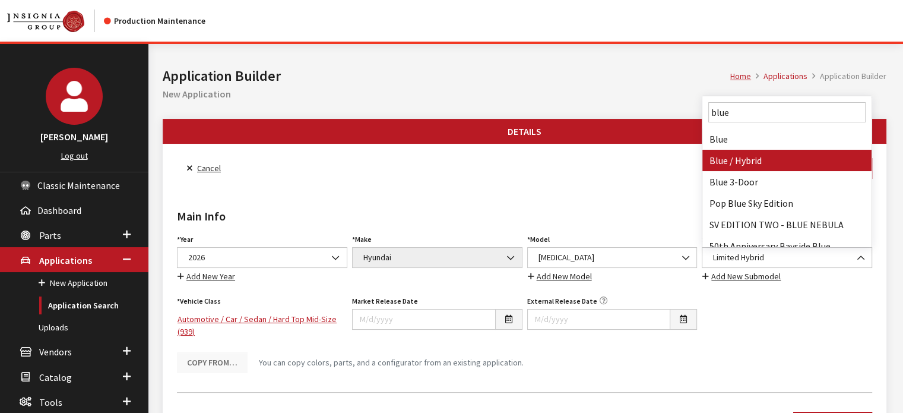
type input "blue"
select select "3833"
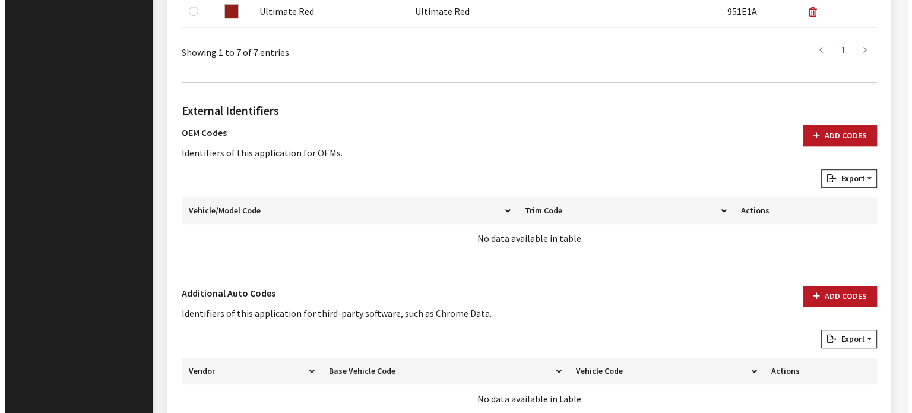
scroll to position [753, 0]
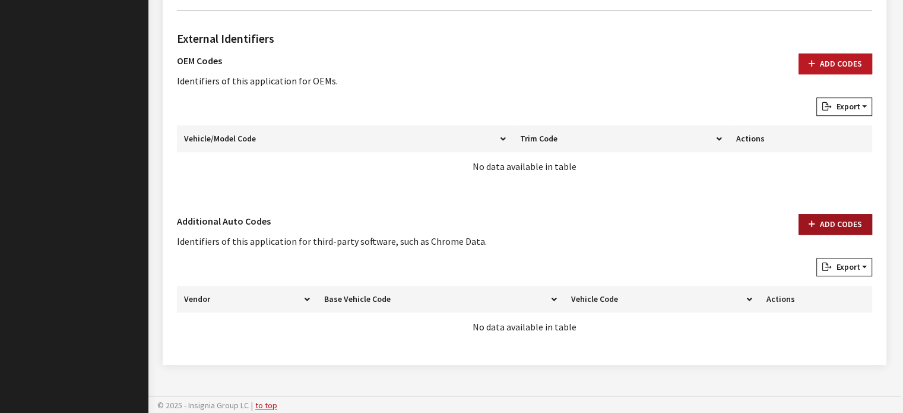
click at [823, 218] on button "Add Codes" at bounding box center [836, 224] width 74 height 21
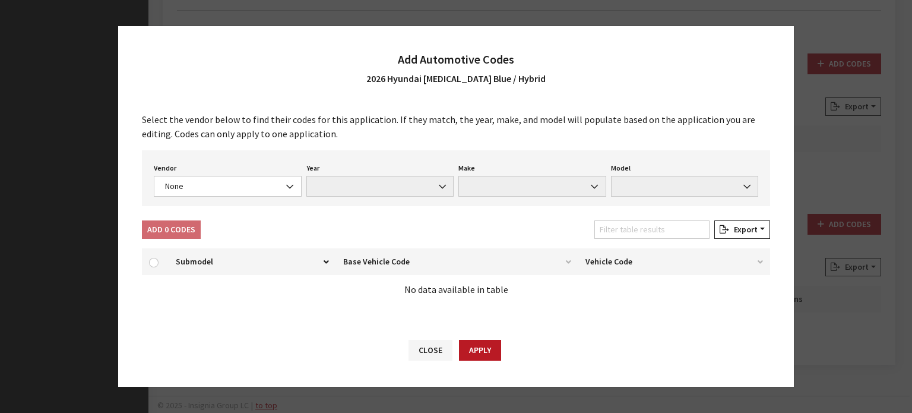
click at [245, 199] on div "Vendor None Chrome® Data Aftermarket Catalog Exchange Standard None Year None M…" at bounding box center [456, 178] width 628 height 56
click at [258, 183] on span "None" at bounding box center [228, 186] width 132 height 12
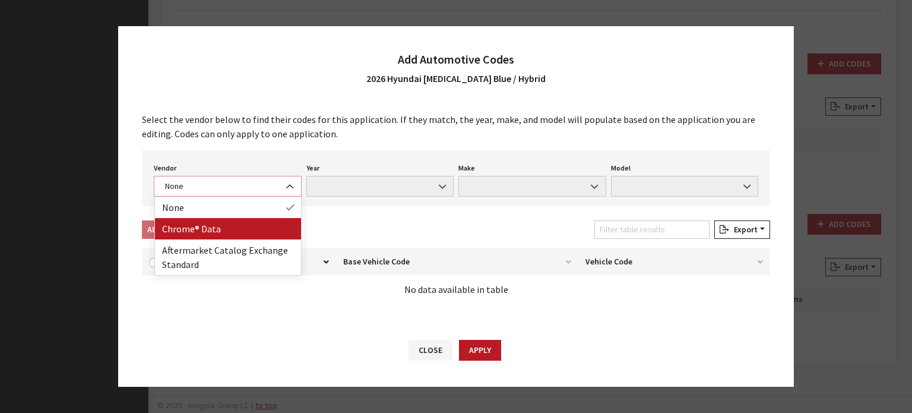
select select "4"
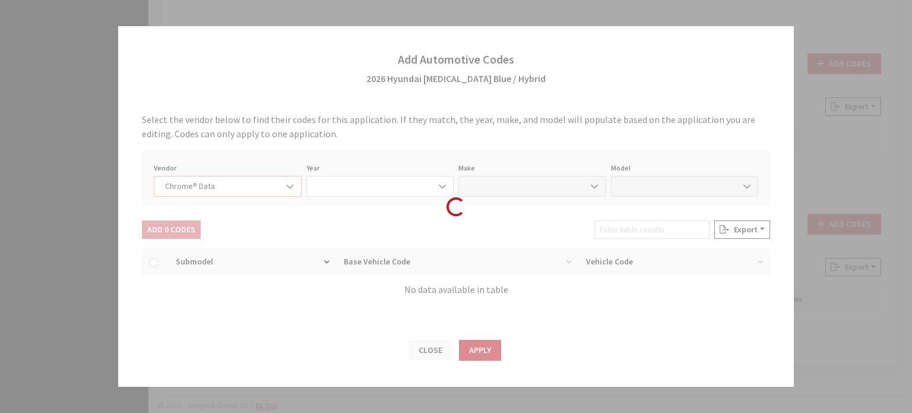
select select "2026"
select select "17"
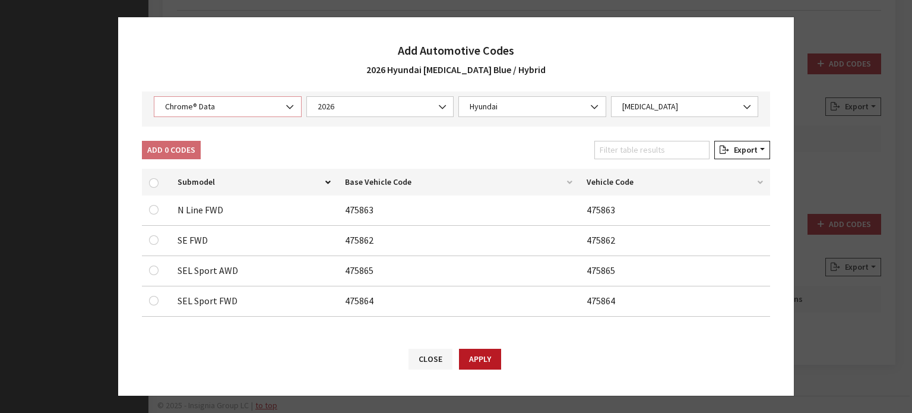
scroll to position [73, 0]
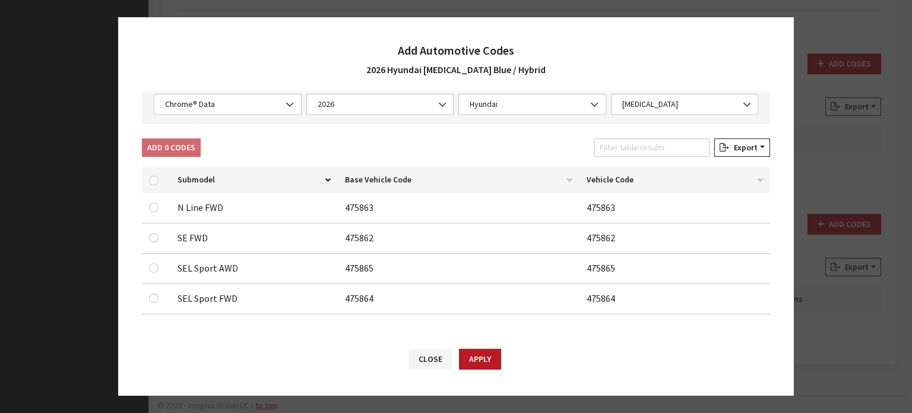
click at [713, 119] on div "Vendor None Chrome® Data Aftermarket Catalog Exchange Standard Chrome® Data Yea…" at bounding box center [456, 96] width 628 height 56
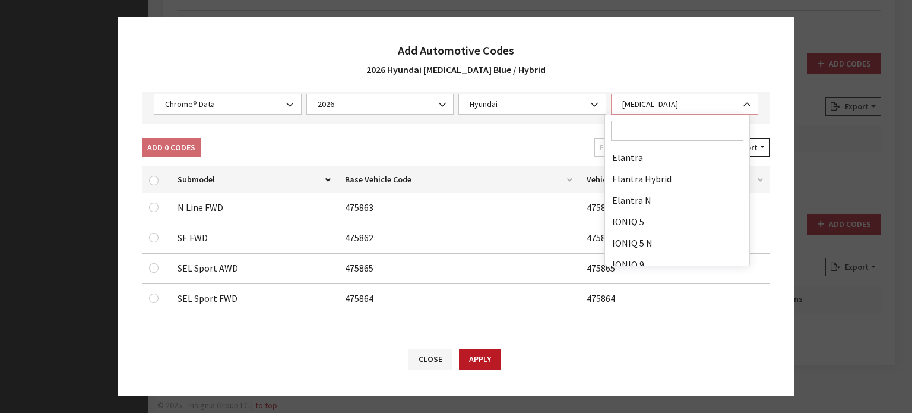
click at [710, 109] on span "[MEDICAL_DATA]" at bounding box center [685, 104] width 132 height 12
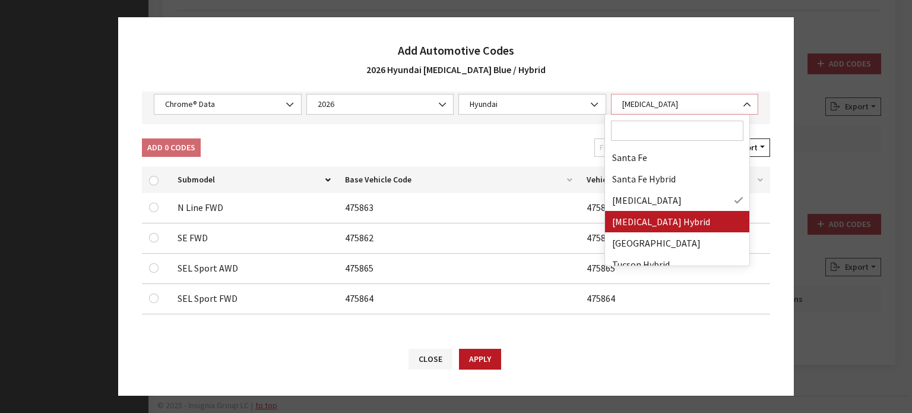
select select "71399"
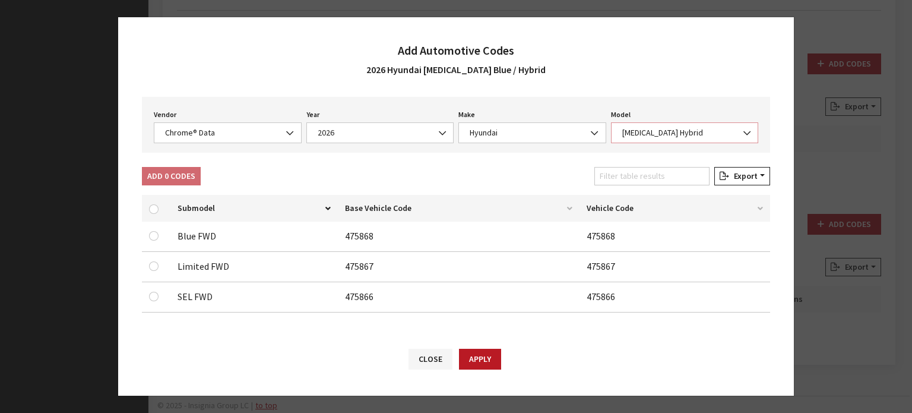
scroll to position [43, 0]
click at [154, 235] on input "checkbox" at bounding box center [154, 238] width 10 height 10
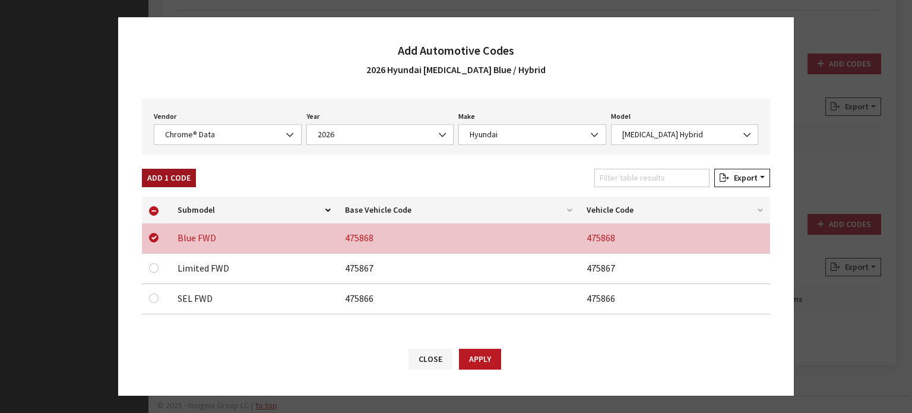
click at [176, 175] on button "Add 1 Code" at bounding box center [169, 178] width 54 height 18
checkbox input "false"
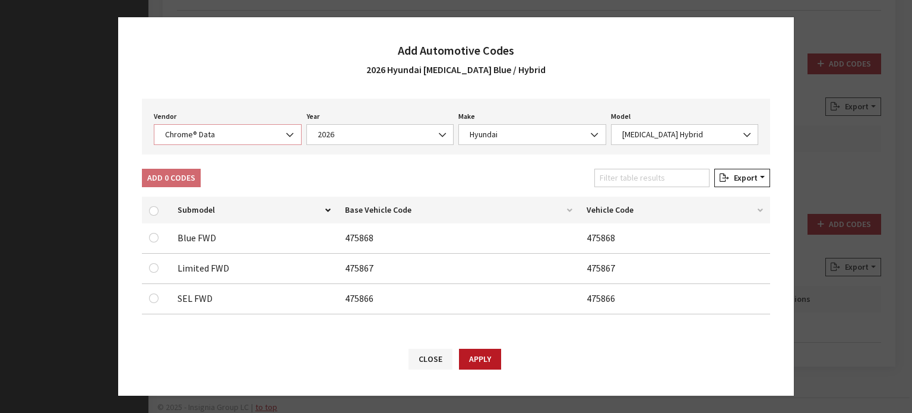
click at [211, 129] on span "Chrome® Data" at bounding box center [228, 134] width 132 height 12
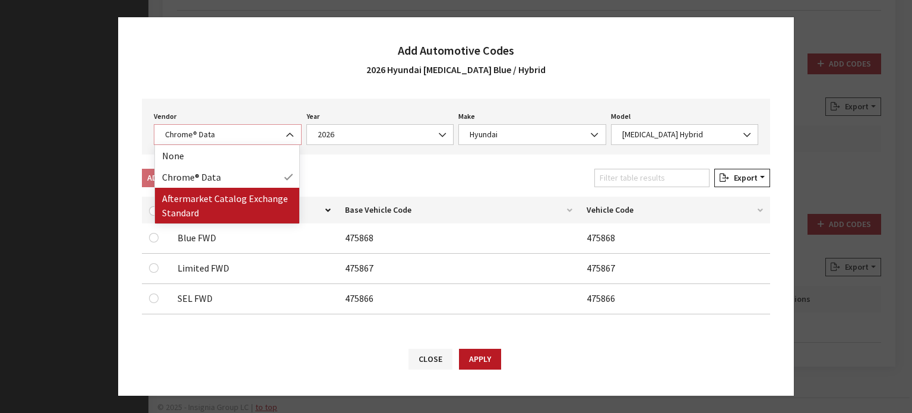
select select "2"
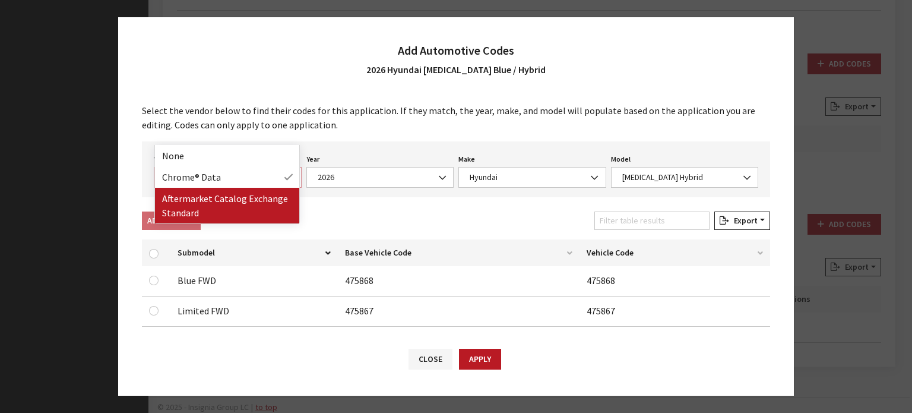
select select "2026"
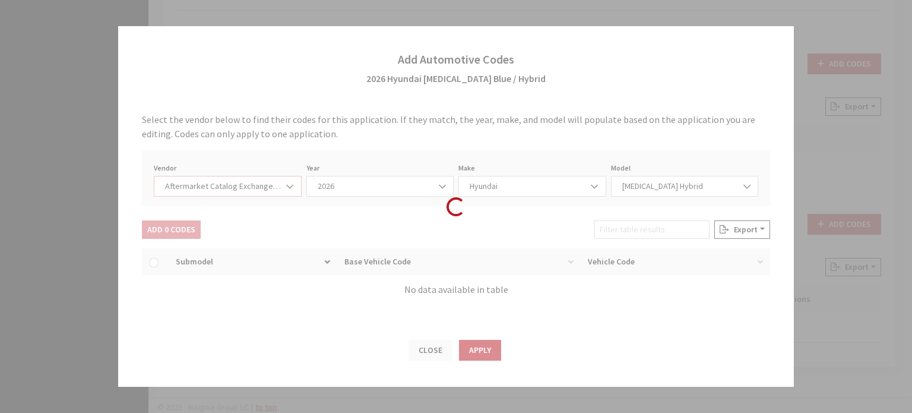
select select "3"
select select "21"
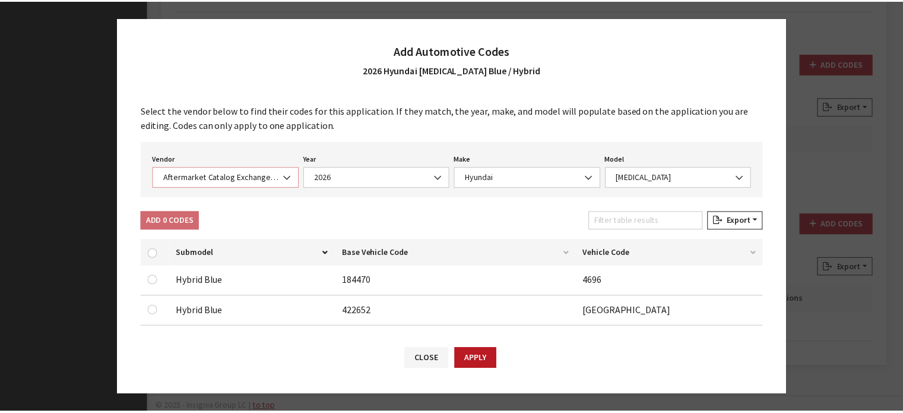
scroll to position [119, 0]
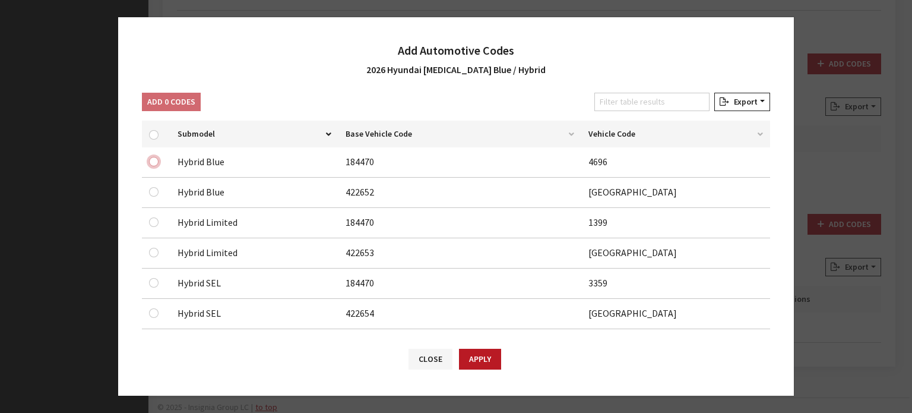
click at [153, 160] on input "checkbox" at bounding box center [154, 162] width 10 height 10
checkbox input "true"
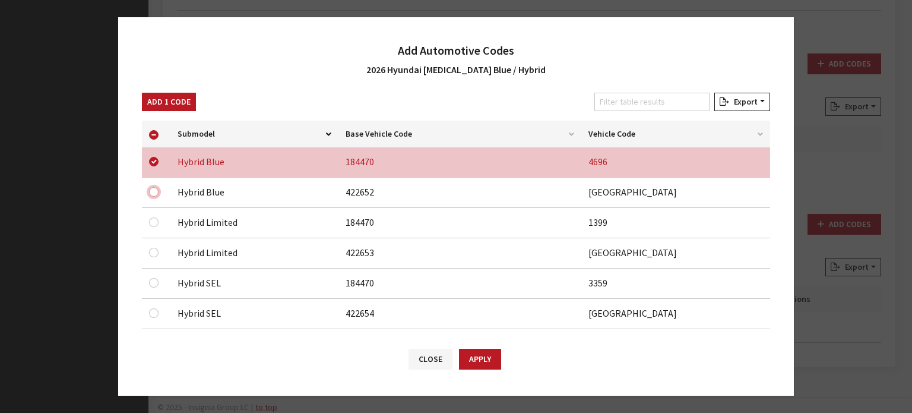
click at [156, 190] on input "checkbox" at bounding box center [154, 192] width 10 height 10
checkbox input "true"
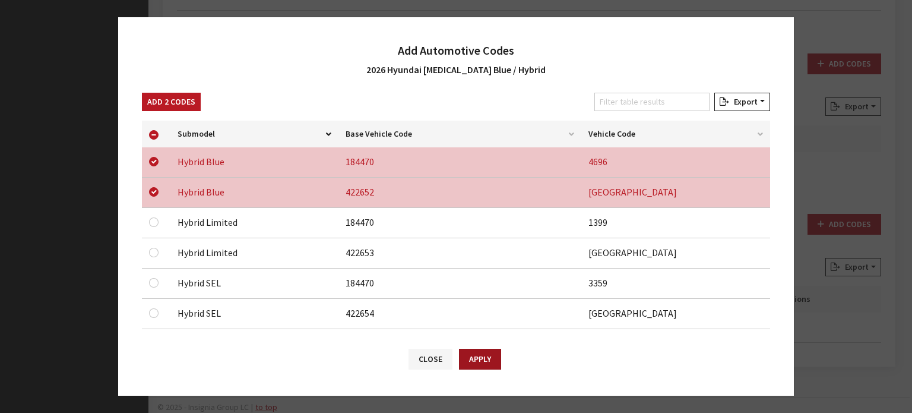
click at [477, 357] on button "Apply" at bounding box center [480, 359] width 42 height 21
checkbox input "false"
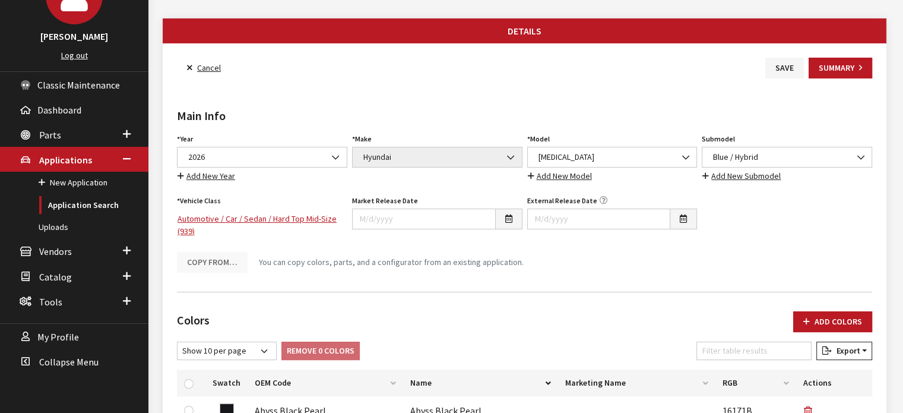
scroll to position [100, 0]
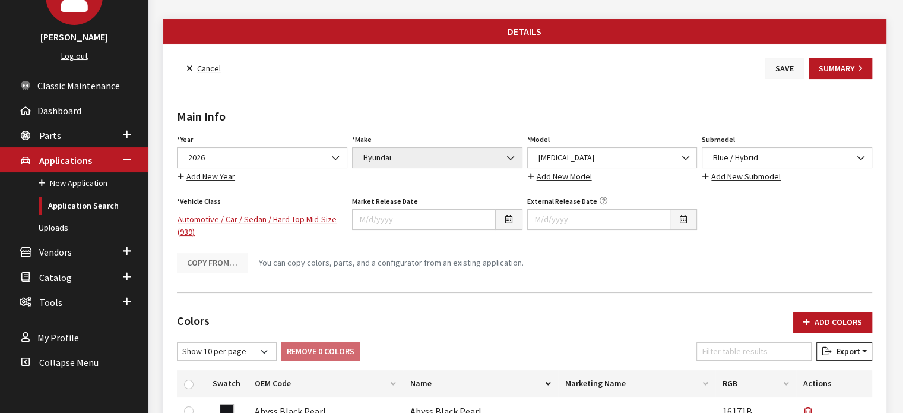
click at [778, 64] on button "Save" at bounding box center [785, 68] width 39 height 21
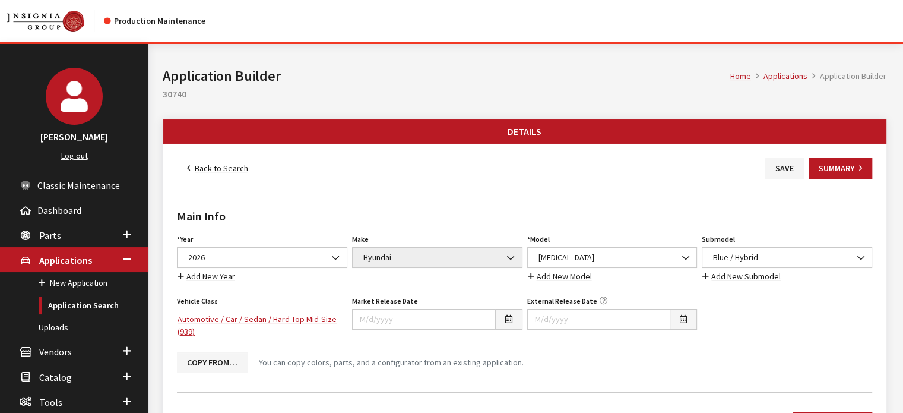
click at [226, 159] on link "Back to Search" at bounding box center [217, 168] width 81 height 21
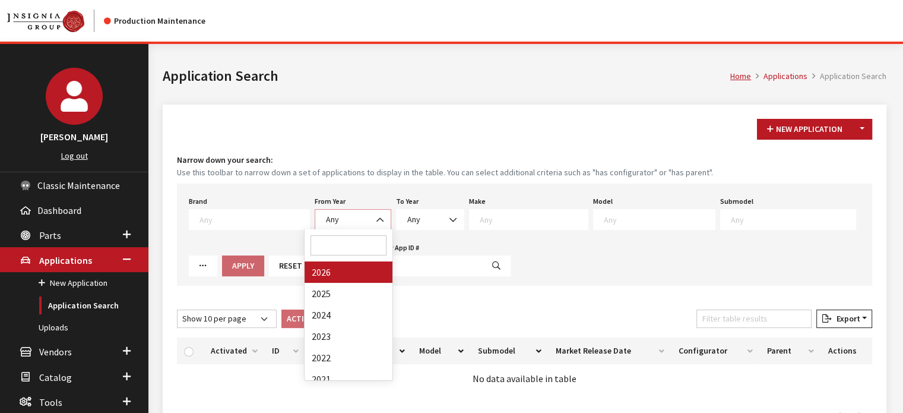
click at [342, 222] on span "Any" at bounding box center [352, 219] width 61 height 12
click at [858, 135] on button "Toggle Dropdown" at bounding box center [862, 129] width 20 height 21
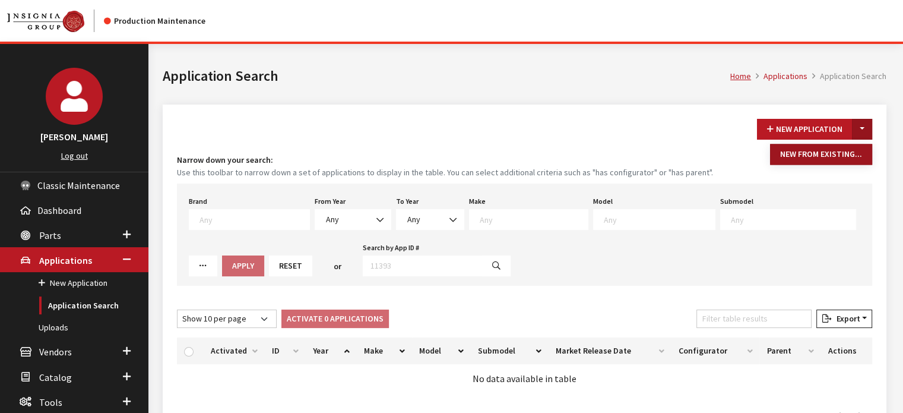
click at [850, 148] on button "New From Existing..." at bounding box center [821, 154] width 102 height 21
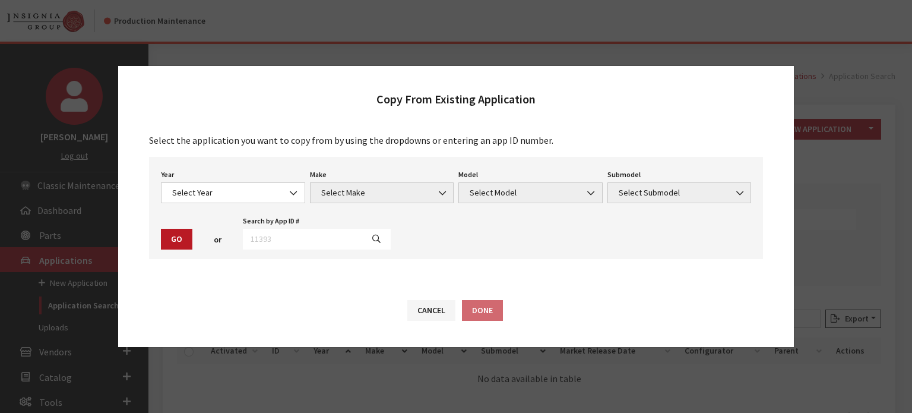
click at [255, 182] on div "Year Select Year [DATE] 2025 2024 2023 2022 2021 2020 2019 2018 2017 2016 2015 …" at bounding box center [233, 184] width 149 height 37
drag, startPoint x: 255, startPoint y: 191, endPoint x: 253, endPoint y: 202, distance: 11.0
click at [257, 191] on span "Select Year" at bounding box center [233, 192] width 129 height 12
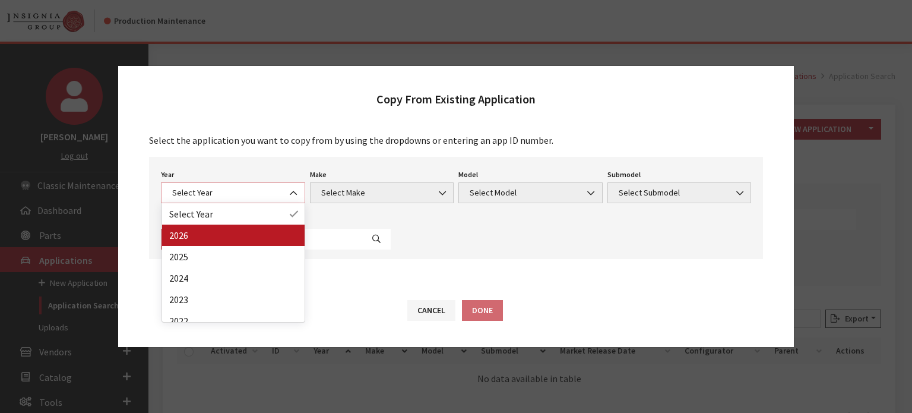
select select "44"
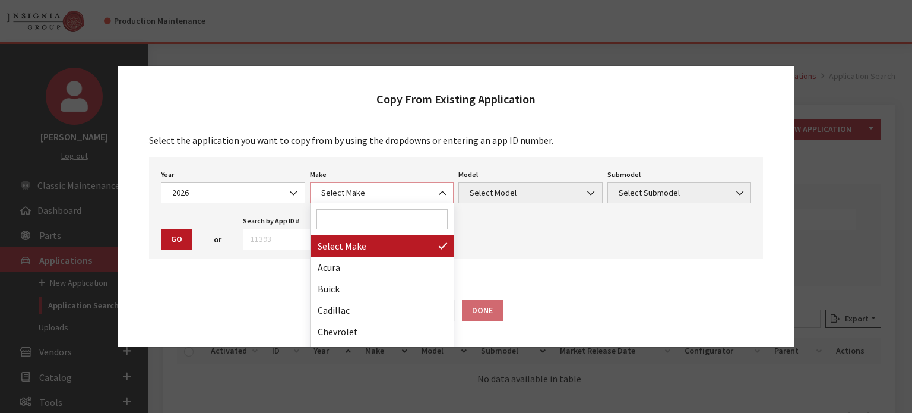
click at [368, 192] on span "Select Make" at bounding box center [382, 192] width 129 height 12
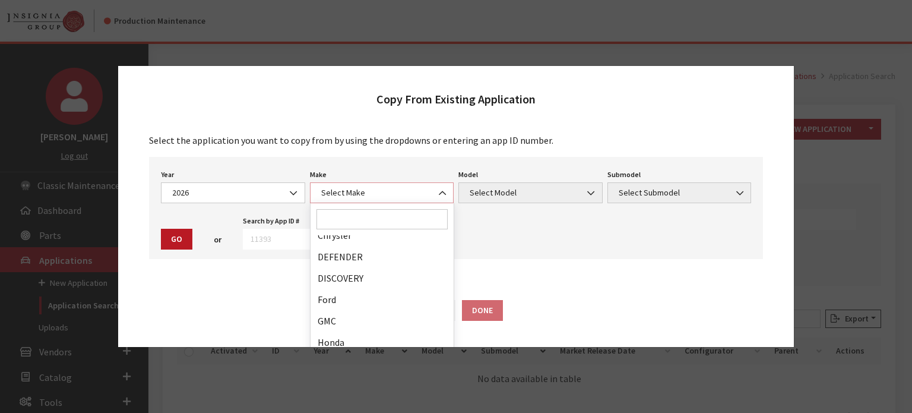
scroll to position [178, 0]
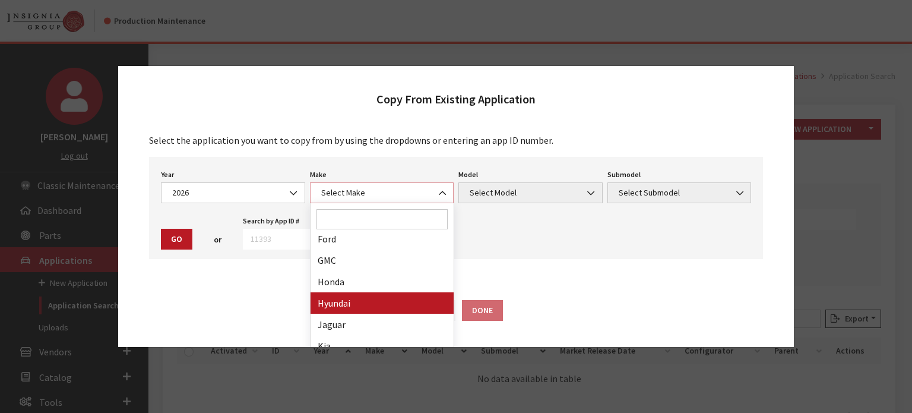
select select "30"
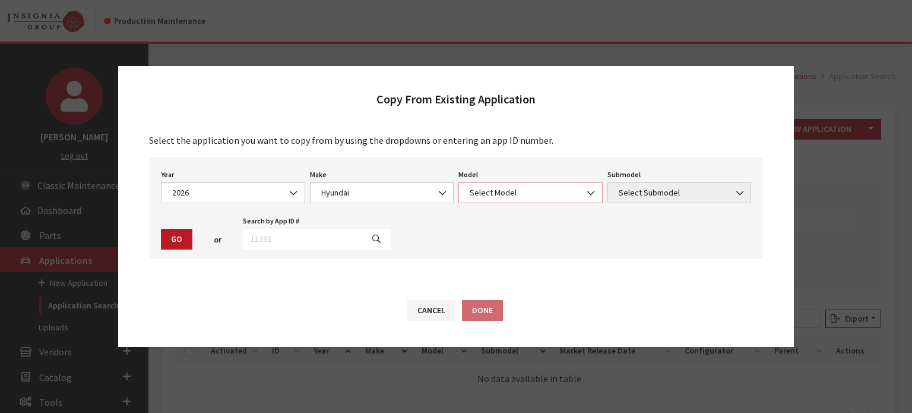
click at [501, 192] on span "Select Model" at bounding box center [530, 192] width 129 height 12
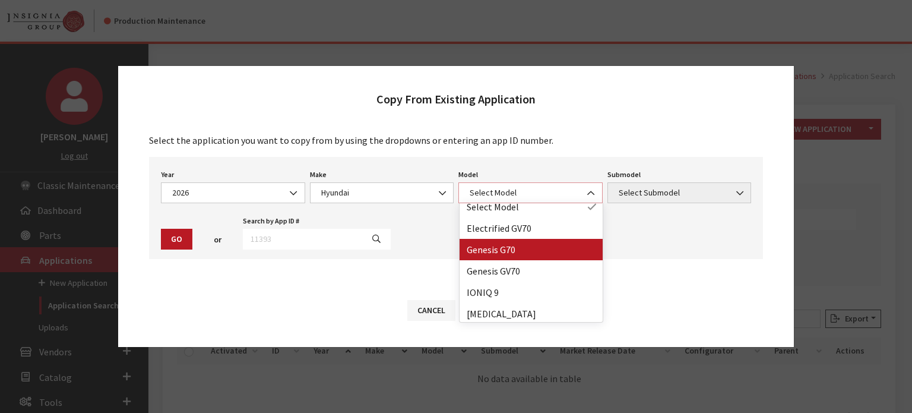
scroll to position [10, 0]
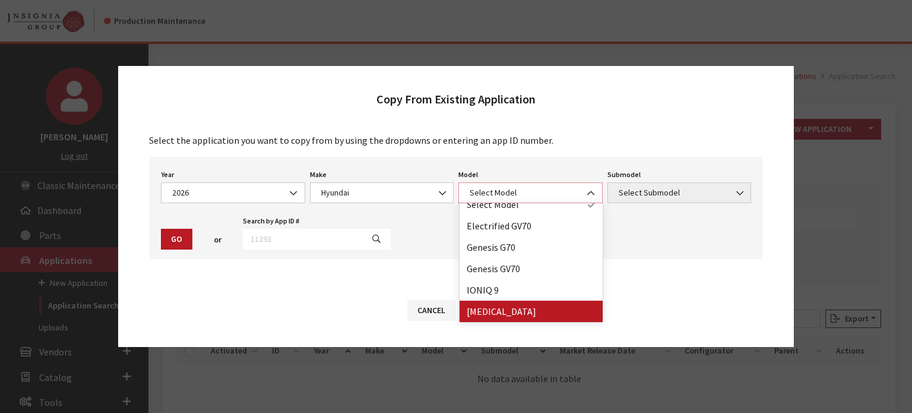
select select "343"
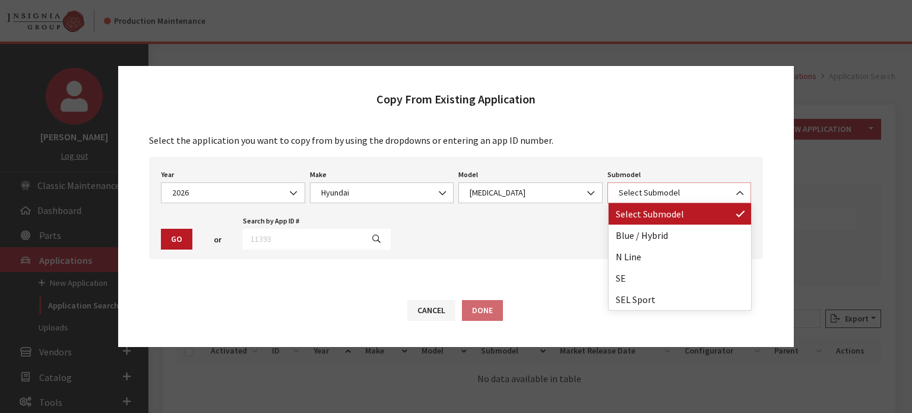
click at [654, 192] on span "Select Submodel" at bounding box center [679, 192] width 129 height 12
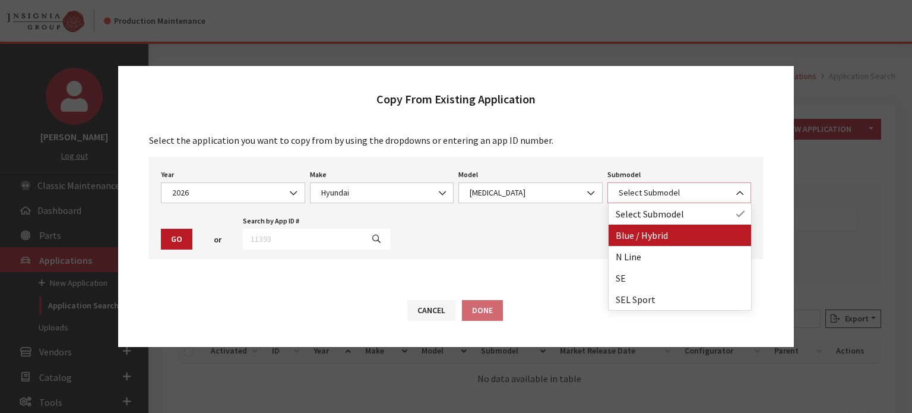
select select "3833"
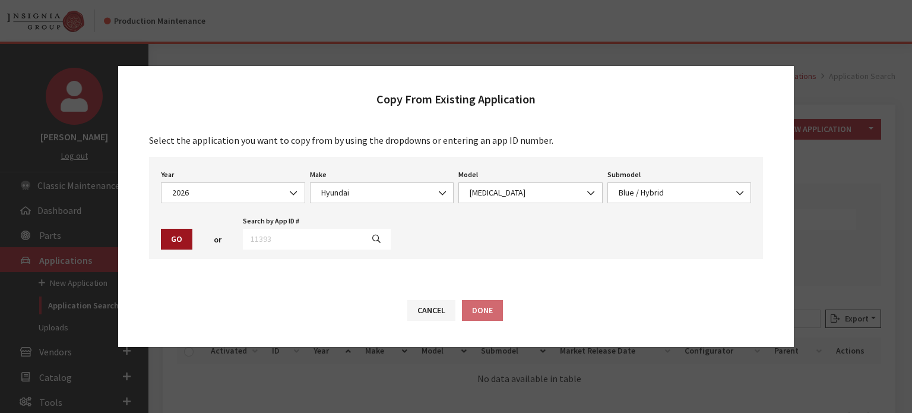
click at [178, 236] on button "Go" at bounding box center [176, 239] width 31 height 21
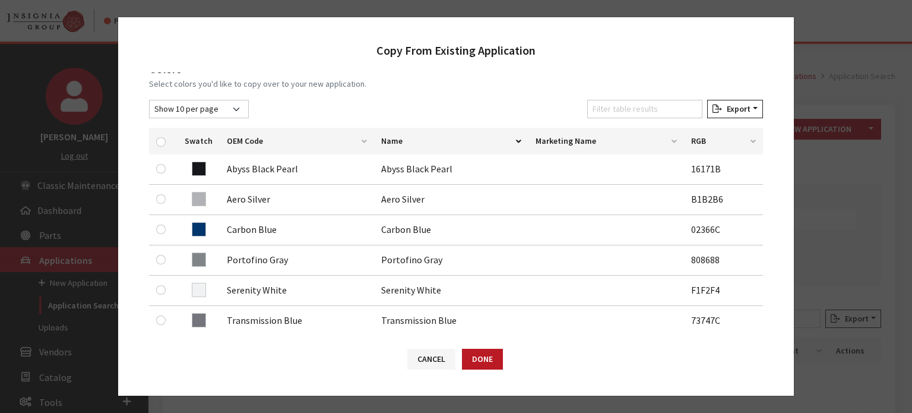
scroll to position [178, 0]
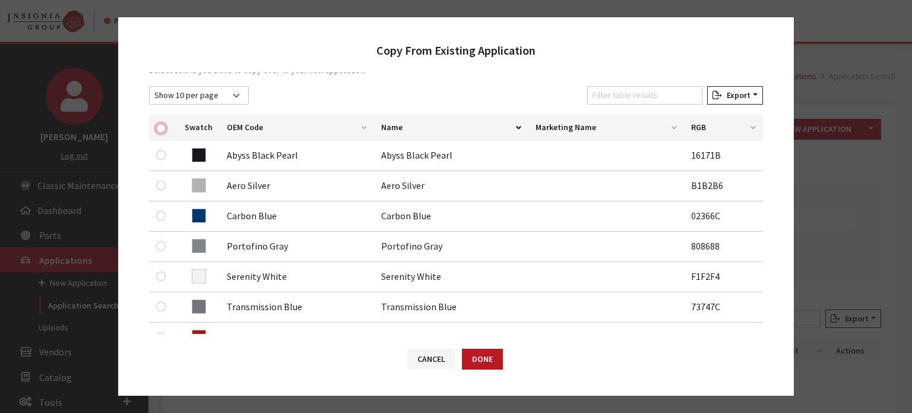
click at [163, 129] on input "checkbox" at bounding box center [161, 129] width 10 height 10
checkbox input "true"
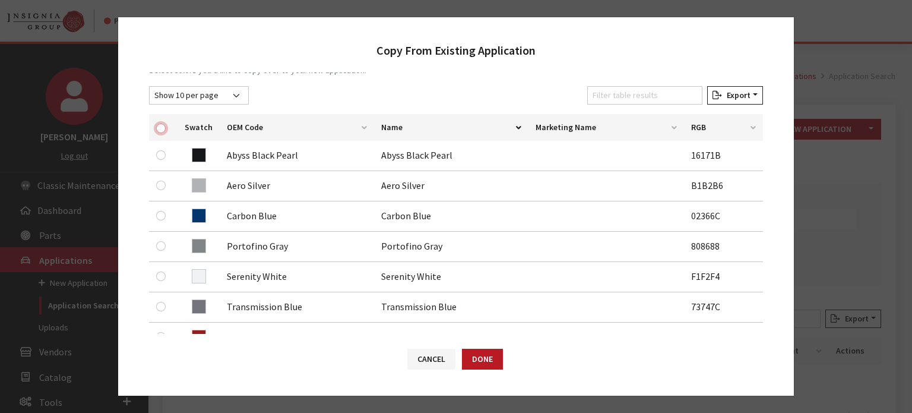
checkbox input "true"
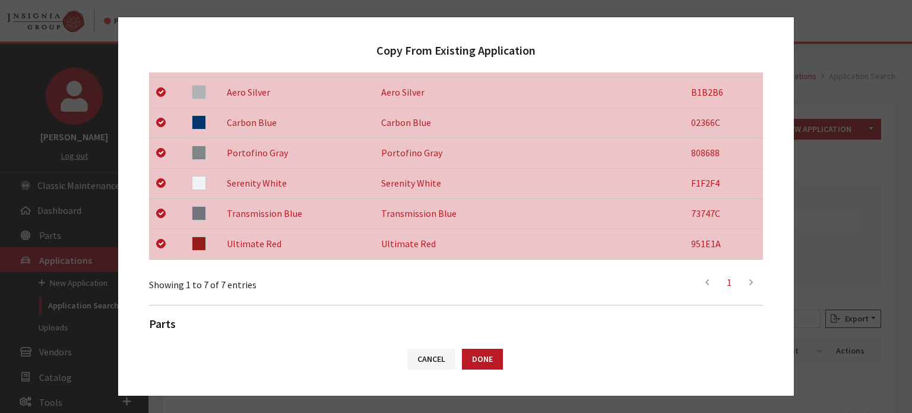
scroll to position [405, 0]
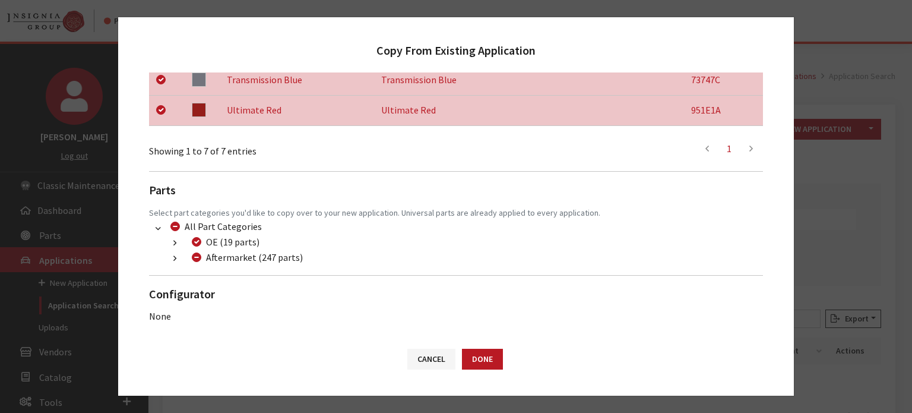
click at [181, 256] on button "button" at bounding box center [174, 259] width 23 height 14
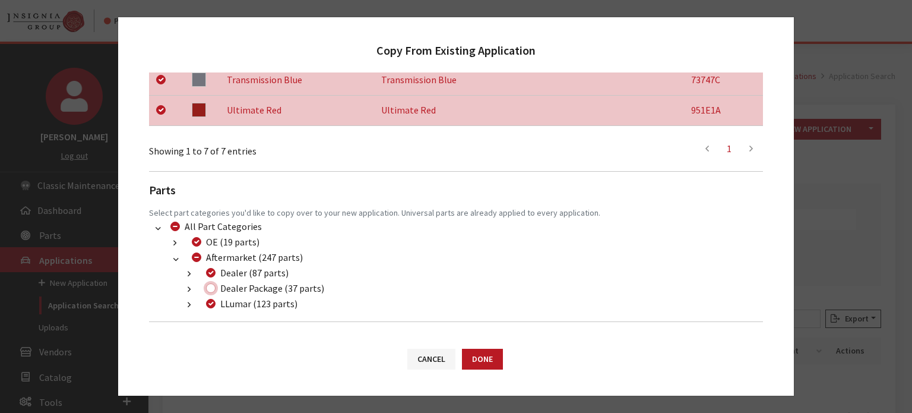
click at [211, 287] on input "Dealer Package (37 parts)" at bounding box center [211, 288] width 10 height 10
checkbox input "true"
click at [507, 356] on div "Cancel Done" at bounding box center [456, 365] width 676 height 62
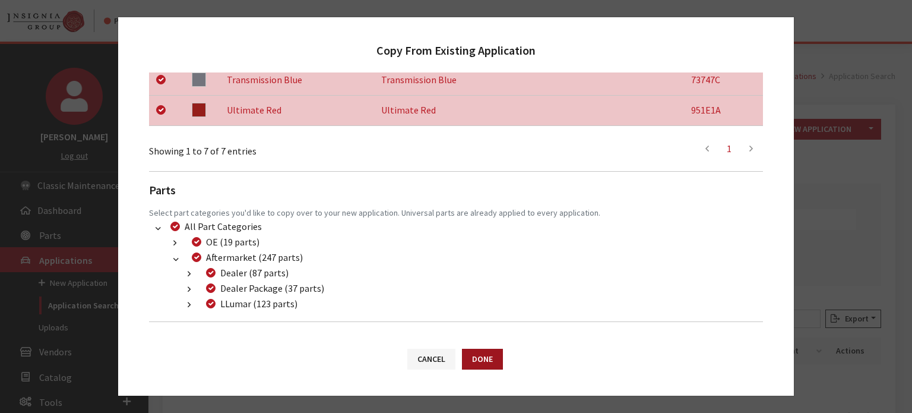
click at [482, 362] on button "Done" at bounding box center [482, 359] width 41 height 21
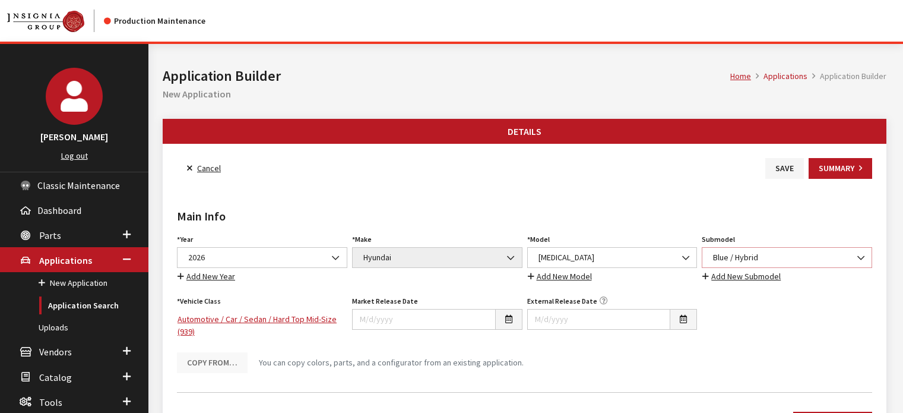
click at [740, 253] on span "Blue / Hybrid" at bounding box center [787, 257] width 155 height 12
click at [228, 166] on link "Back to Search" at bounding box center [217, 168] width 81 height 21
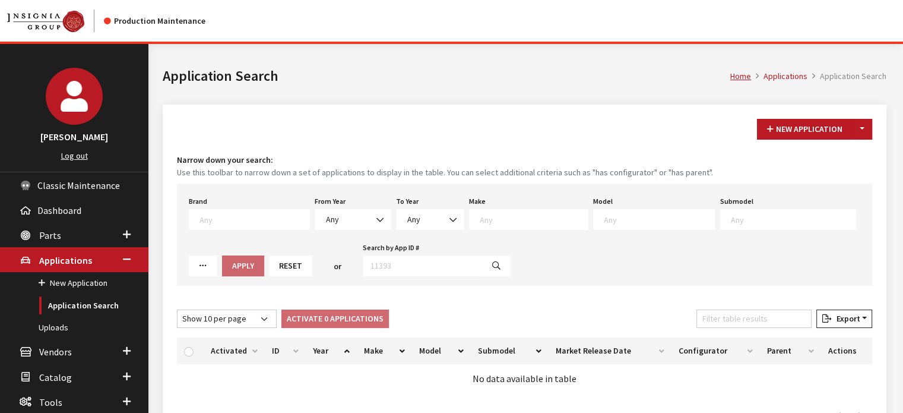
click at [875, 132] on div "New Application Toggle Dropdown New From Existing... Narrow down your search: U…" at bounding box center [525, 274] width 724 height 338
click at [870, 132] on button "Toggle Dropdown" at bounding box center [862, 129] width 20 height 21
click at [850, 146] on button "New From Existing..." at bounding box center [821, 154] width 102 height 21
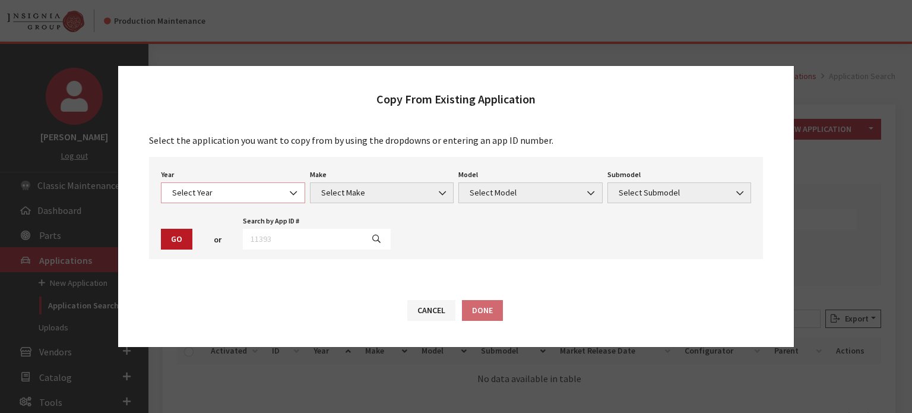
click at [195, 201] on span "Select Year" at bounding box center [233, 192] width 144 height 21
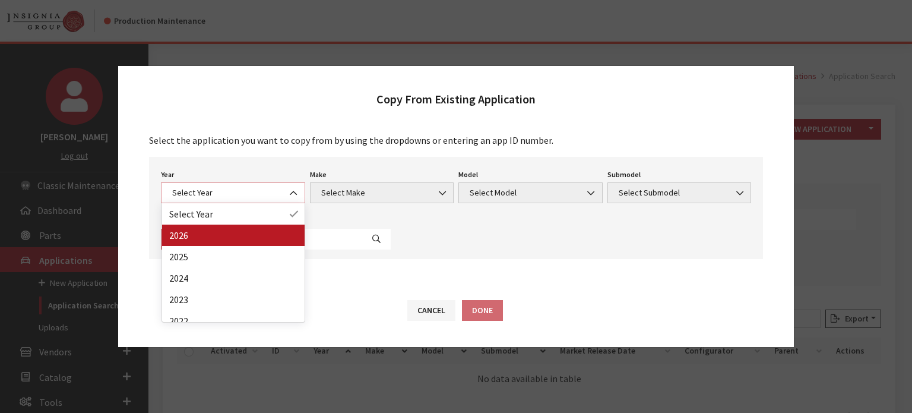
select select "44"
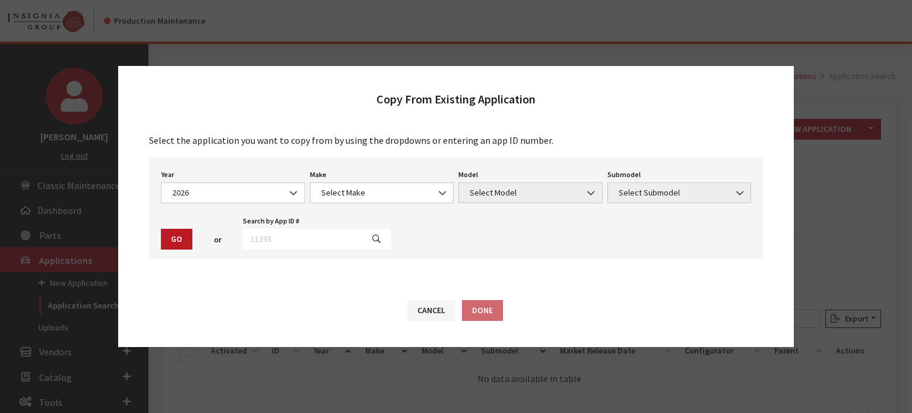
click at [416, 181] on div "Make Select Make Acura Buick Cadillac Chevrolet Chrysler DEFENDER DISCOVERY For…" at bounding box center [382, 184] width 149 height 37
click at [416, 185] on span "Select Make" at bounding box center [382, 192] width 144 height 21
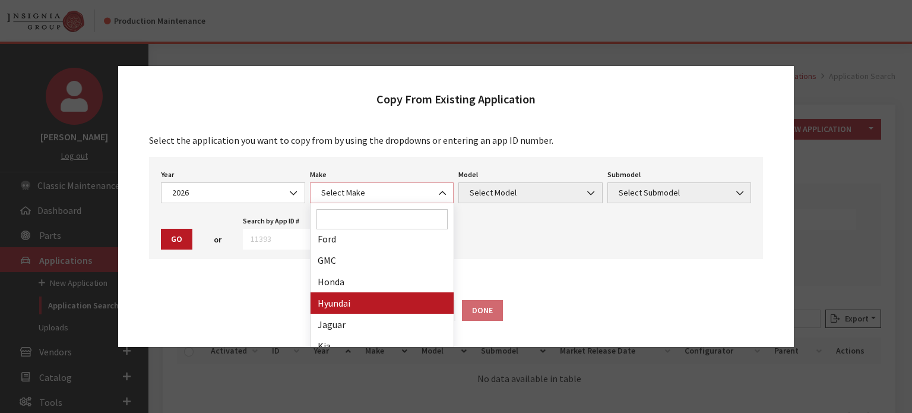
select select "30"
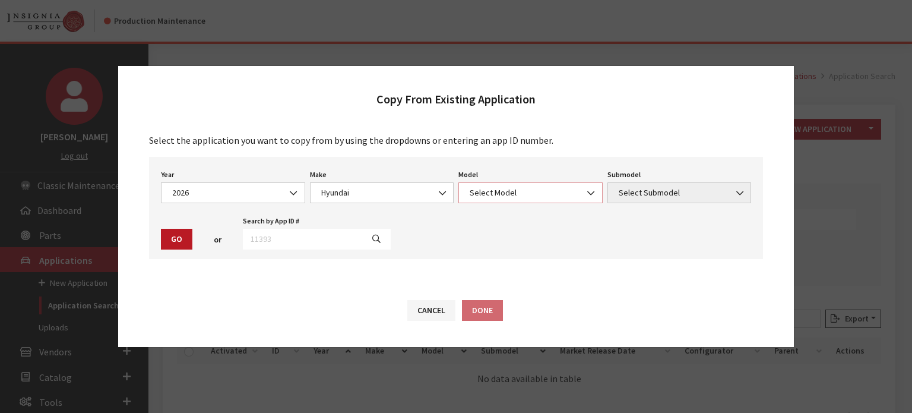
click at [508, 192] on span "Select Model" at bounding box center [530, 192] width 129 height 12
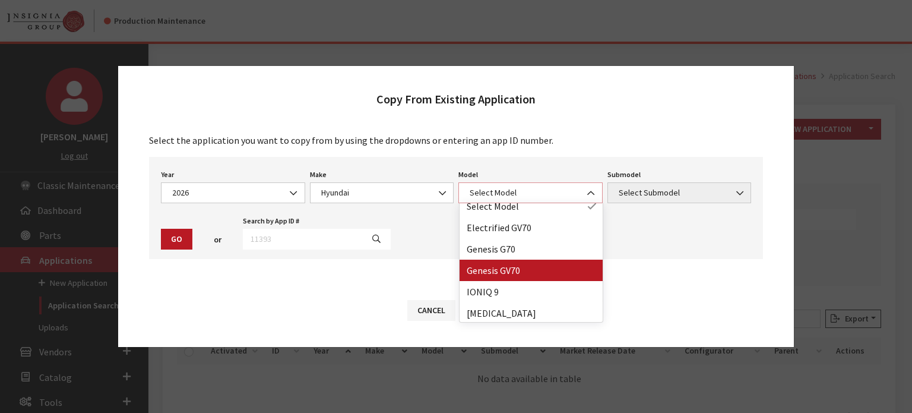
scroll to position [10, 0]
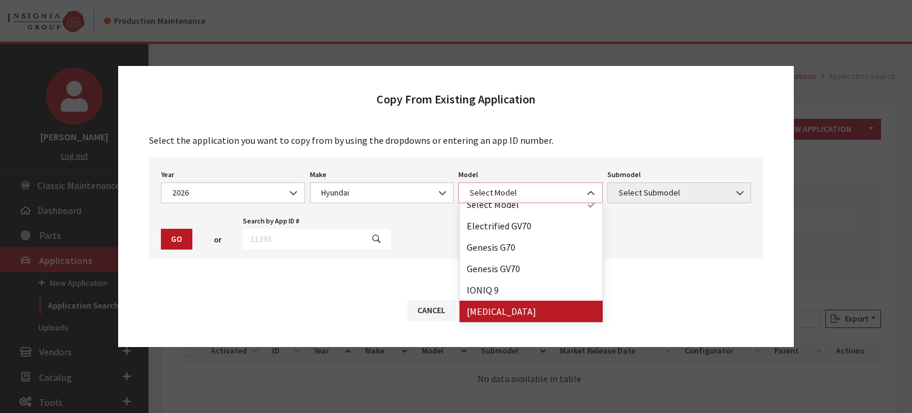
select select "343"
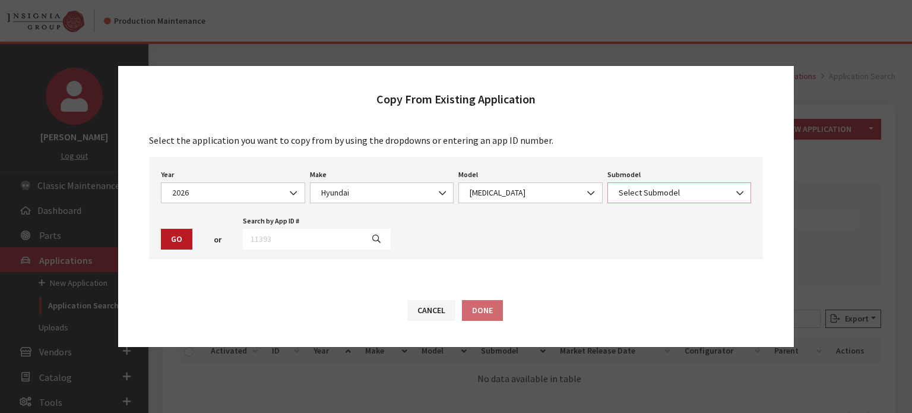
click at [635, 185] on span "Select Submodel" at bounding box center [680, 192] width 144 height 21
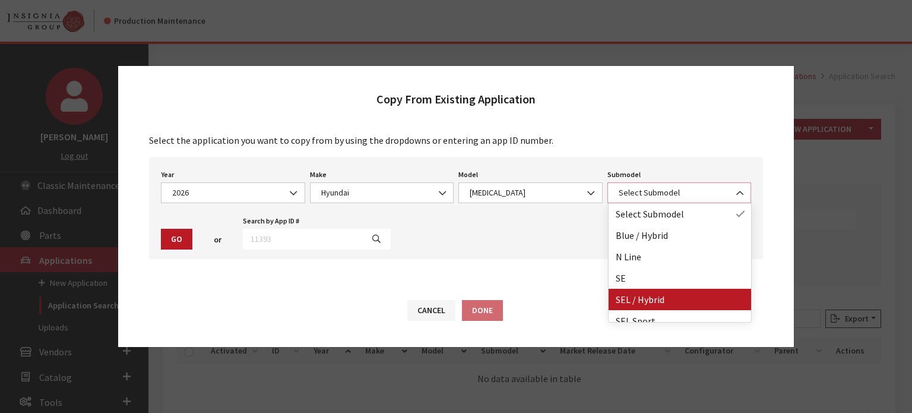
select select "3611"
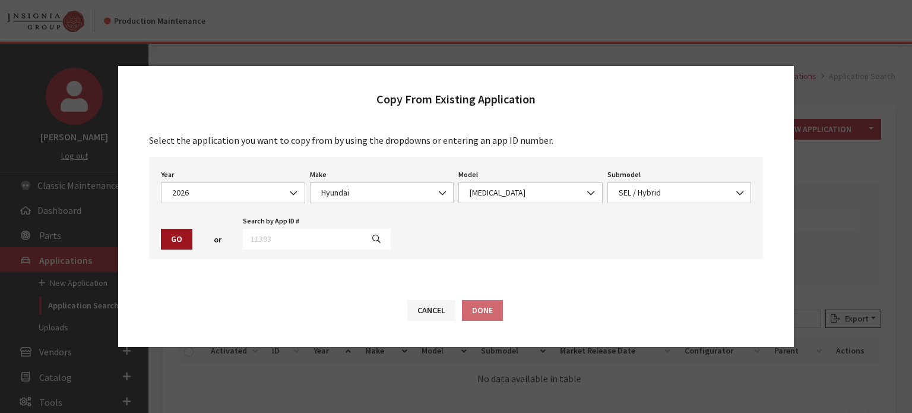
click at [181, 232] on button "Go" at bounding box center [176, 239] width 31 height 21
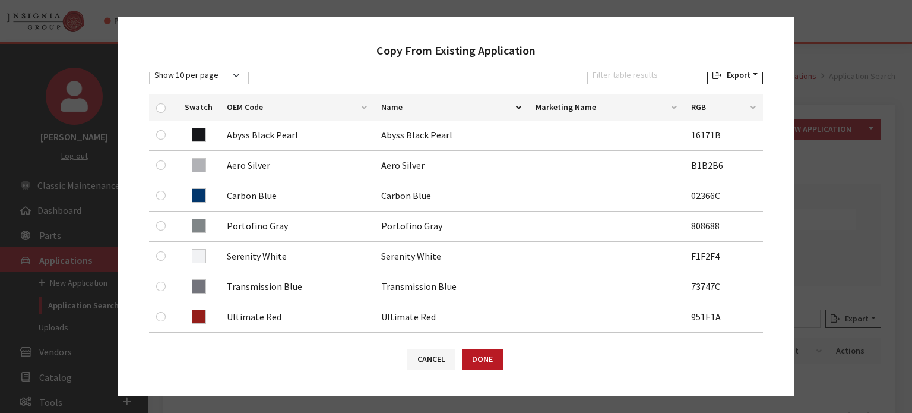
scroll to position [178, 0]
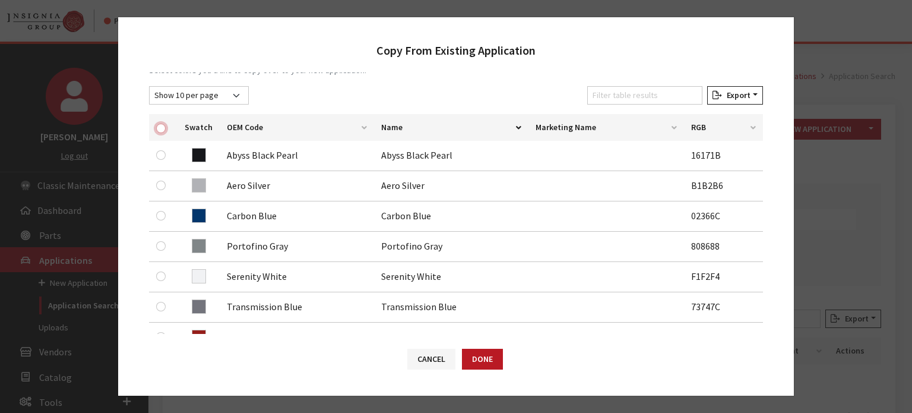
click at [160, 130] on input "checkbox" at bounding box center [161, 129] width 10 height 10
checkbox input "true"
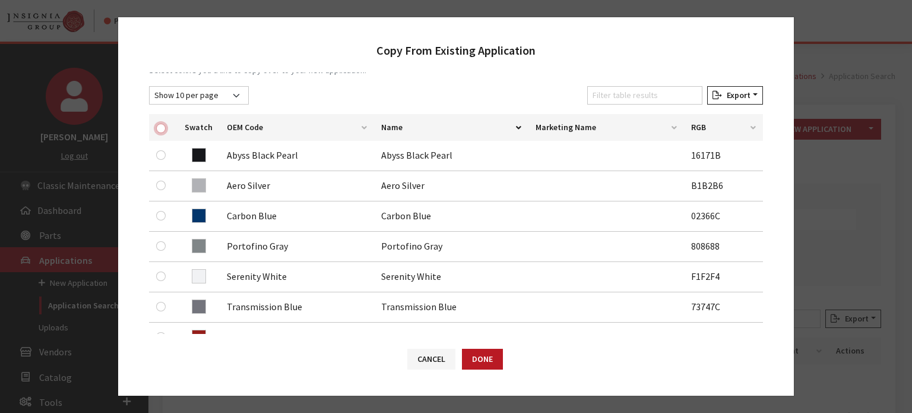
checkbox input "true"
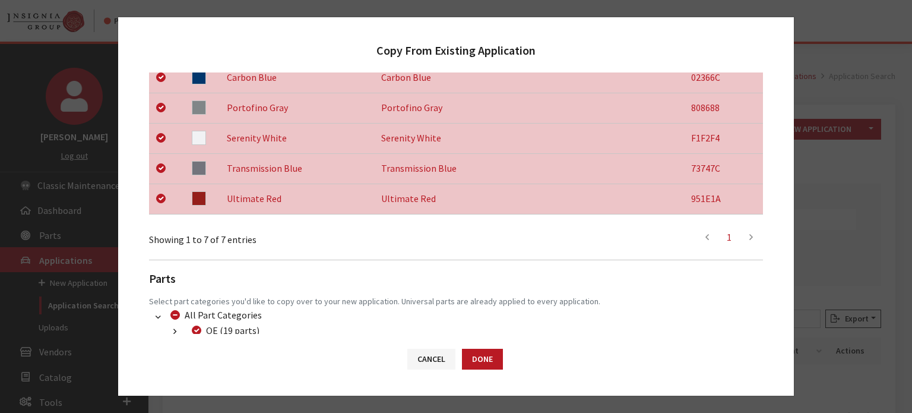
scroll to position [405, 0]
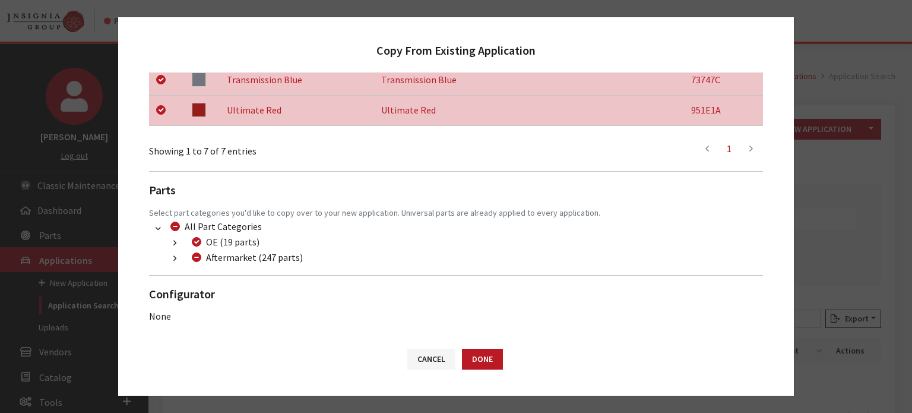
click at [171, 263] on button "button" at bounding box center [174, 259] width 23 height 14
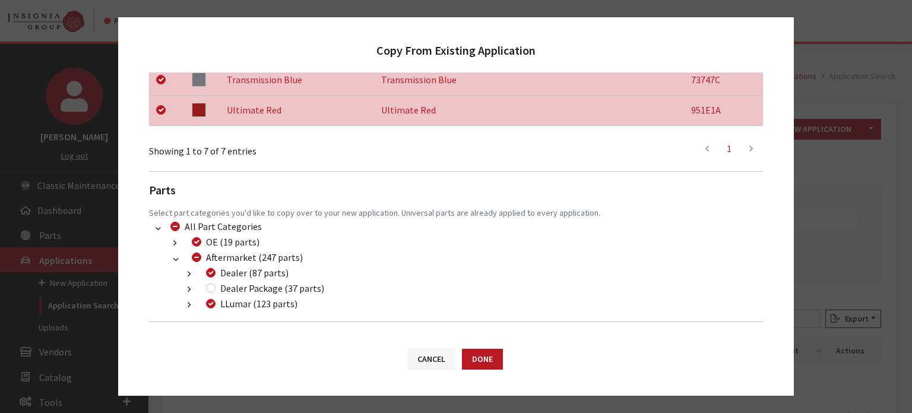
click at [210, 282] on div "Dealer Package (37 parts)" at bounding box center [264, 288] width 122 height 14
click at [216, 288] on div "Dealer Package (37 parts)" at bounding box center [264, 288] width 122 height 14
click at [213, 290] on input "Dealer Package (37 parts)" at bounding box center [211, 288] width 10 height 10
checkbox input "true"
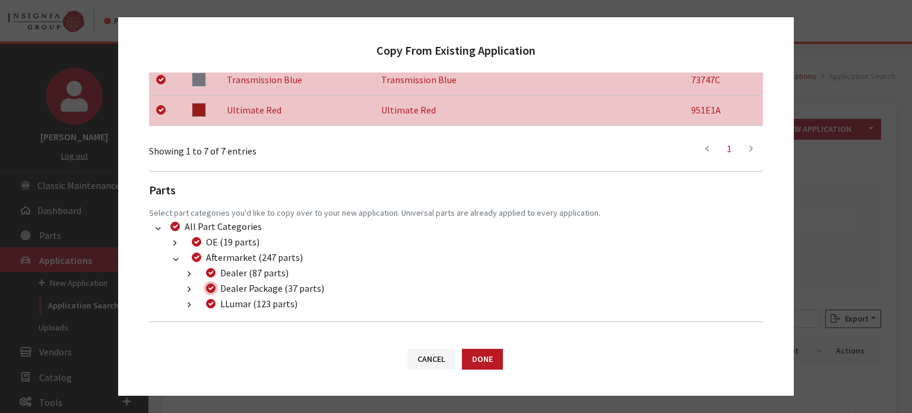
checkbox input "true"
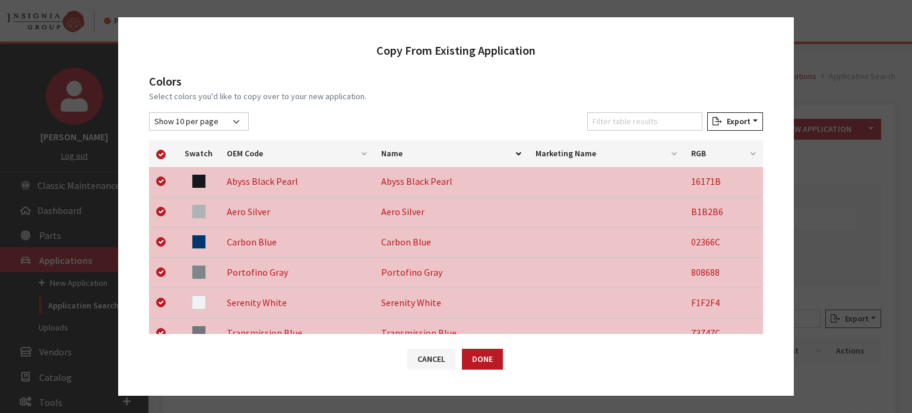
scroll to position [0, 0]
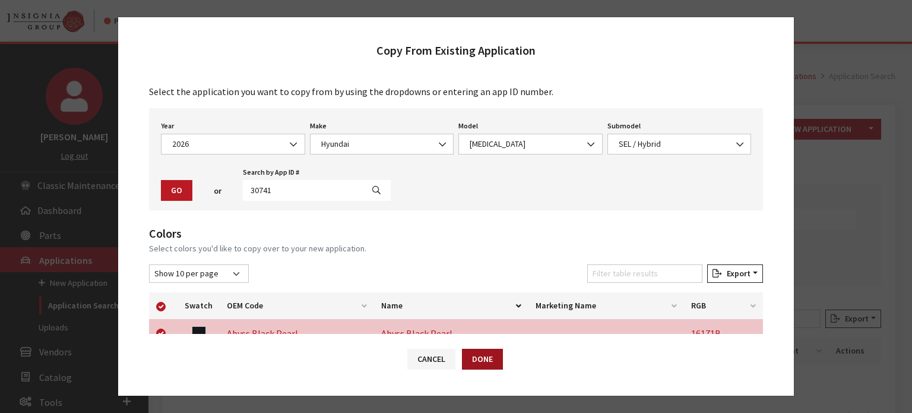
click at [480, 356] on button "Done" at bounding box center [482, 359] width 41 height 21
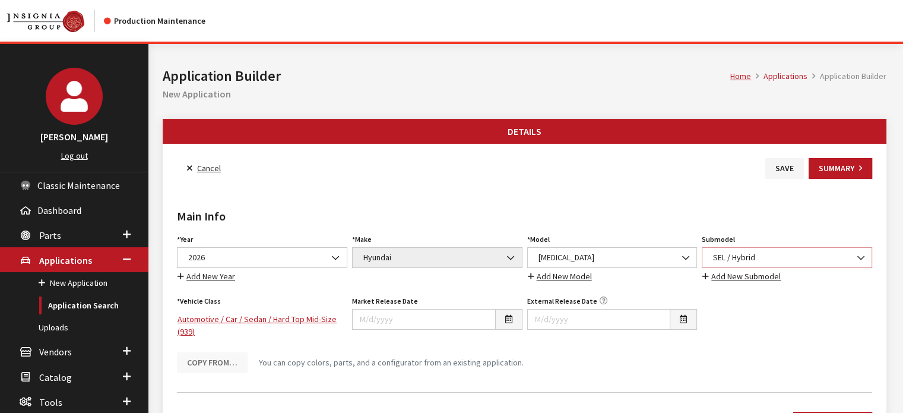
click at [752, 256] on span "SEL / Hybrid" at bounding box center [787, 257] width 155 height 12
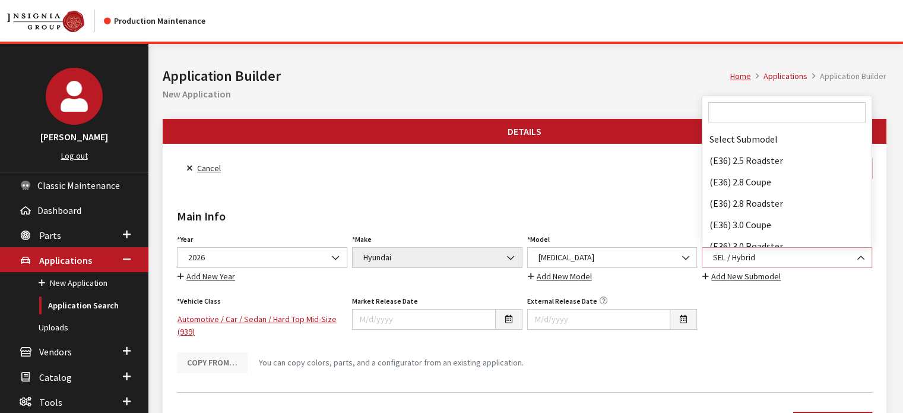
scroll to position [80141, 0]
click at [741, 125] on span at bounding box center [787, 112] width 169 height 32
click at [738, 110] on input "Search" at bounding box center [787, 112] width 157 height 20
type input "l"
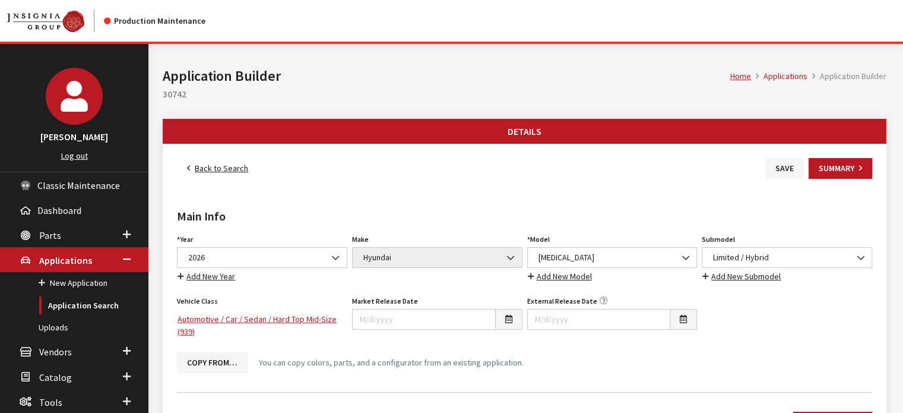
click at [216, 172] on link "Back to Search" at bounding box center [217, 168] width 81 height 21
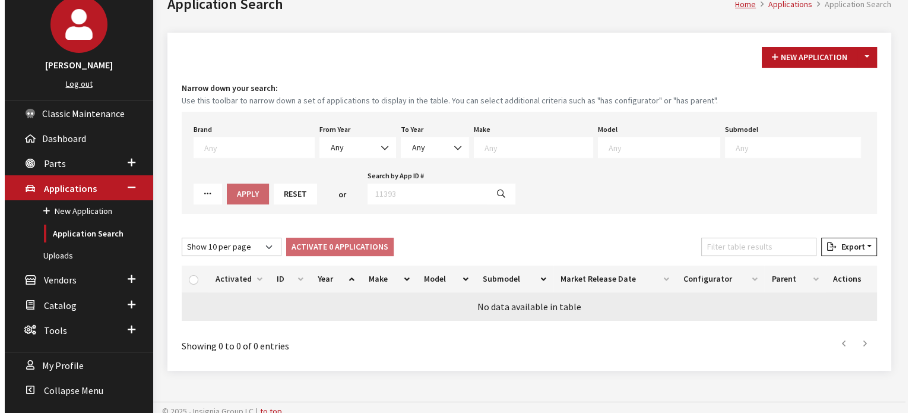
scroll to position [78, 0]
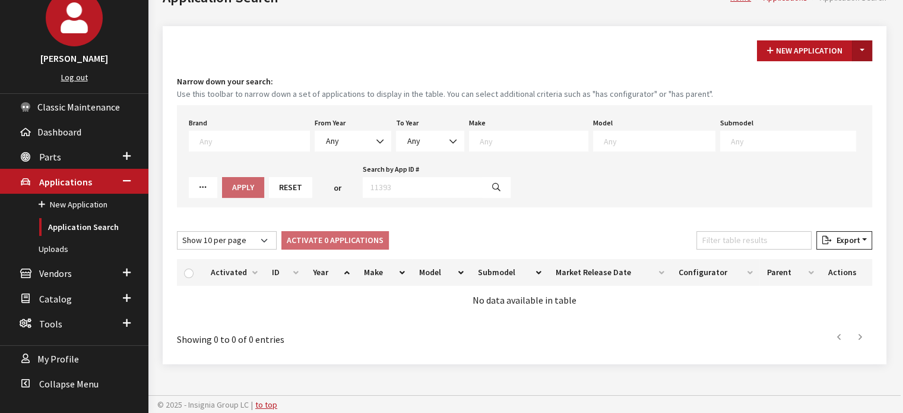
click at [857, 52] on button "Toggle Dropdown" at bounding box center [862, 50] width 20 height 21
click at [812, 73] on button "New From Existing..." at bounding box center [821, 75] width 102 height 21
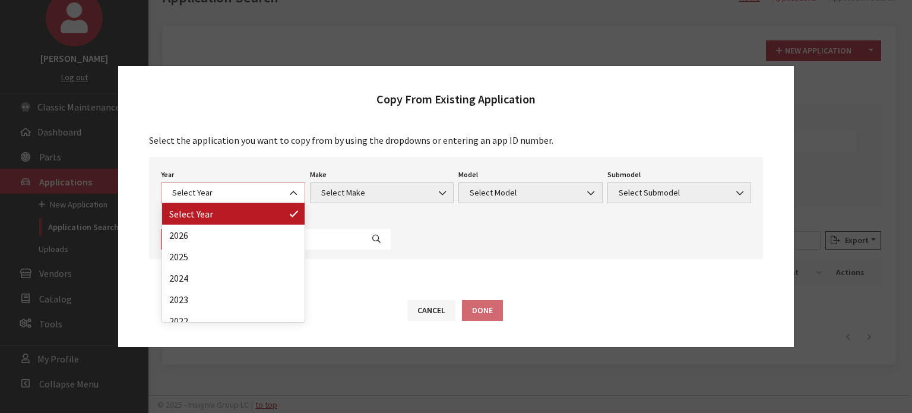
click at [197, 202] on span "Select Year" at bounding box center [233, 192] width 144 height 21
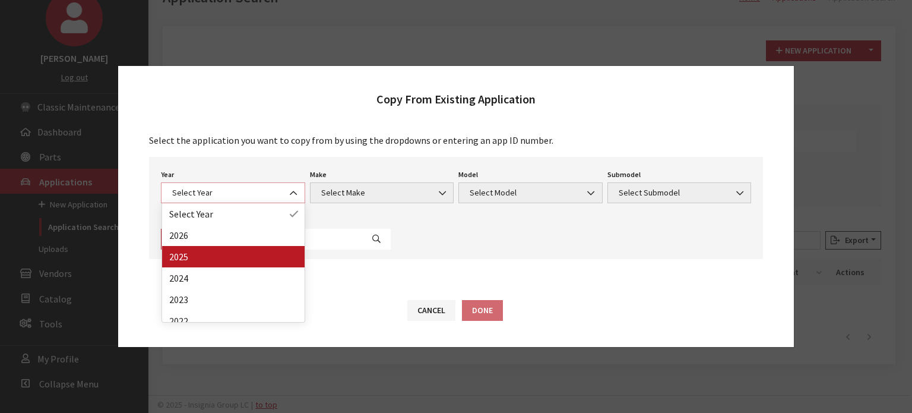
select select "43"
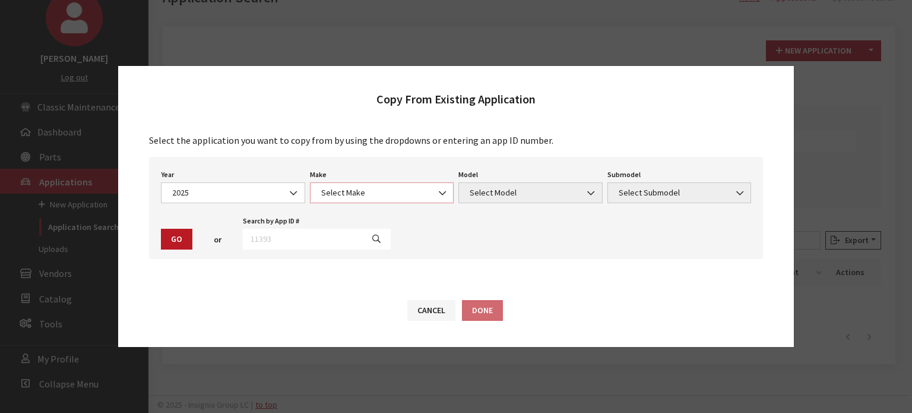
click at [358, 188] on span "Select Make" at bounding box center [382, 192] width 129 height 12
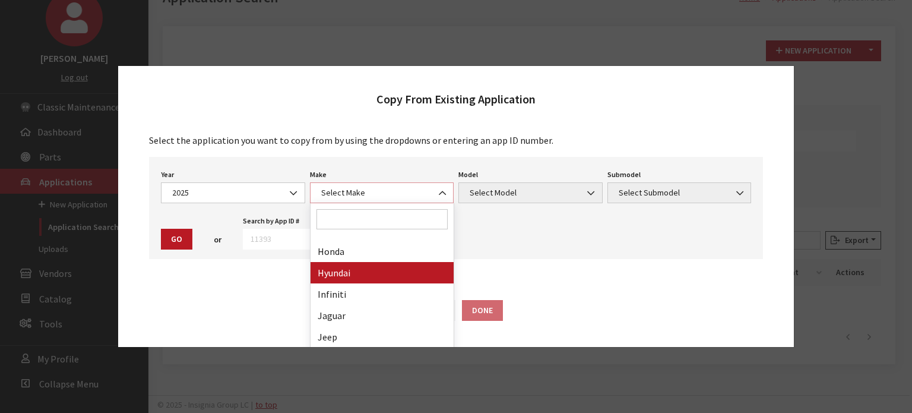
scroll to position [297, 0]
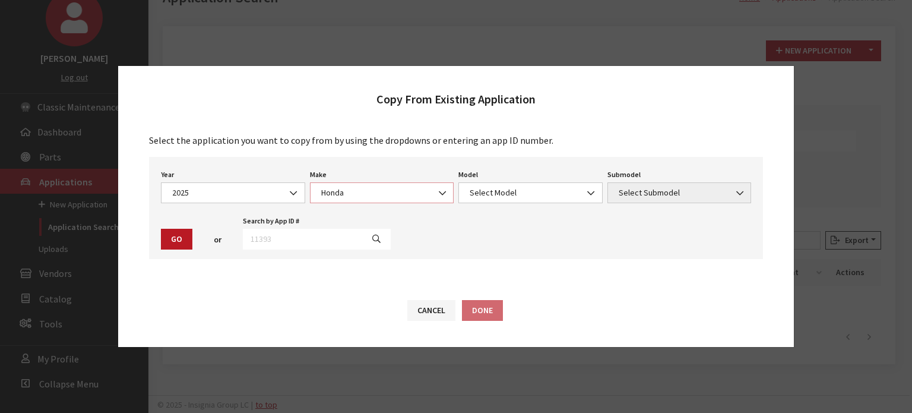
click at [363, 201] on span "Honda" at bounding box center [382, 192] width 144 height 21
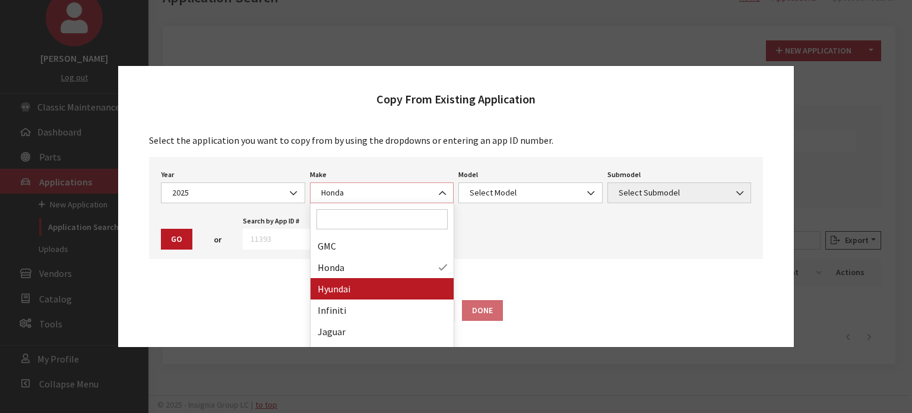
select select "30"
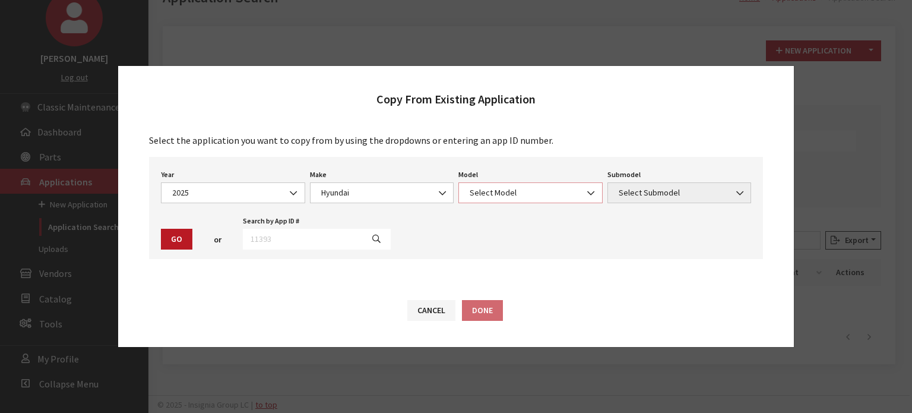
click at [508, 188] on span "Select Model" at bounding box center [530, 192] width 129 height 12
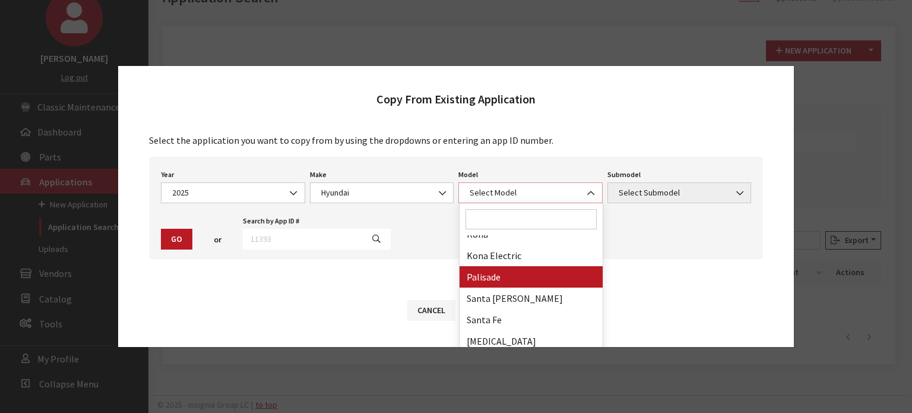
scroll to position [228, 0]
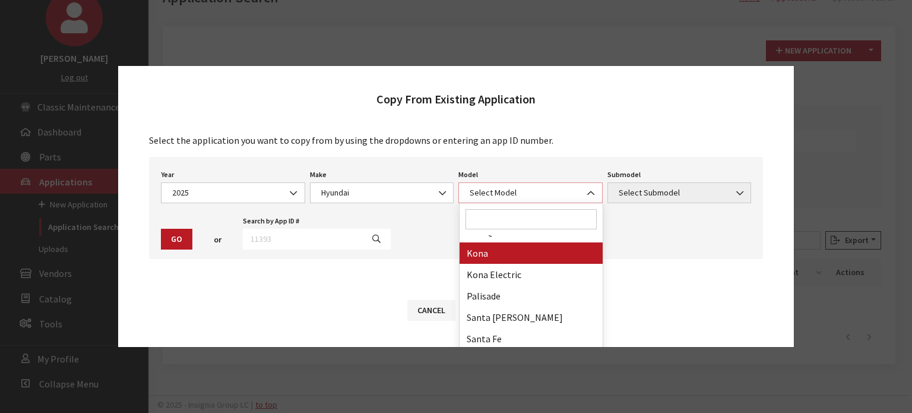
select select "1006"
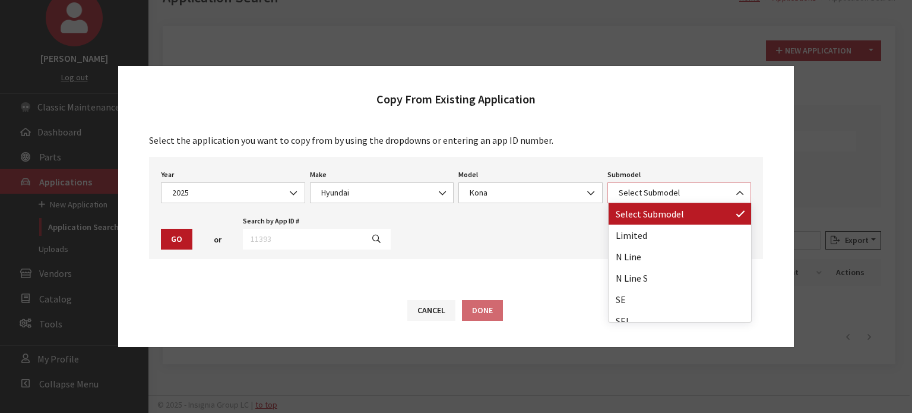
click at [664, 201] on span "Select Submodel" at bounding box center [680, 192] width 144 height 21
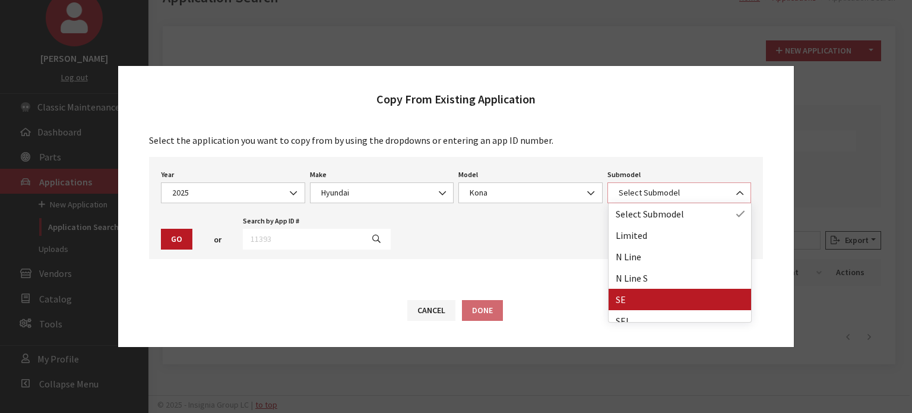
select select "132"
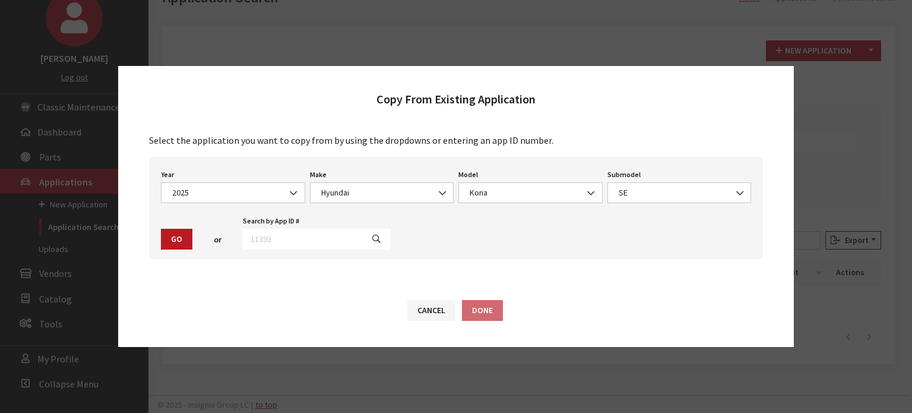
click at [163, 236] on button "Go" at bounding box center [176, 239] width 31 height 21
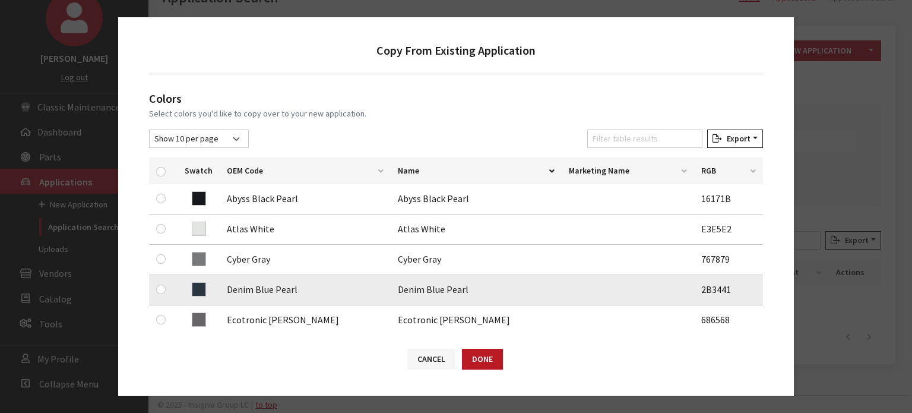
scroll to position [238, 0]
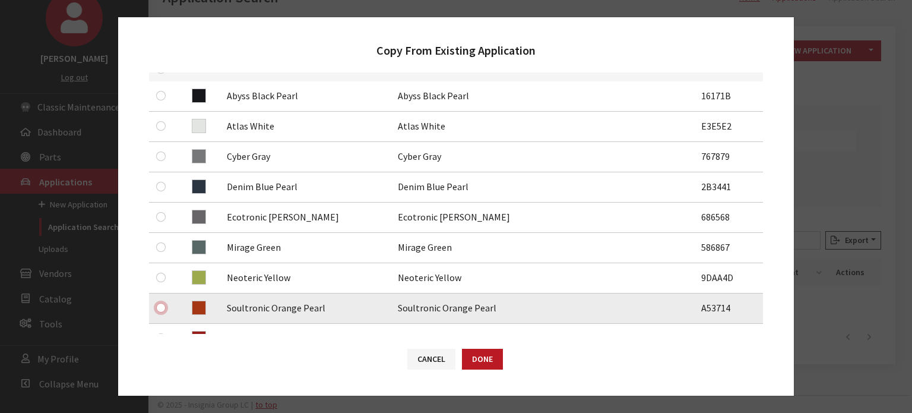
click at [163, 308] on input "checkbox" at bounding box center [161, 308] width 10 height 10
checkbox input "true"
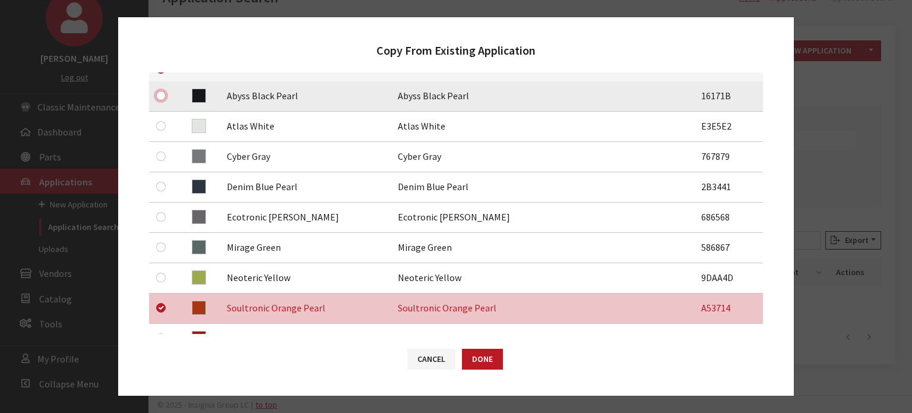
click at [157, 97] on input "checkbox" at bounding box center [161, 96] width 10 height 10
checkbox input "true"
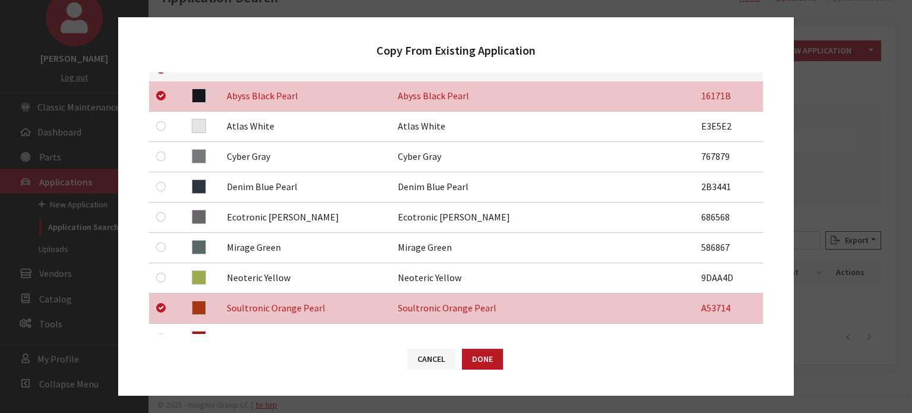
click at [160, 100] on div at bounding box center [163, 95] width 14 height 14
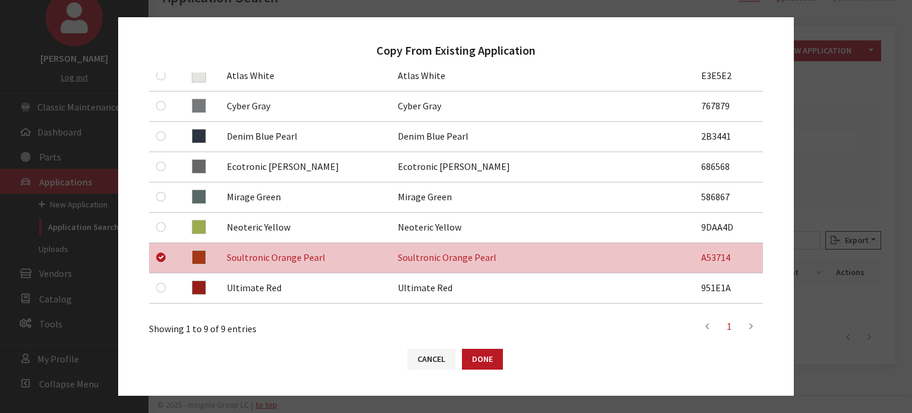
scroll to position [356, 0]
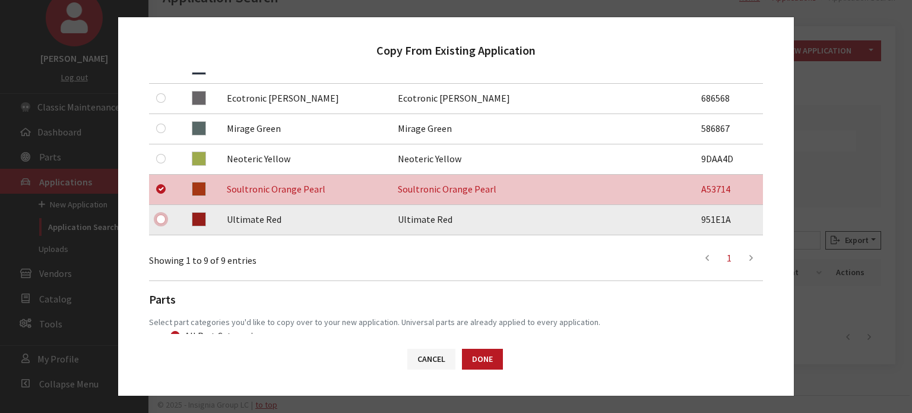
click at [161, 219] on input "checkbox" at bounding box center [161, 219] width 10 height 10
checkbox input "true"
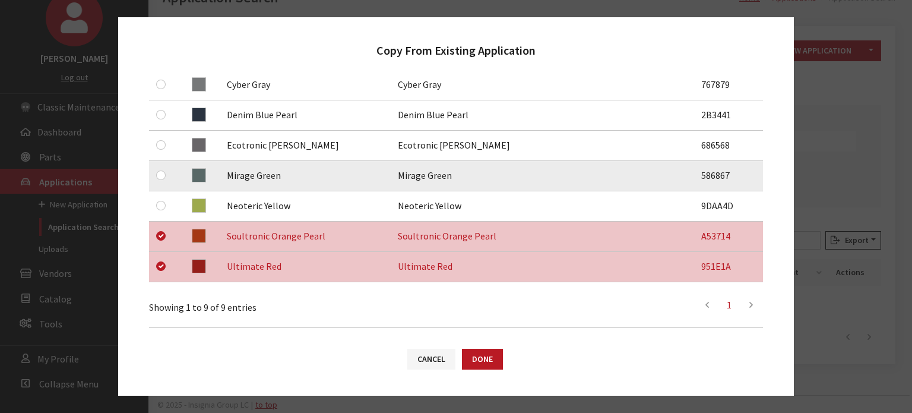
scroll to position [297, 0]
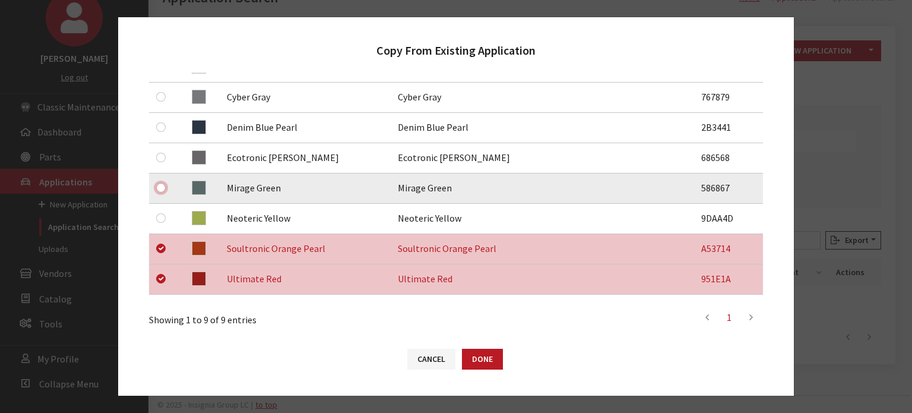
click at [161, 184] on input "checkbox" at bounding box center [161, 188] width 10 height 10
checkbox input "true"
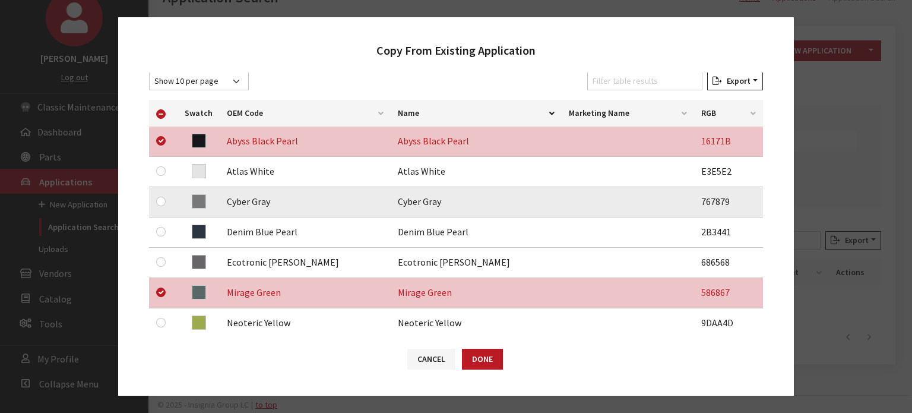
scroll to position [178, 0]
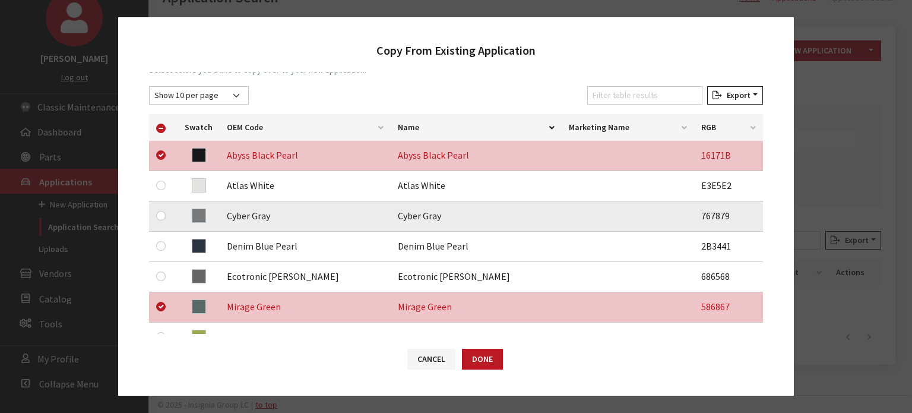
drag, startPoint x: 166, startPoint y: 210, endPoint x: 148, endPoint y: 215, distance: 18.4
click at [166, 210] on div at bounding box center [163, 215] width 14 height 14
click at [149, 215] on td at bounding box center [163, 216] width 29 height 30
click at [157, 216] on input "checkbox" at bounding box center [161, 216] width 10 height 10
checkbox input "true"
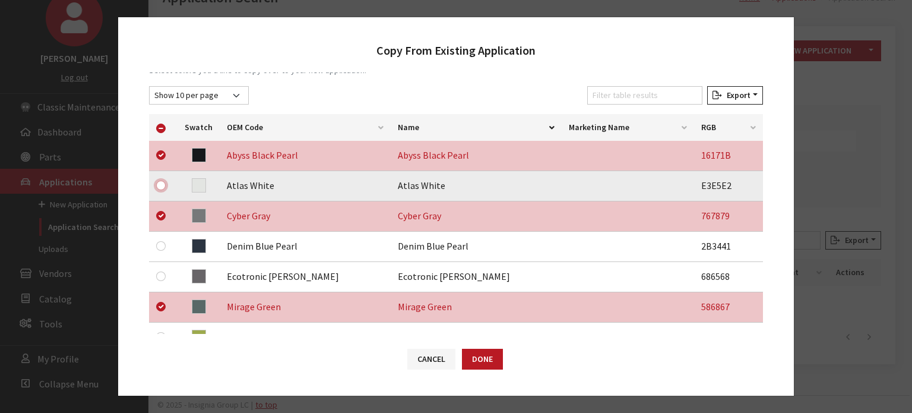
click at [160, 185] on input "checkbox" at bounding box center [161, 186] width 10 height 10
checkbox input "true"
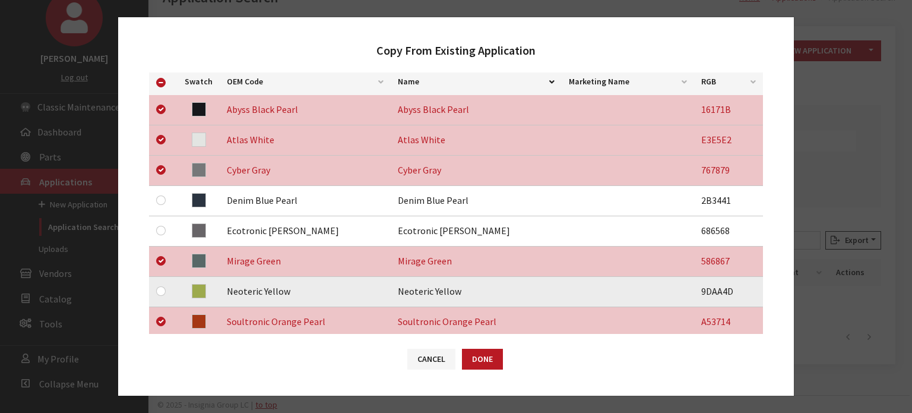
scroll to position [297, 0]
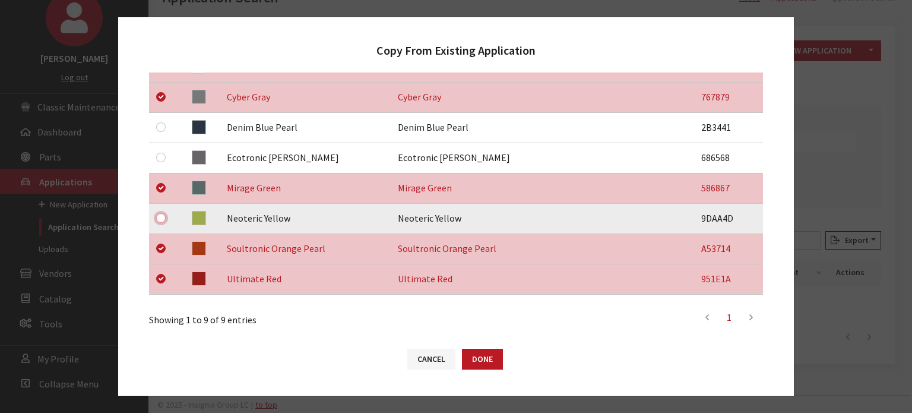
click at [160, 220] on input "checkbox" at bounding box center [161, 218] width 10 height 10
checkbox input "true"
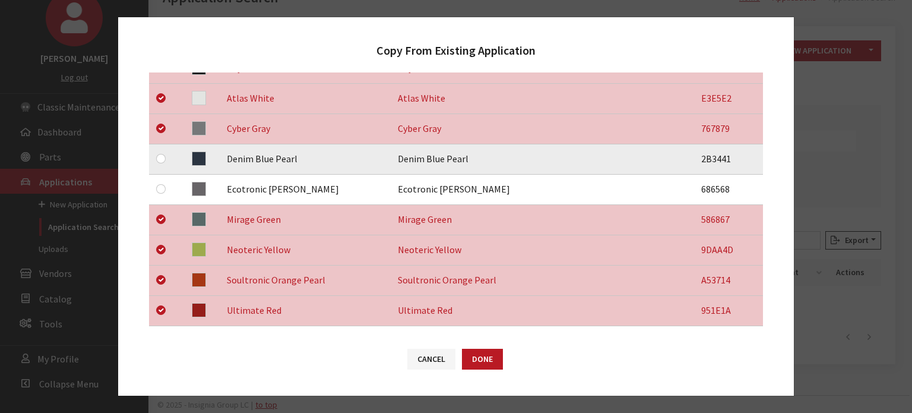
scroll to position [238, 0]
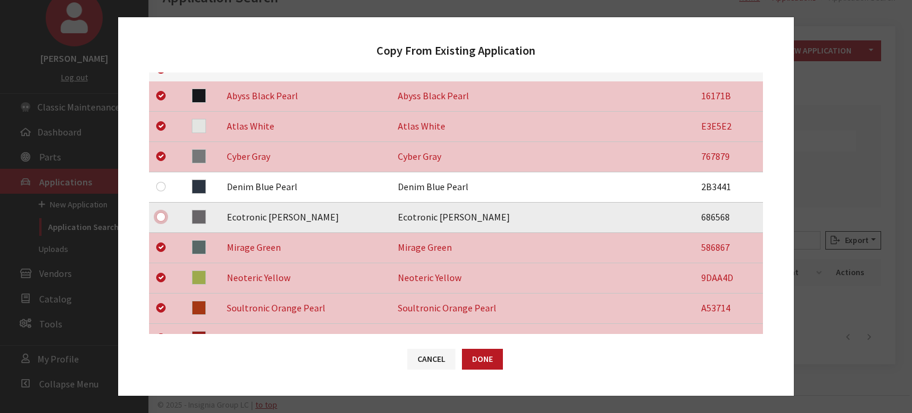
click at [162, 216] on input "checkbox" at bounding box center [161, 217] width 10 height 10
checkbox input "true"
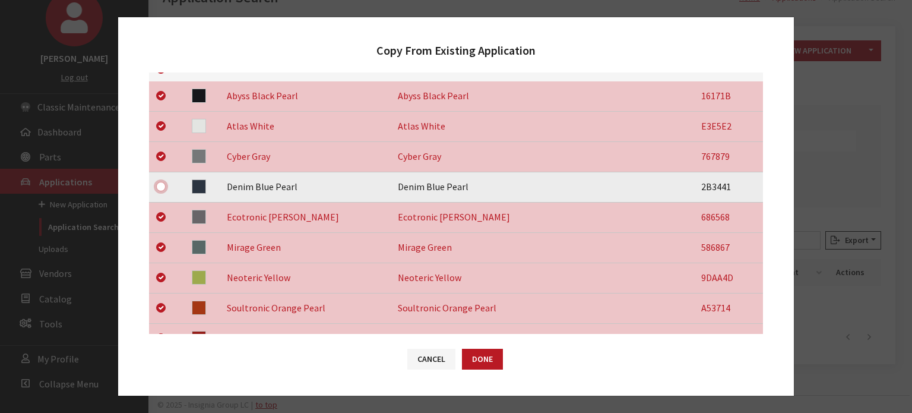
click at [162, 185] on input "checkbox" at bounding box center [161, 187] width 10 height 10
checkbox input "true"
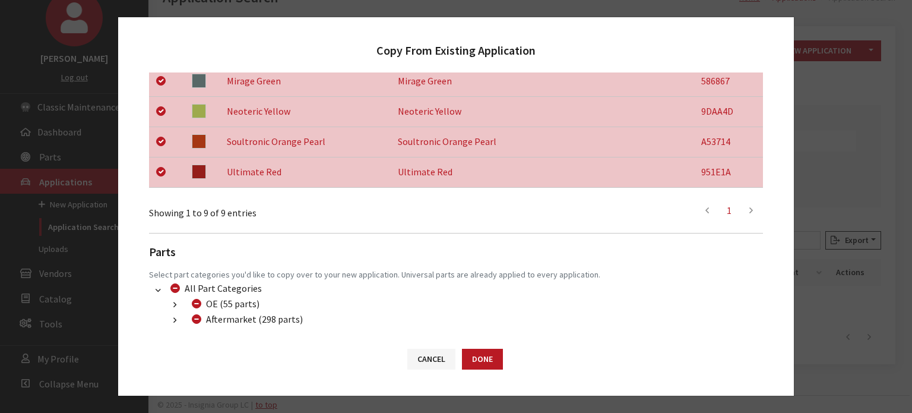
scroll to position [467, 0]
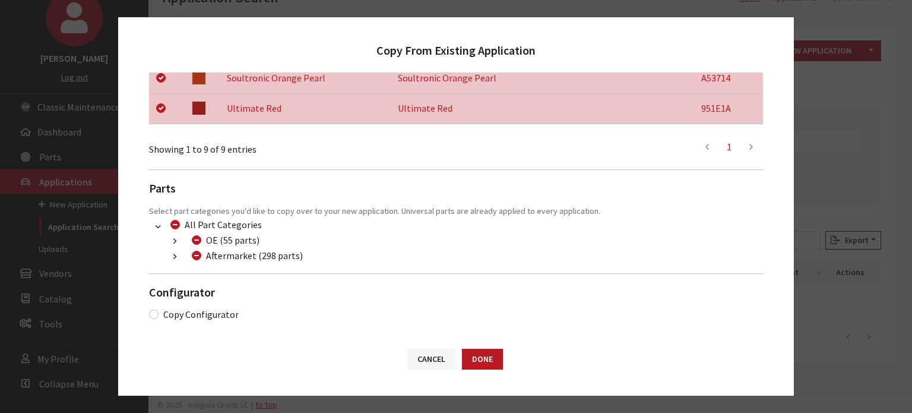
drag, startPoint x: 166, startPoint y: 258, endPoint x: 173, endPoint y: 259, distance: 6.6
click at [167, 258] on button "button" at bounding box center [174, 257] width 23 height 14
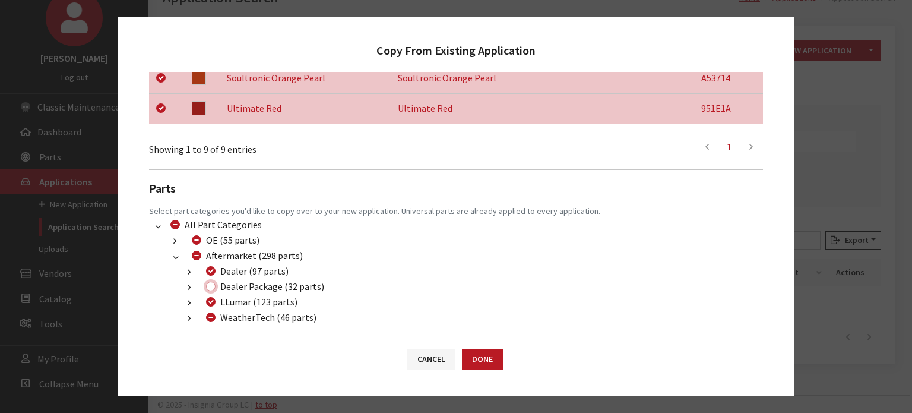
click at [211, 285] on input "Dealer Package (32 parts)" at bounding box center [211, 287] width 10 height 10
checkbox input "true"
click at [212, 314] on input "WeatherTech (46 parts)" at bounding box center [211, 317] width 10 height 10
checkbox input "true"
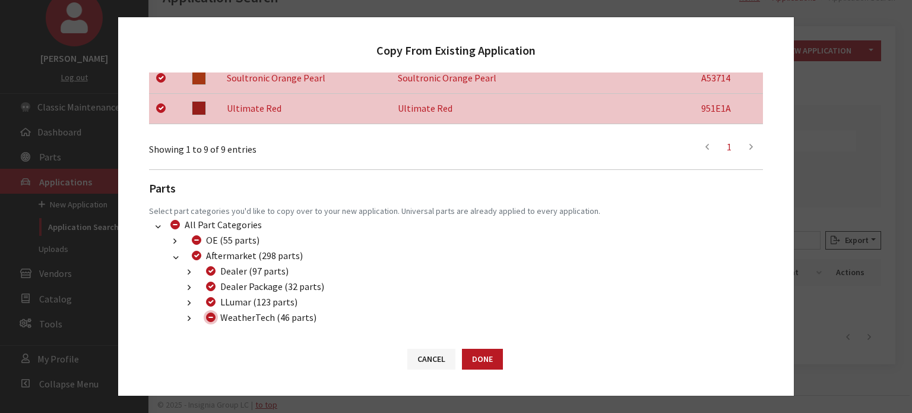
click at [212, 314] on input "WeatherTech (46 parts)" at bounding box center [211, 317] width 10 height 10
checkbox input "false"
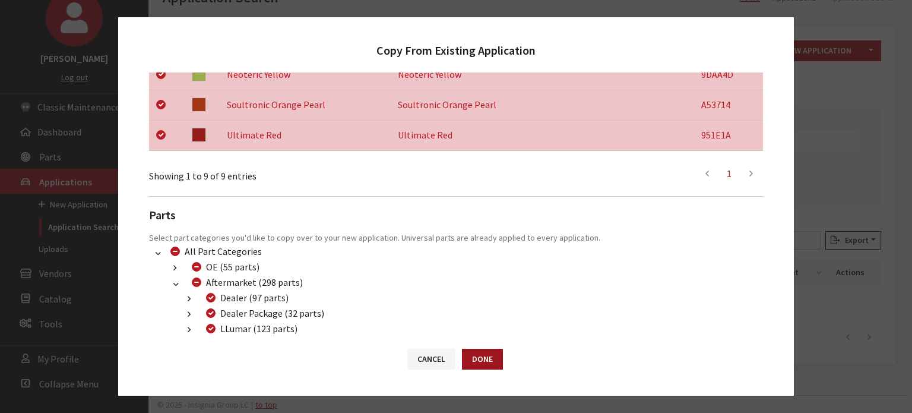
scroll to position [292, 0]
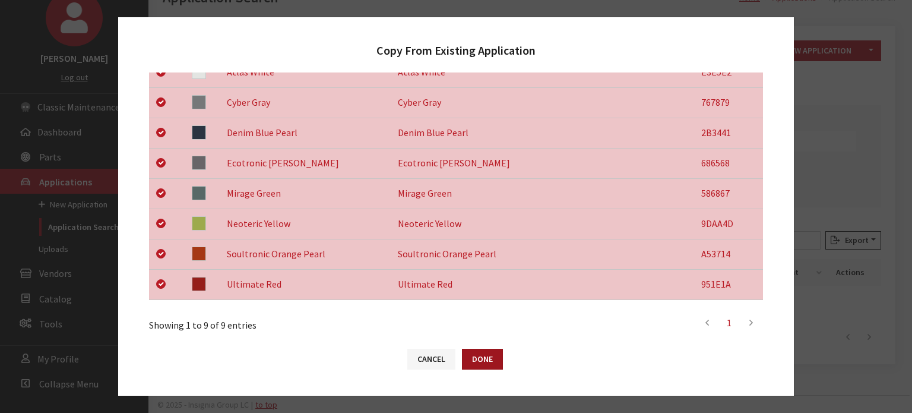
click at [482, 368] on button "Done" at bounding box center [482, 359] width 41 height 21
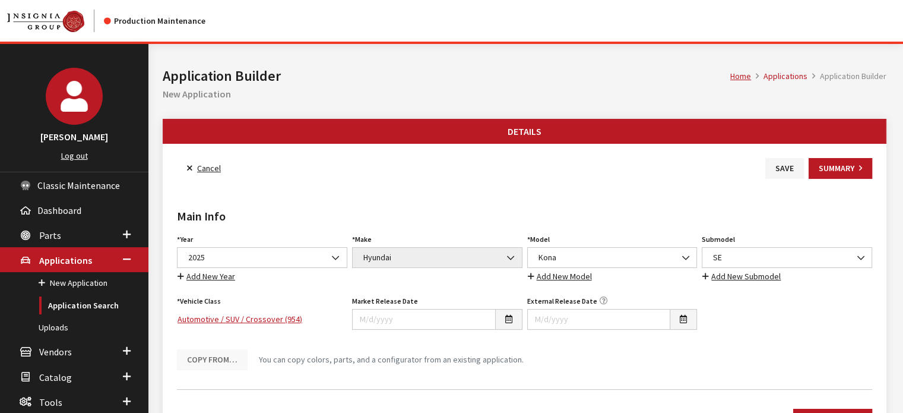
click at [268, 246] on div "Year Select Year [DATE] 2025 2024 2023 2022 2021 2020 2019 2018 2017 2016 2015 …" at bounding box center [262, 257] width 175 height 52
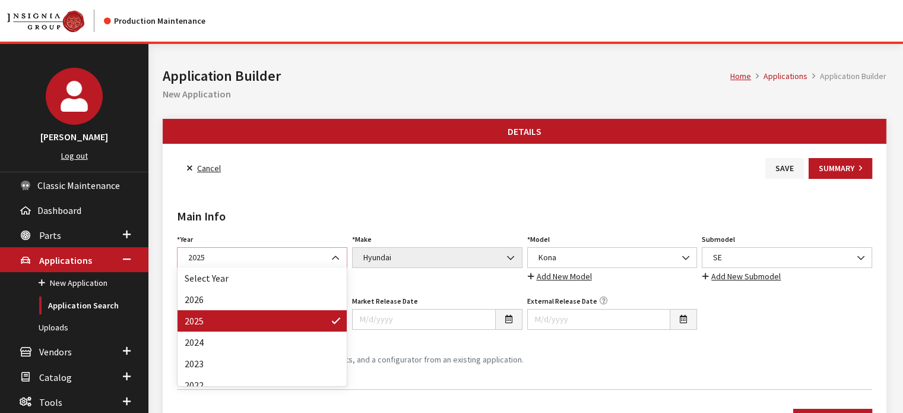
click at [265, 252] on span "2025" at bounding box center [262, 257] width 155 height 12
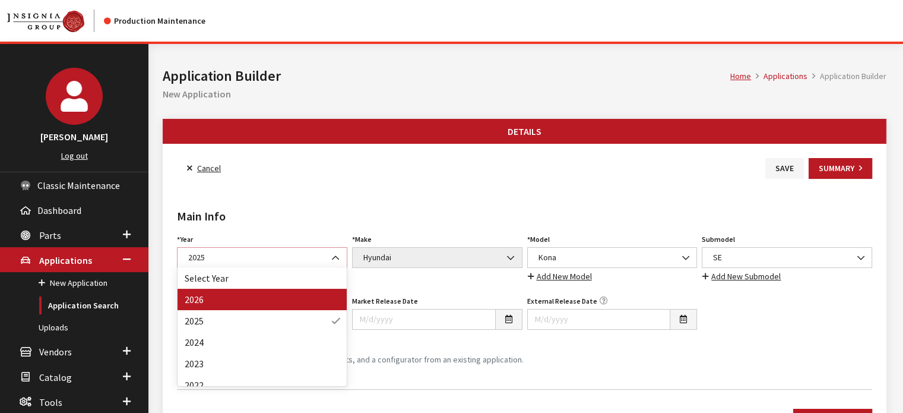
select select "44"
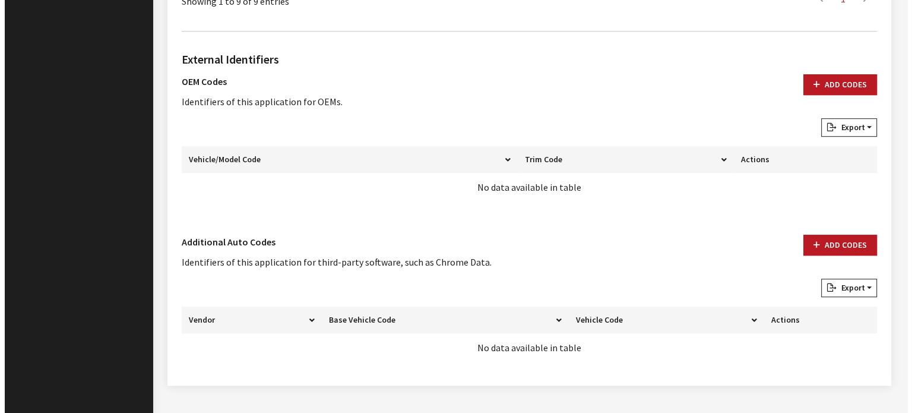
scroll to position [811, 0]
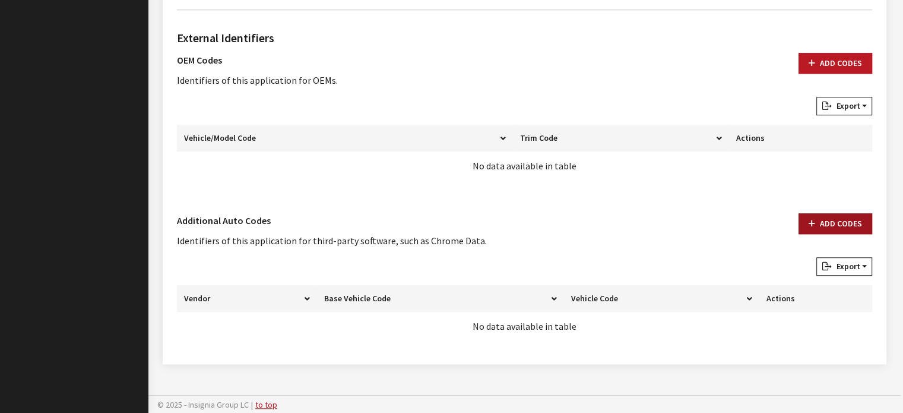
click at [814, 213] on button "Add Codes" at bounding box center [836, 223] width 74 height 21
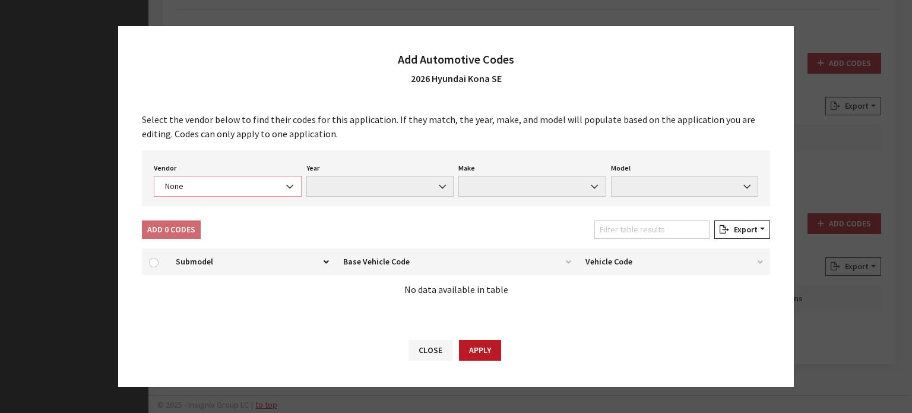
click at [223, 181] on span "None" at bounding box center [228, 186] width 132 height 12
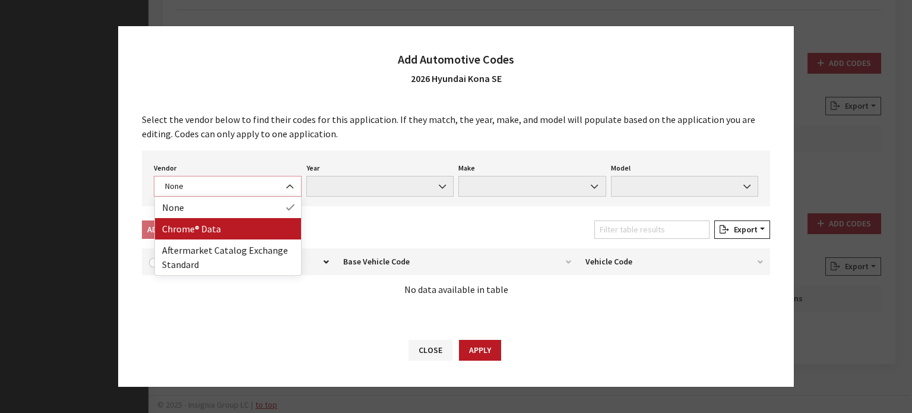
select select "4"
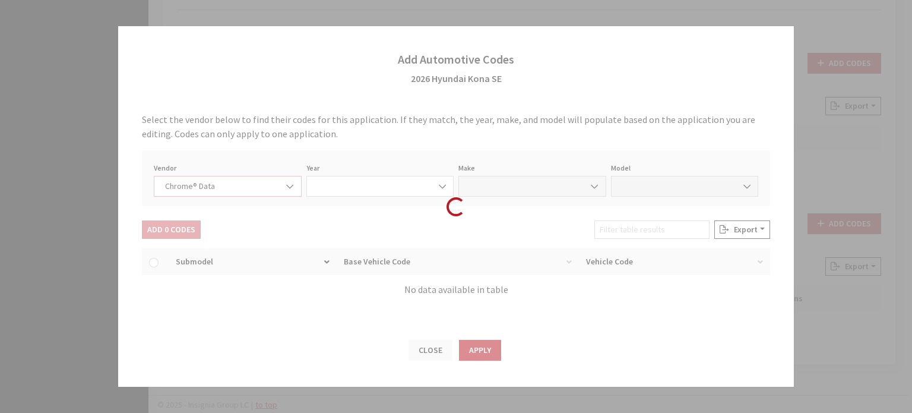
select select "2026"
select select "17"
select select "69198"
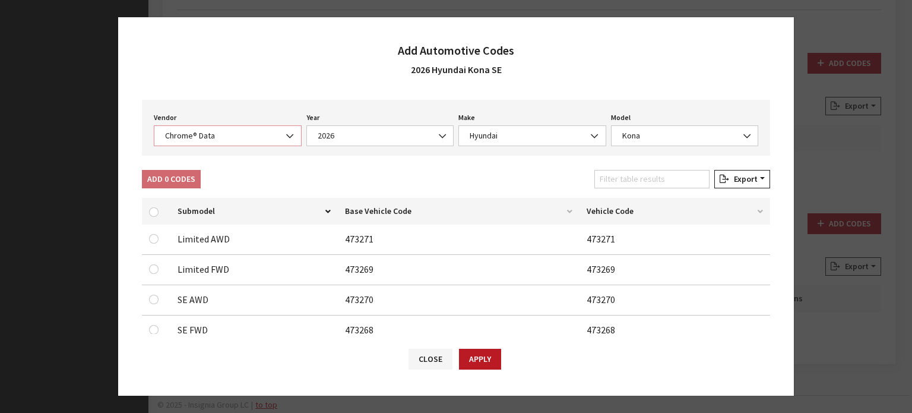
scroll to position [119, 0]
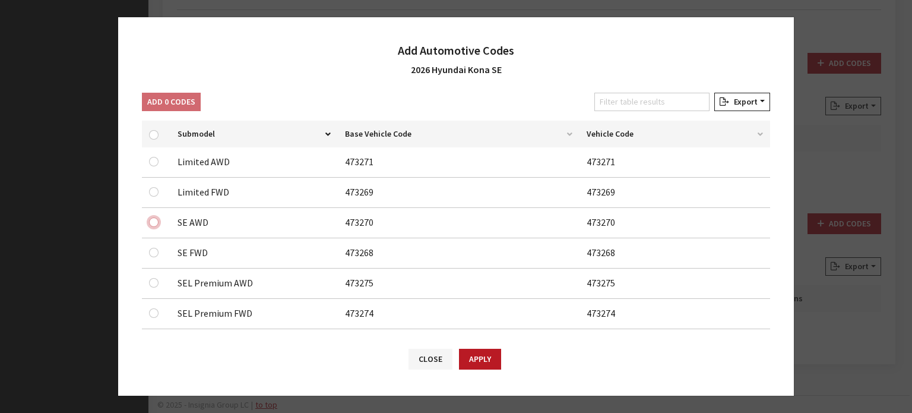
click at [152, 222] on input "checkbox" at bounding box center [154, 222] width 10 height 10
checkbox input "true"
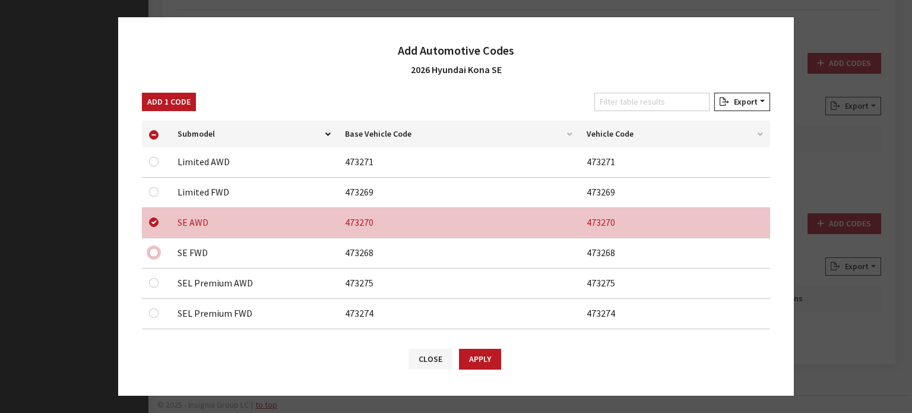
click at [150, 254] on input "checkbox" at bounding box center [154, 253] width 10 height 10
checkbox input "true"
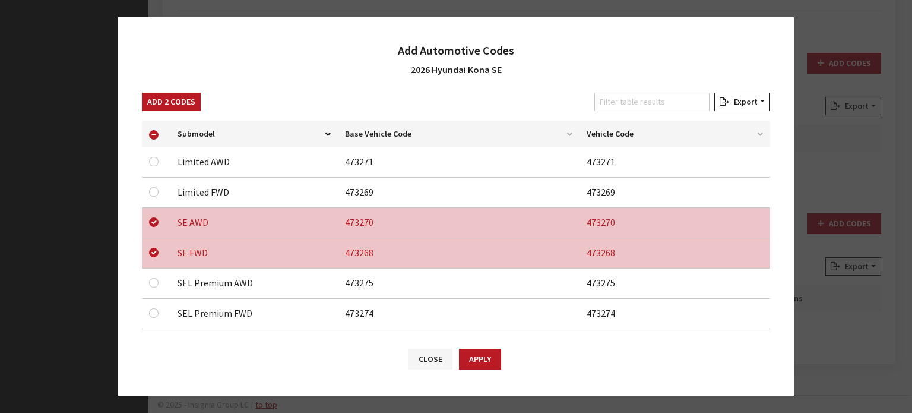
click at [159, 112] on div "Add 2 Codes" at bounding box center [172, 104] width 64 height 23
click at [160, 105] on button "Add 2 Codes" at bounding box center [171, 102] width 59 height 18
checkbox input "false"
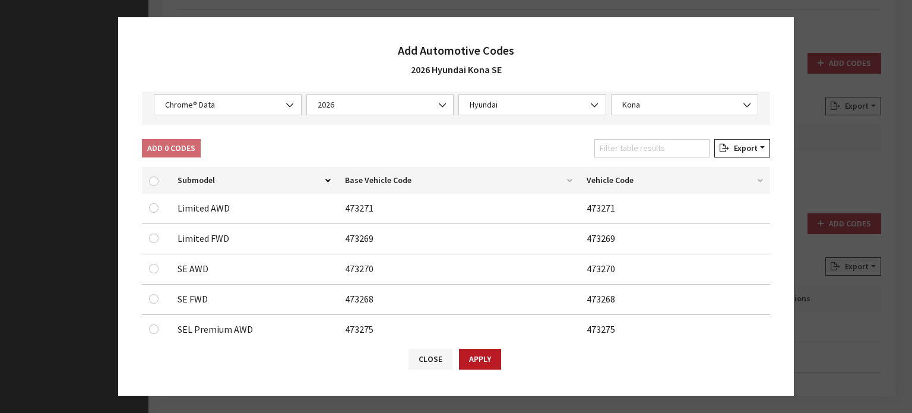
scroll to position [59, 0]
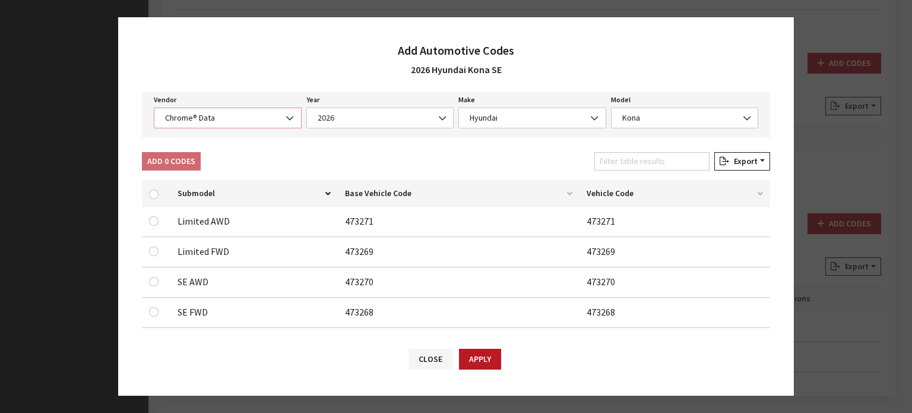
click at [211, 121] on span "Chrome® Data" at bounding box center [228, 118] width 132 height 12
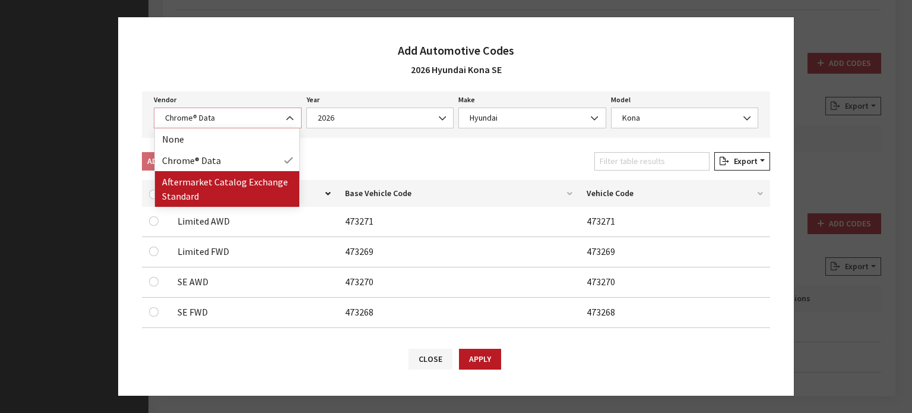
select select "2"
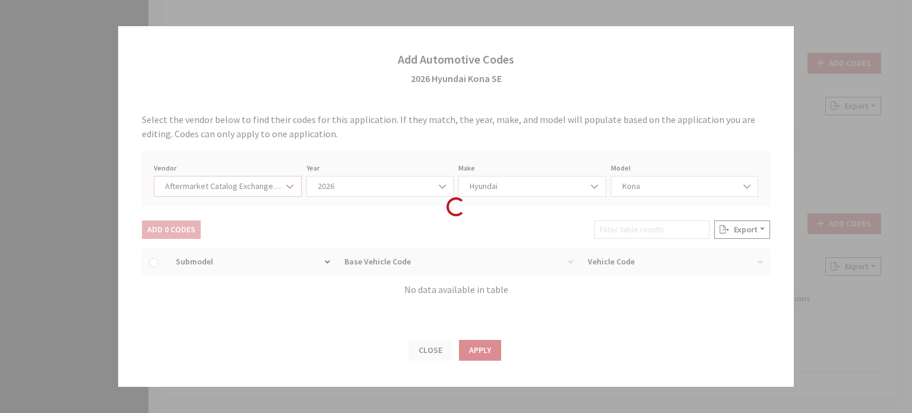
scroll to position [0, 0]
select select "2026"
select select "3"
select select "27184"
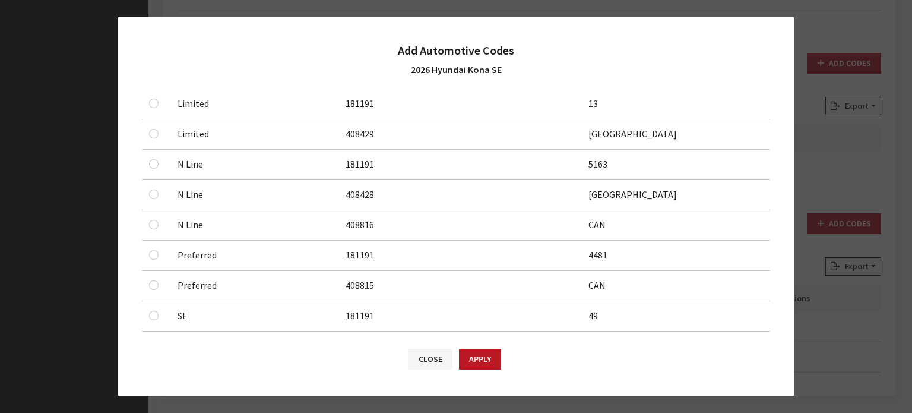
scroll to position [297, 0]
click at [158, 254] on input "checkbox" at bounding box center [154, 256] width 10 height 10
checkbox input "true"
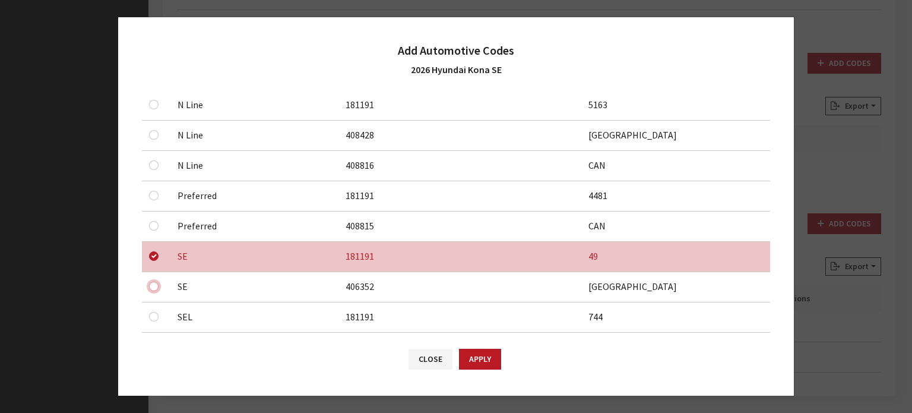
click at [152, 282] on input "checkbox" at bounding box center [154, 287] width 10 height 10
checkbox input "true"
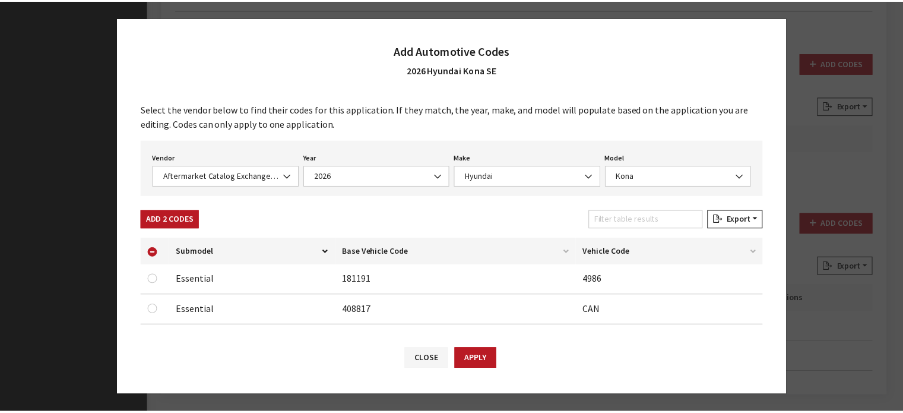
scroll to position [0, 0]
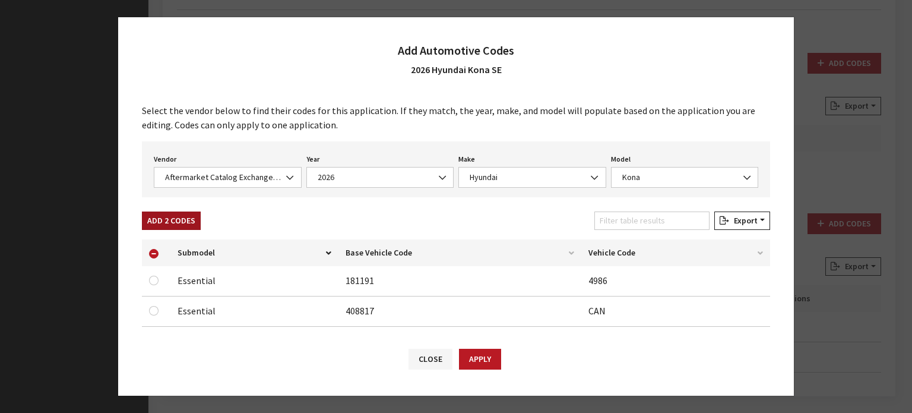
click at [190, 219] on button "Add 2 Codes" at bounding box center [171, 220] width 59 height 18
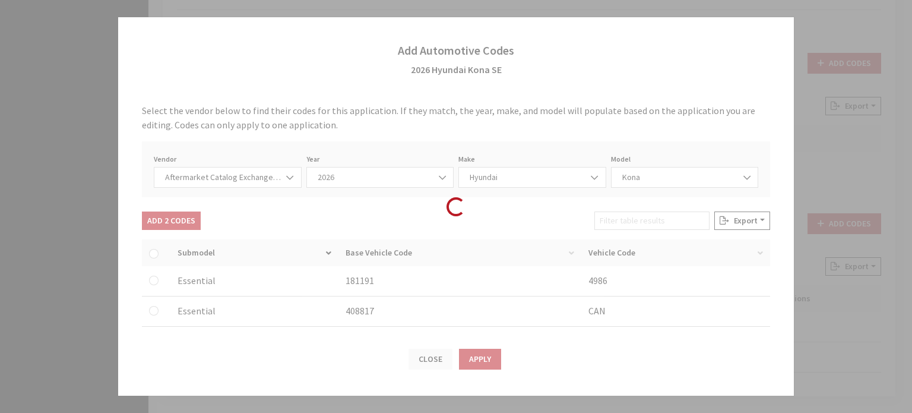
checkbox input "false"
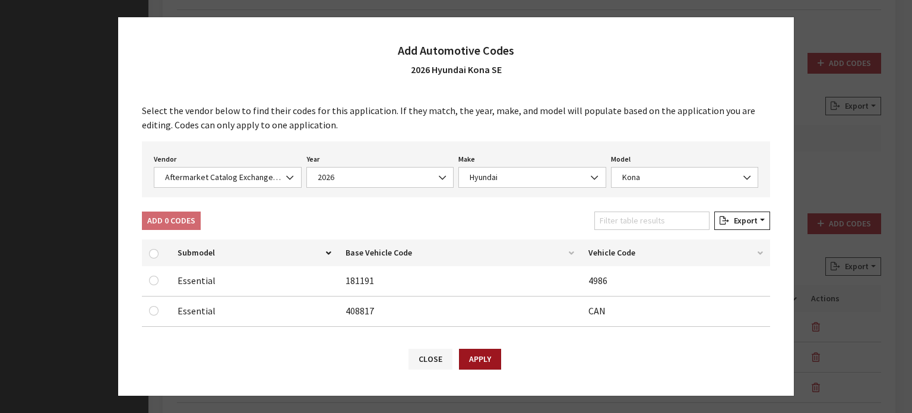
click at [482, 365] on button "Apply" at bounding box center [480, 359] width 42 height 21
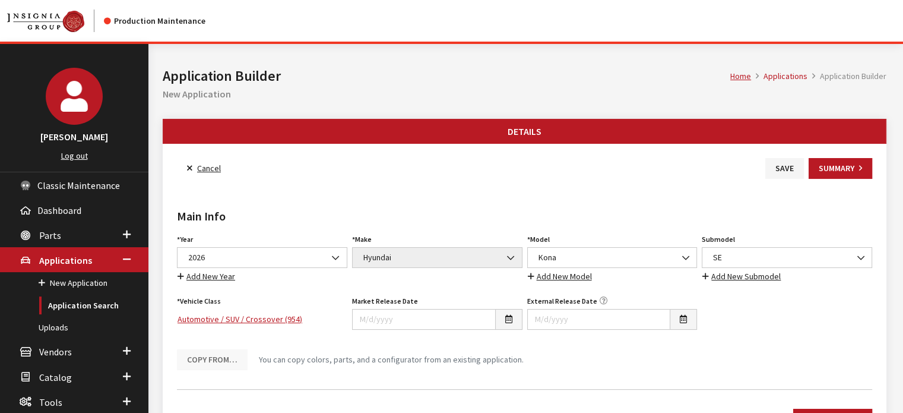
click at [783, 166] on button "Save" at bounding box center [785, 168] width 39 height 21
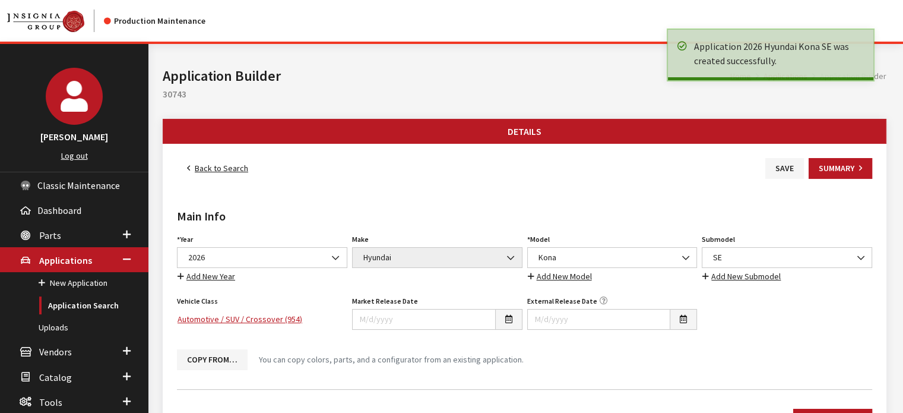
click at [230, 172] on link "Back to Search" at bounding box center [217, 168] width 81 height 21
